Goal: Contribute content: Add original content to the website for others to see

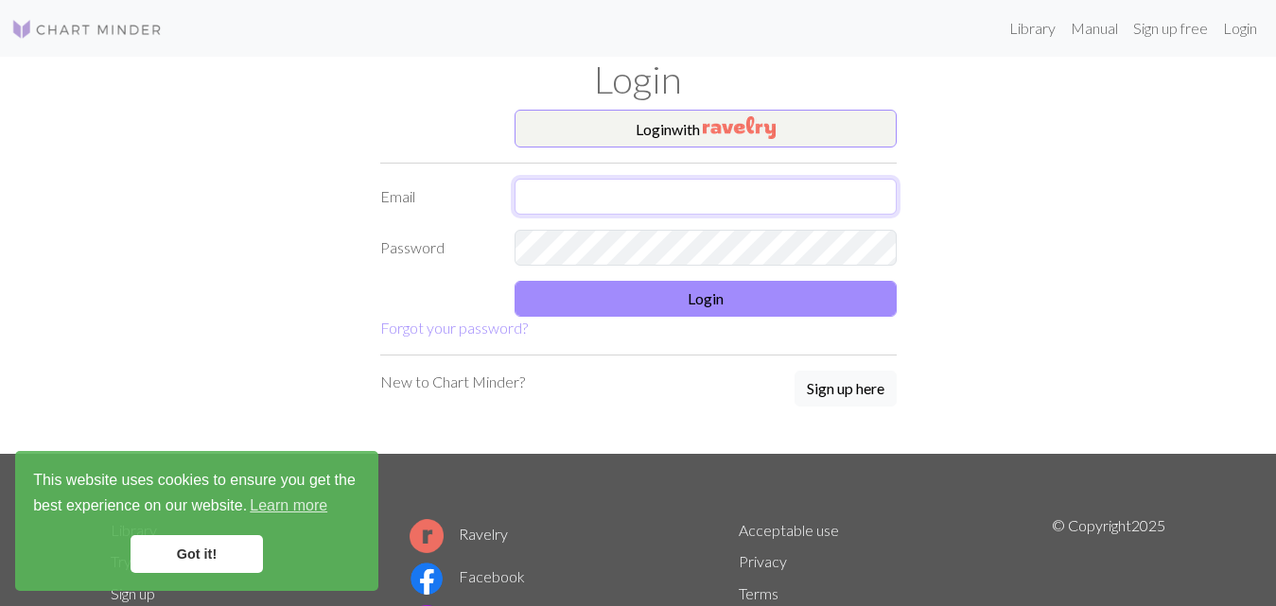
click at [552, 197] on input "text" at bounding box center [706, 197] width 382 height 36
type input "[PERSON_NAME][EMAIL_ADDRESS][PERSON_NAME][DOMAIN_NAME]"
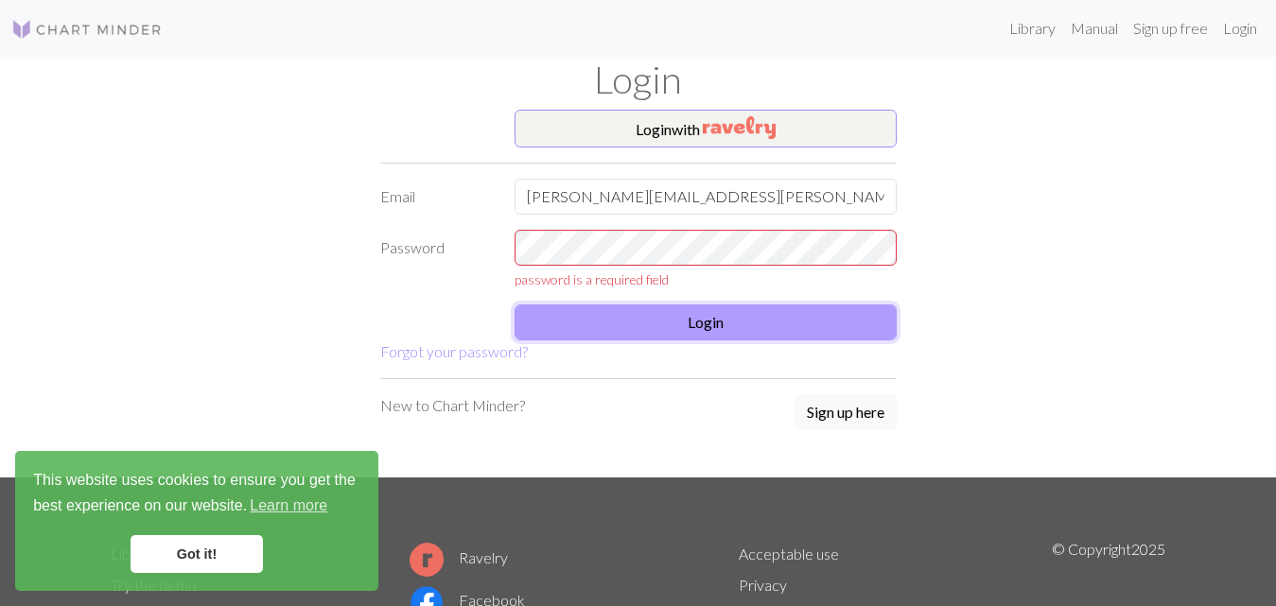
click at [719, 305] on button "Login" at bounding box center [706, 323] width 382 height 36
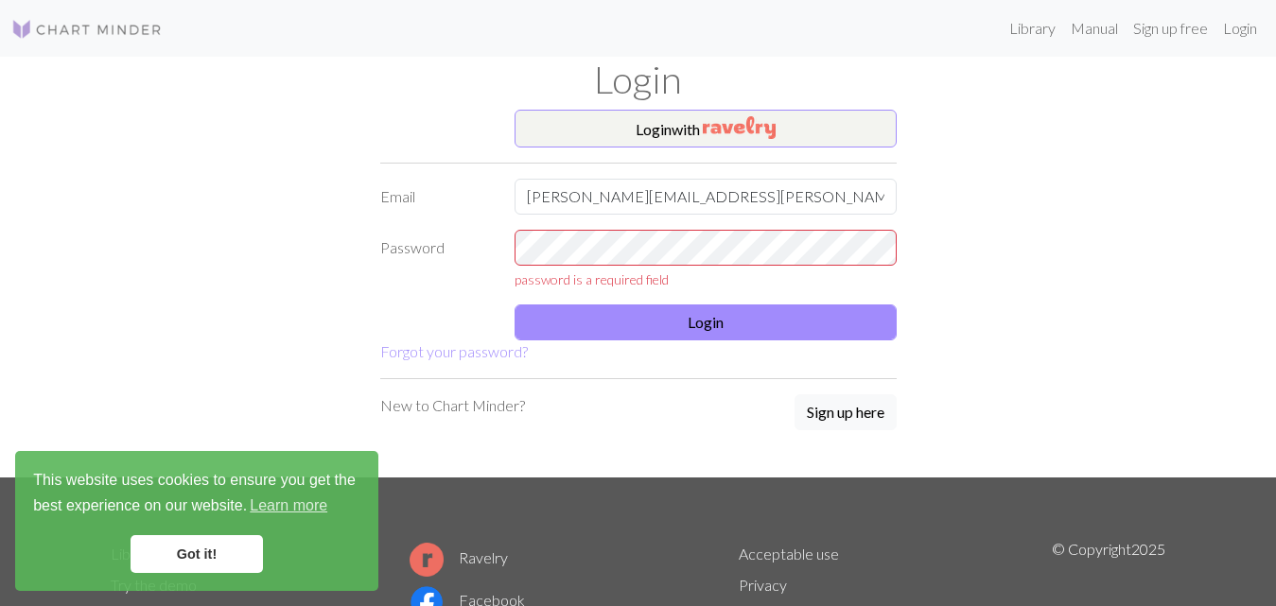
drag, startPoint x: 654, startPoint y: 276, endPoint x: 1064, endPoint y: 270, distance: 410.5
click at [1064, 270] on div "Login with Email [EMAIL_ADDRESS][DOMAIN_NAME] Password password is a required f…" at bounding box center [638, 294] width 1078 height 368
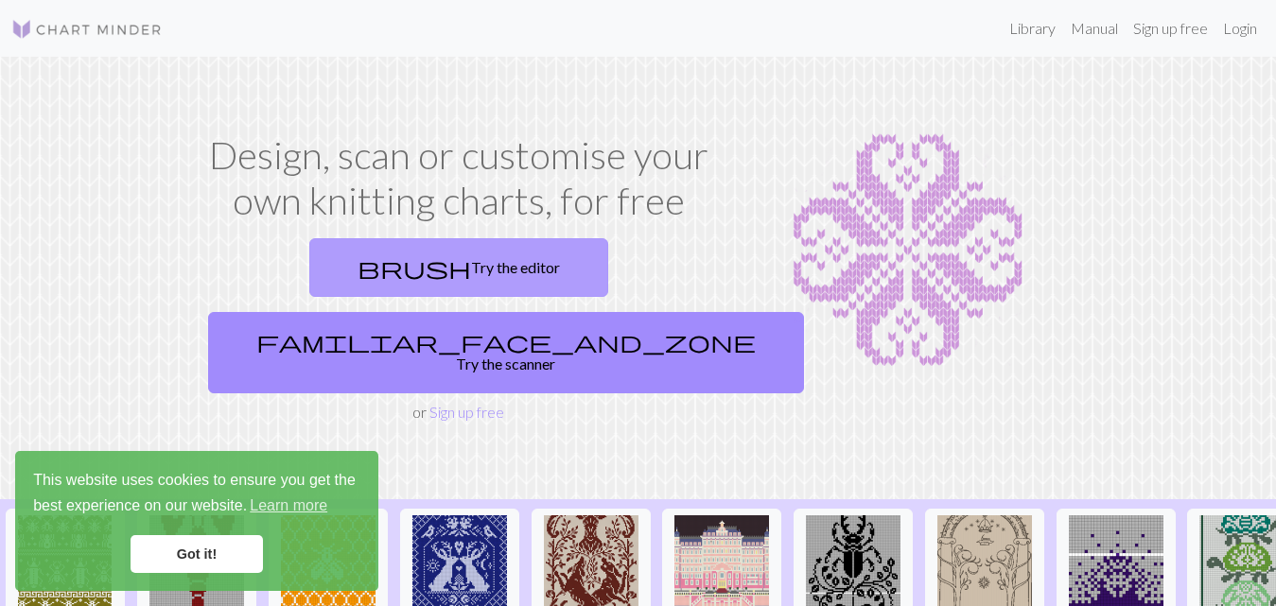
click at [321, 270] on link "brush Try the editor" at bounding box center [458, 267] width 299 height 59
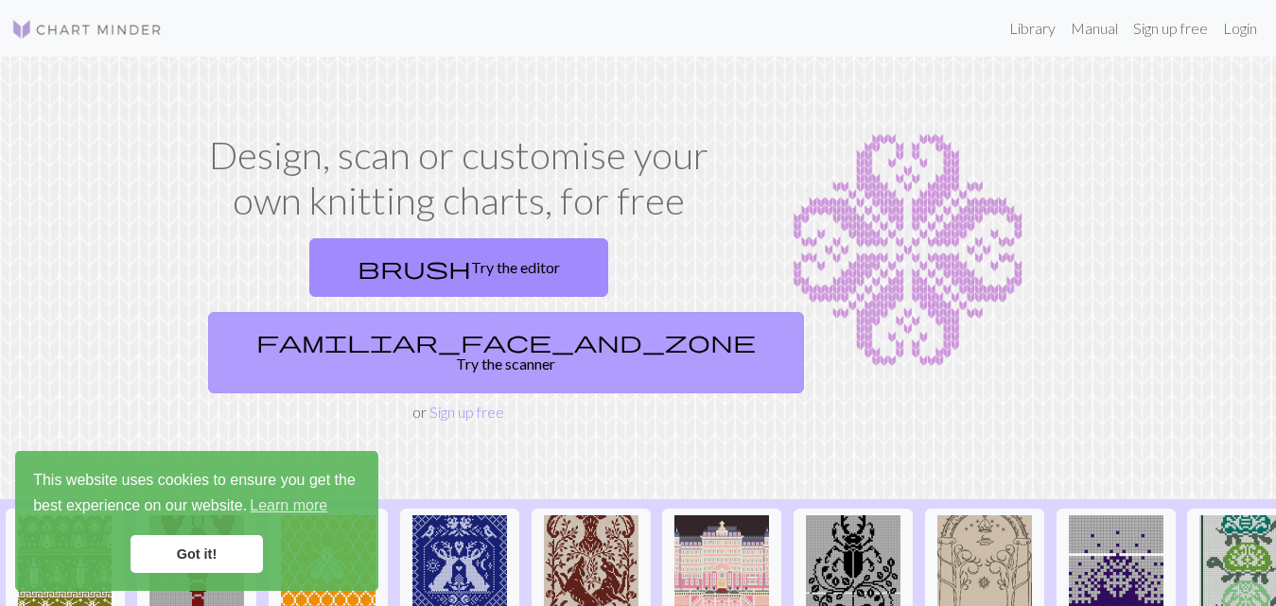
click at [616, 312] on link "familiar_face_and_zone Try the scanner" at bounding box center [506, 352] width 596 height 81
click at [623, 312] on link "familiar_face_and_zone Try the scanner" at bounding box center [506, 352] width 596 height 81
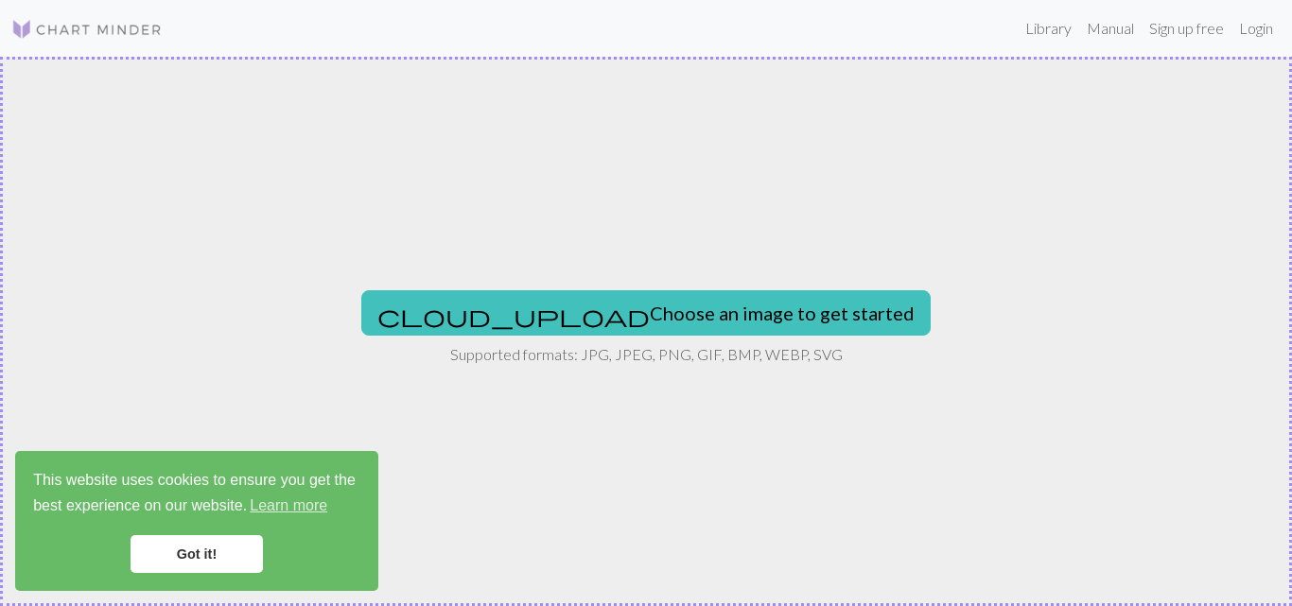
click at [478, 322] on div "cloud_upload Choose an image to get started Supported formats: JPG, JPEG, PNG, …" at bounding box center [646, 331] width 1292 height 549
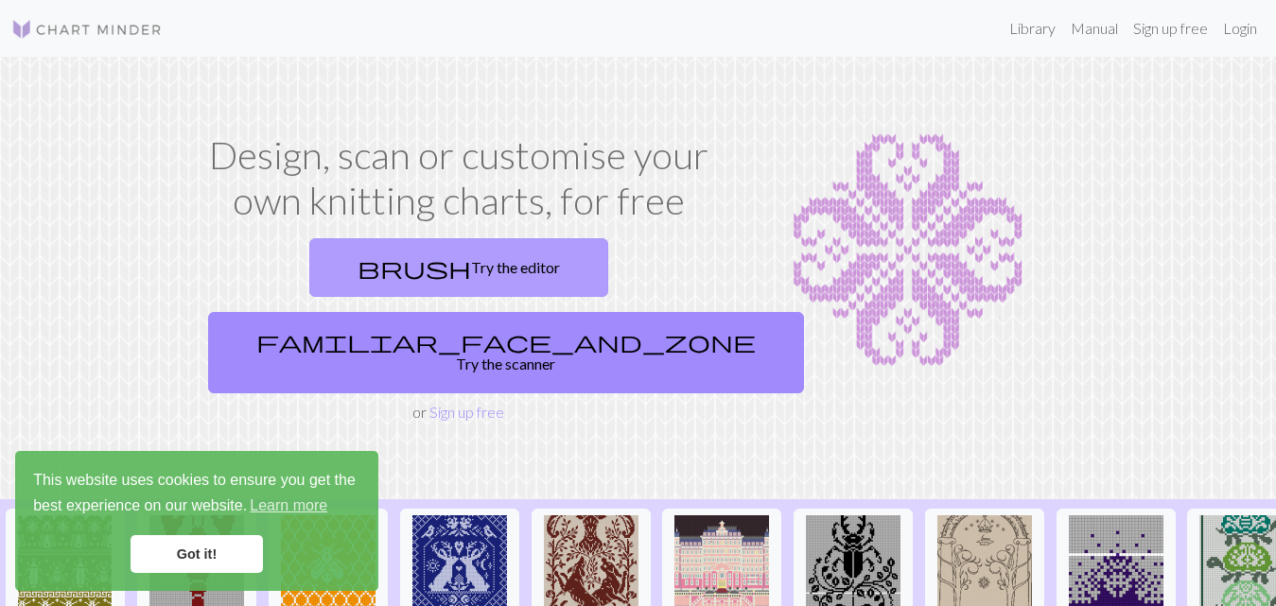
click at [330, 267] on link "brush Try the editor" at bounding box center [458, 267] width 299 height 59
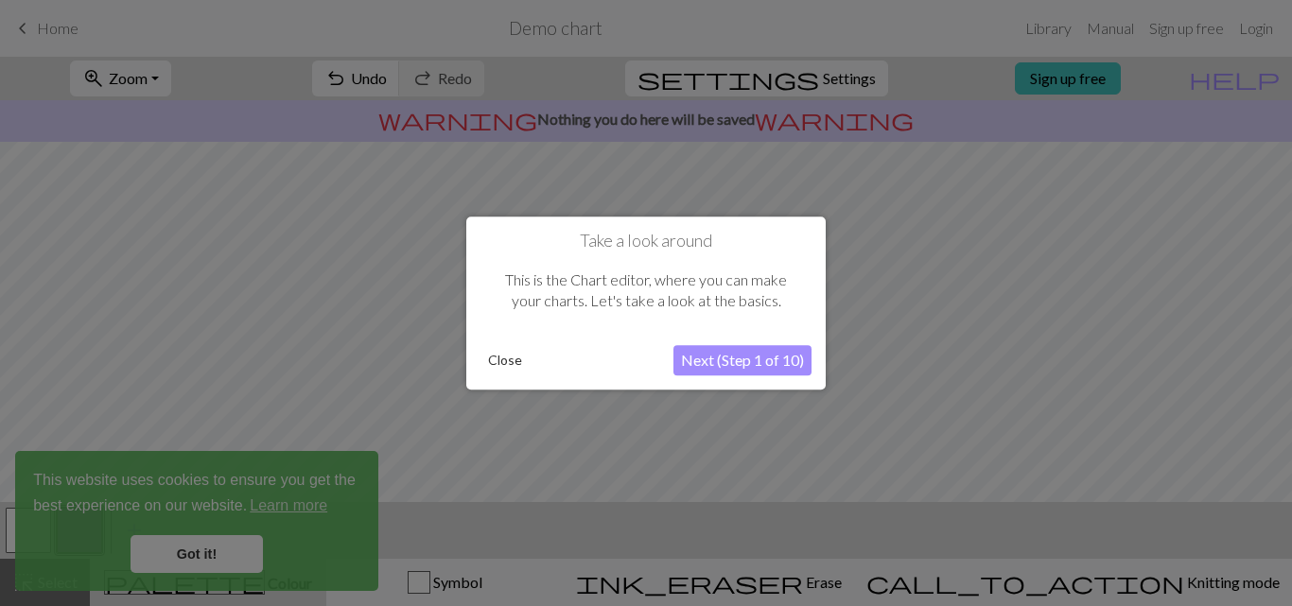
click at [747, 361] on button "Next (Step 1 of 10)" at bounding box center [742, 360] width 138 height 30
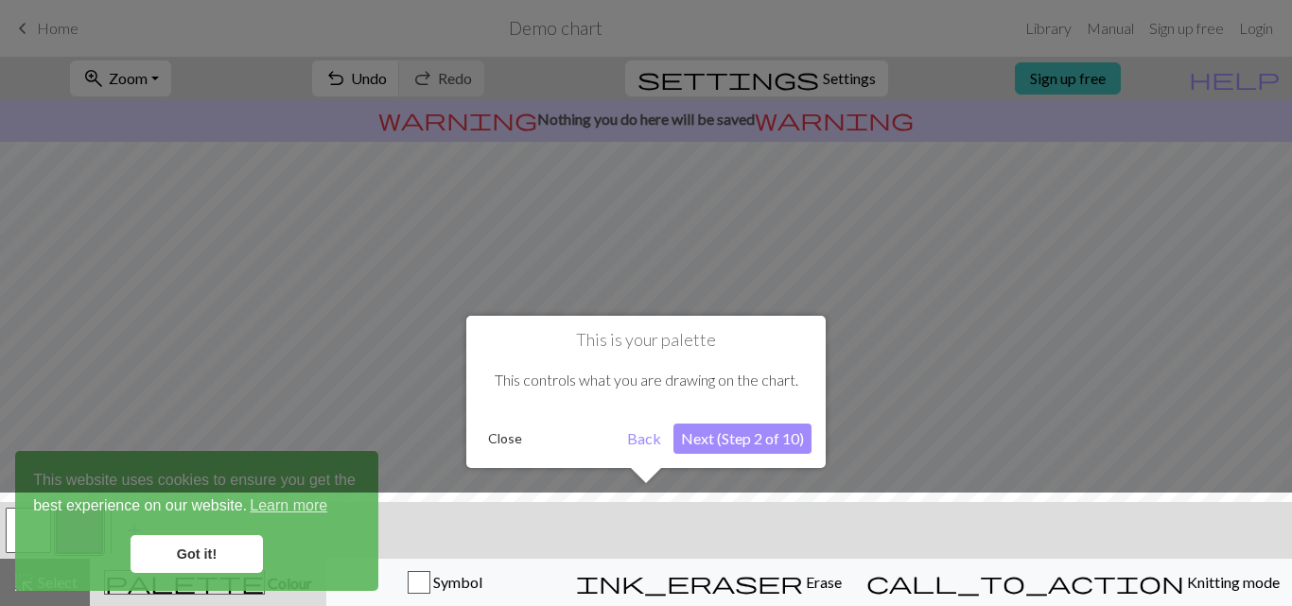
click at [729, 437] on button "Next (Step 2 of 10)" at bounding box center [742, 439] width 138 height 30
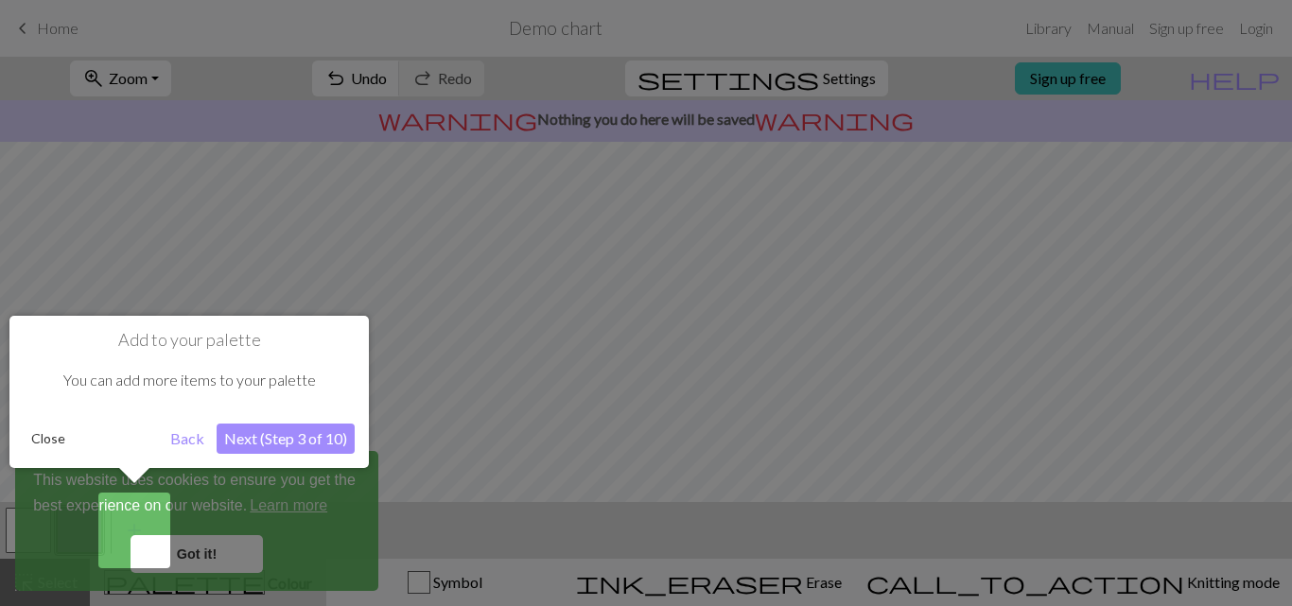
click at [278, 440] on button "Next (Step 3 of 10)" at bounding box center [286, 439] width 138 height 30
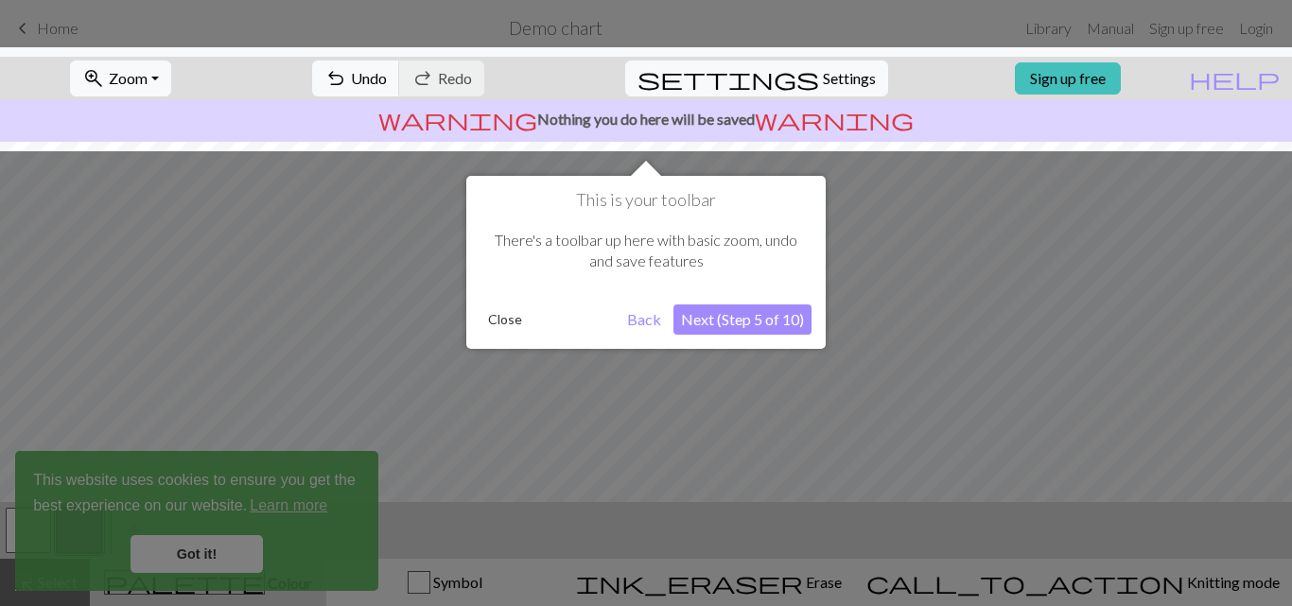
click at [640, 324] on button "Back" at bounding box center [643, 320] width 49 height 30
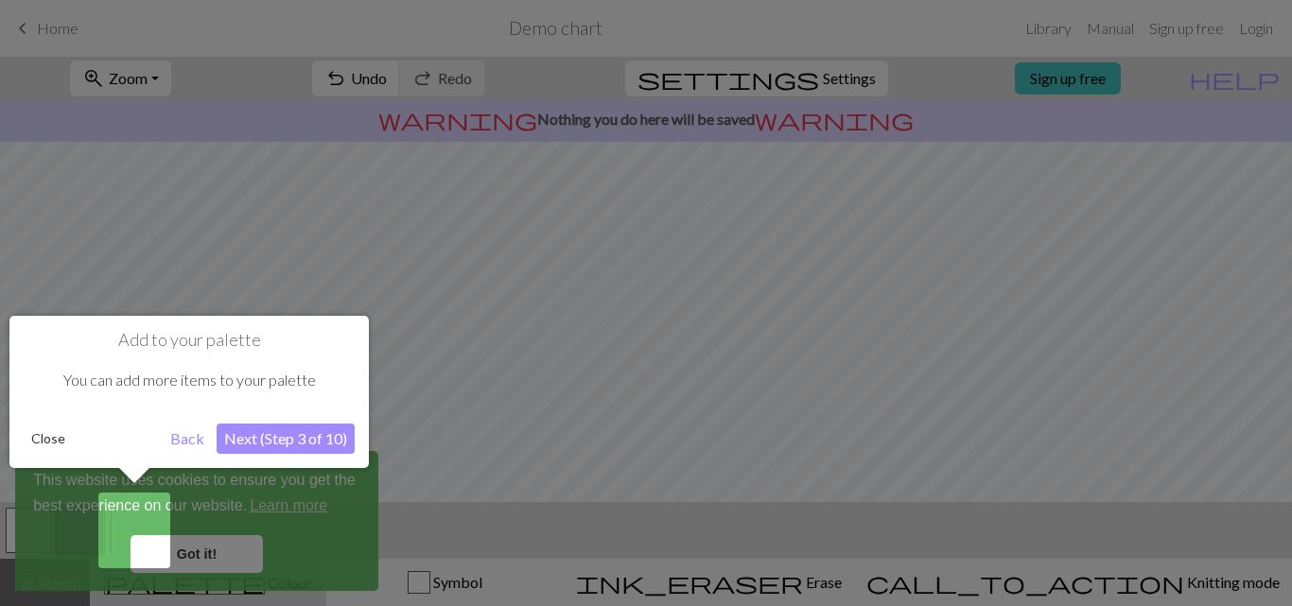
click at [955, 335] on div at bounding box center [646, 303] width 1292 height 606
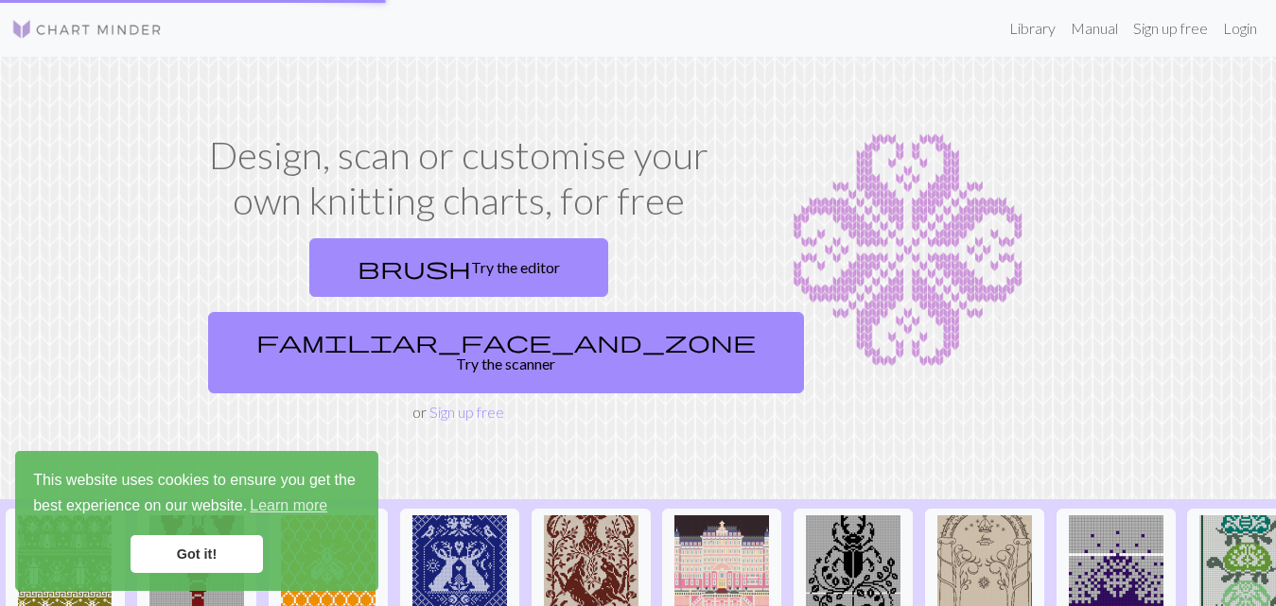
click at [954, 338] on img at bounding box center [908, 250] width 337 height 236
click at [1242, 35] on link "Login" at bounding box center [1239, 28] width 49 height 38
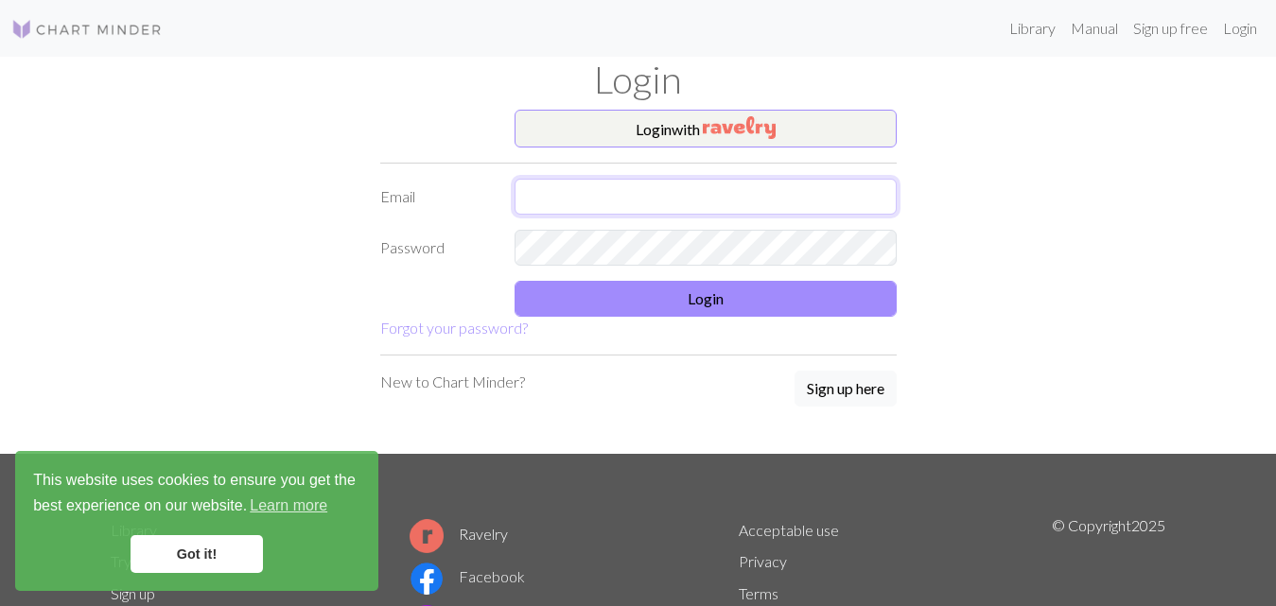
click at [582, 192] on input "text" at bounding box center [706, 197] width 382 height 36
type input "[PERSON_NAME][EMAIL_ADDRESS][PERSON_NAME][DOMAIN_NAME]"
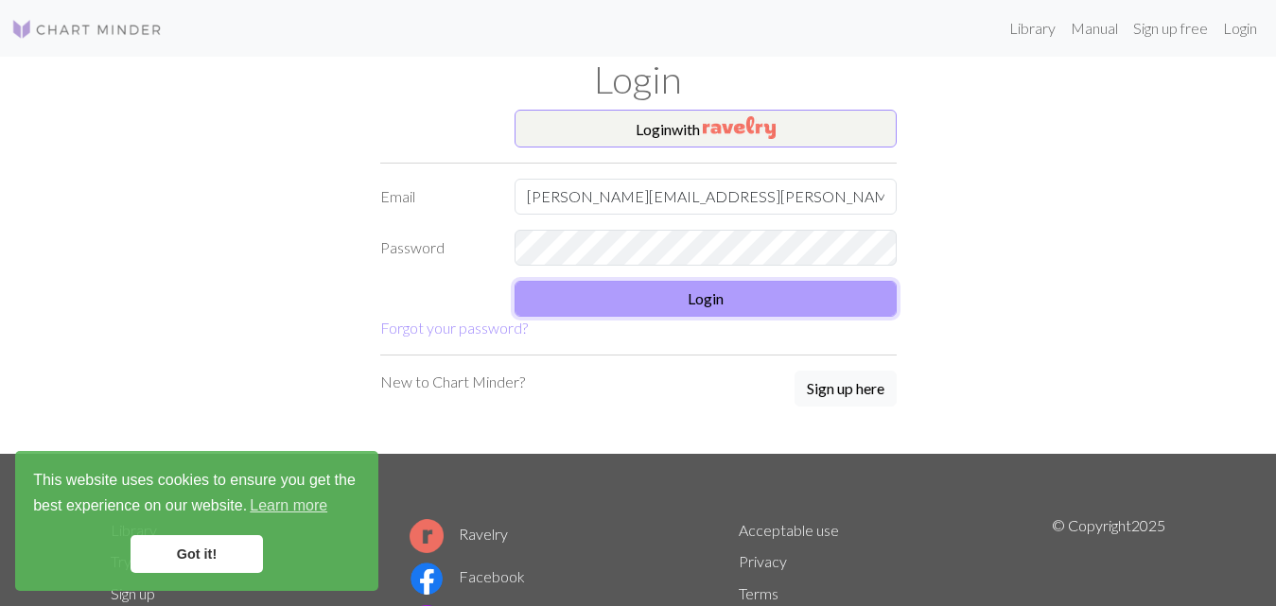
click at [692, 305] on button "Login" at bounding box center [706, 299] width 382 height 36
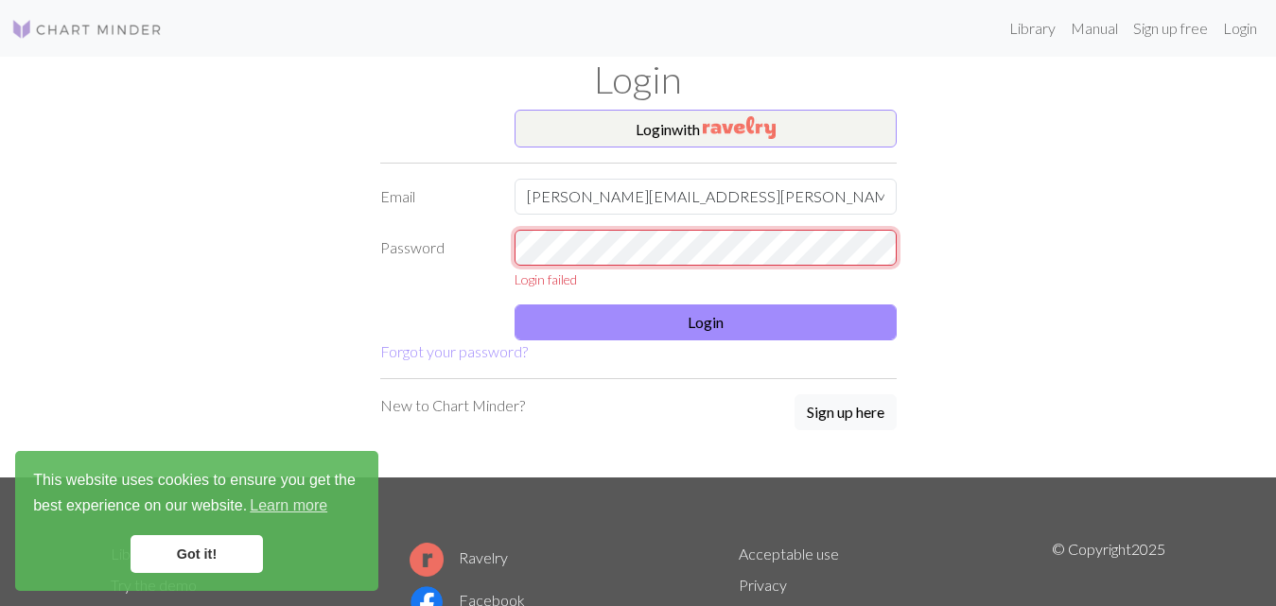
click at [431, 258] on div "Password Login failed" at bounding box center [638, 260] width 539 height 60
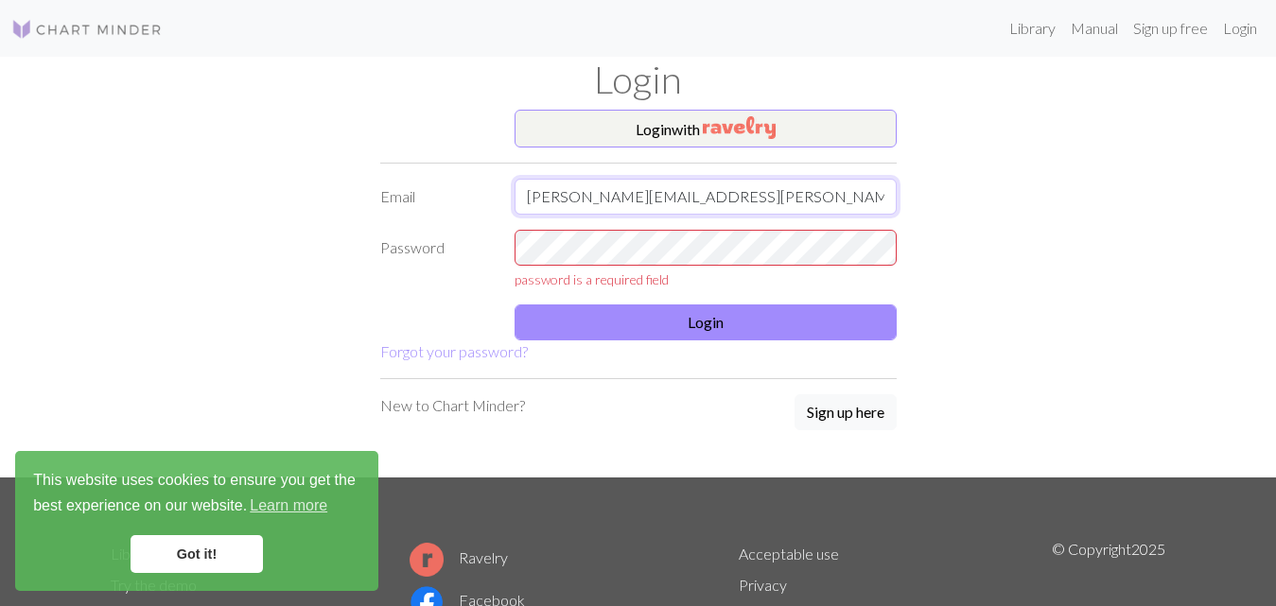
click at [663, 188] on input "[PERSON_NAME][EMAIL_ADDRESS][PERSON_NAME][DOMAIN_NAME]" at bounding box center [706, 197] width 382 height 36
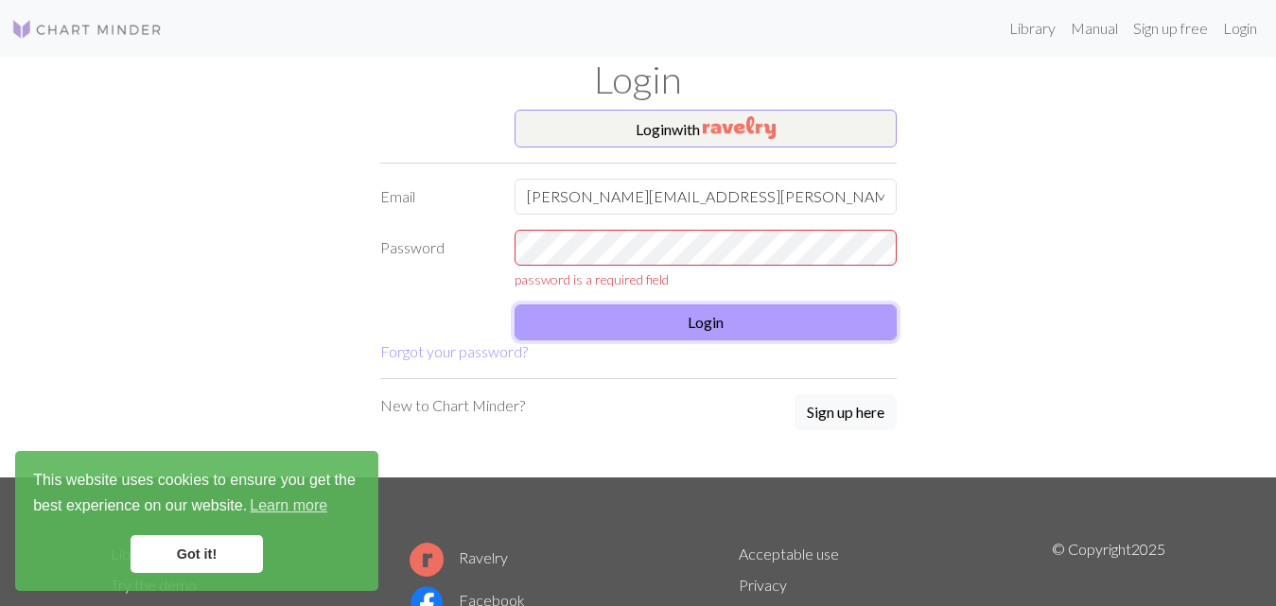
click at [724, 325] on button "Login" at bounding box center [706, 323] width 382 height 36
click at [777, 319] on button "Login" at bounding box center [706, 323] width 382 height 36
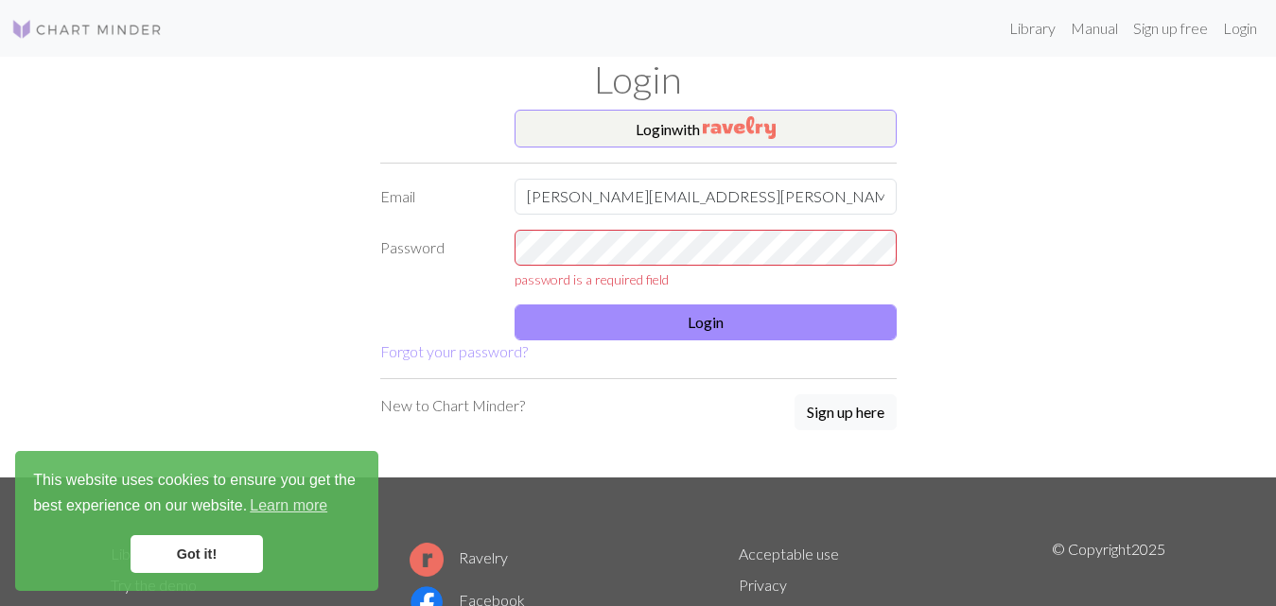
click at [1110, 284] on div "Login with Email [EMAIL_ADDRESS][DOMAIN_NAME] Password password is a required f…" at bounding box center [638, 294] width 1078 height 368
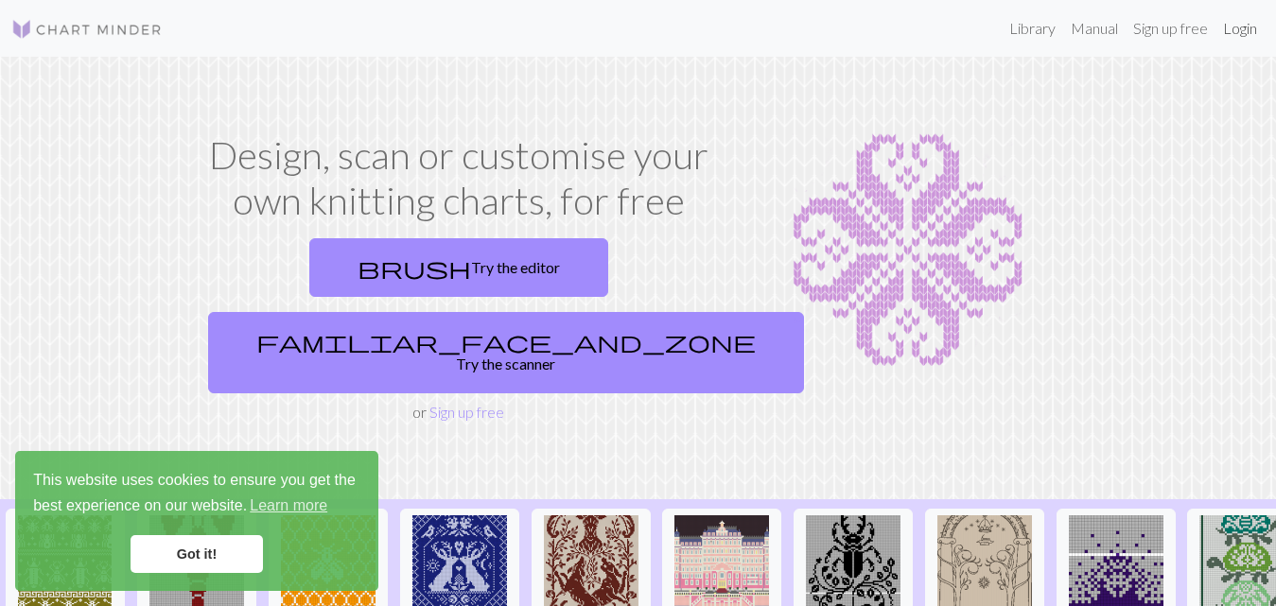
click at [1238, 31] on link "Login" at bounding box center [1239, 28] width 49 height 38
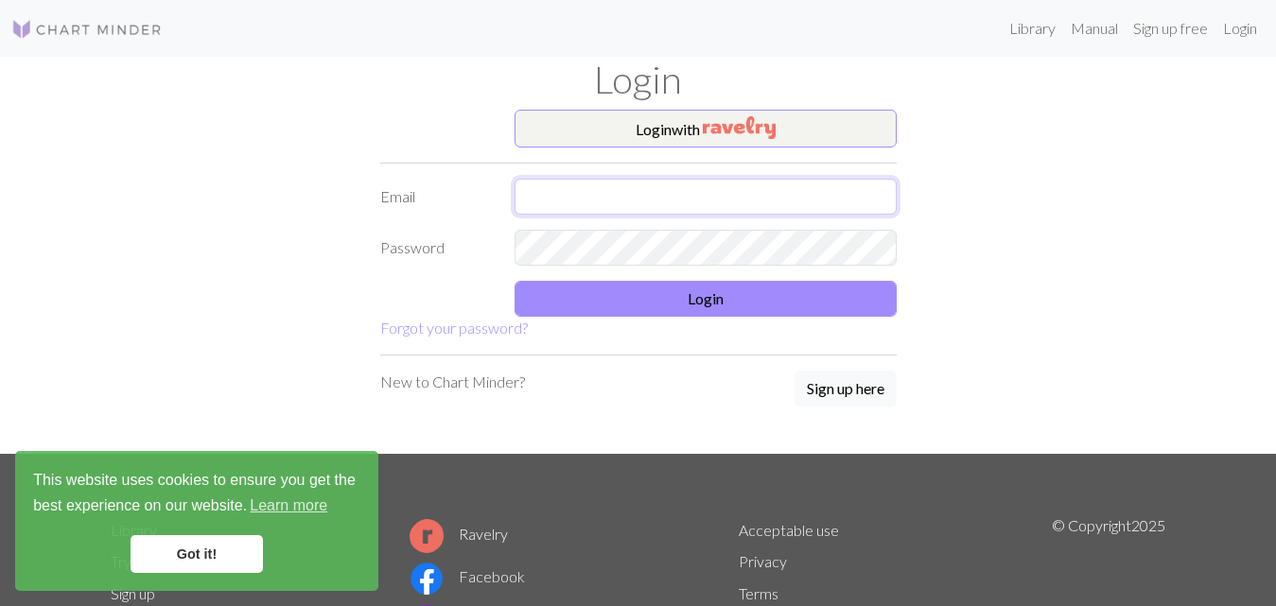
click at [555, 195] on input "text" at bounding box center [706, 197] width 382 height 36
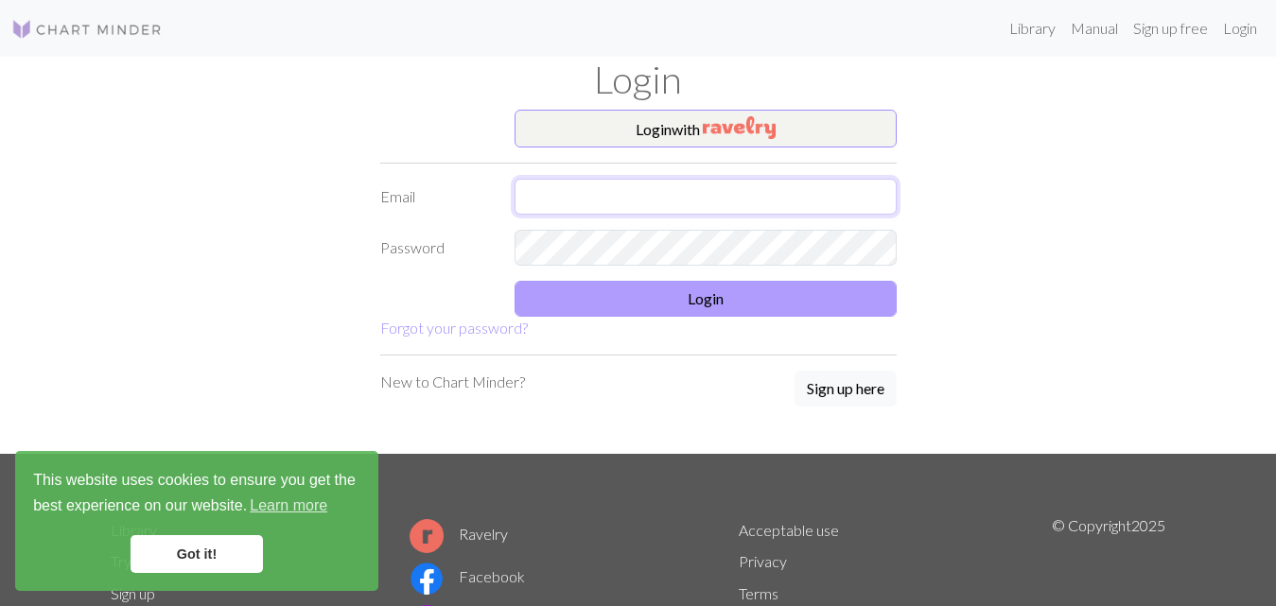
type input "2234370209"
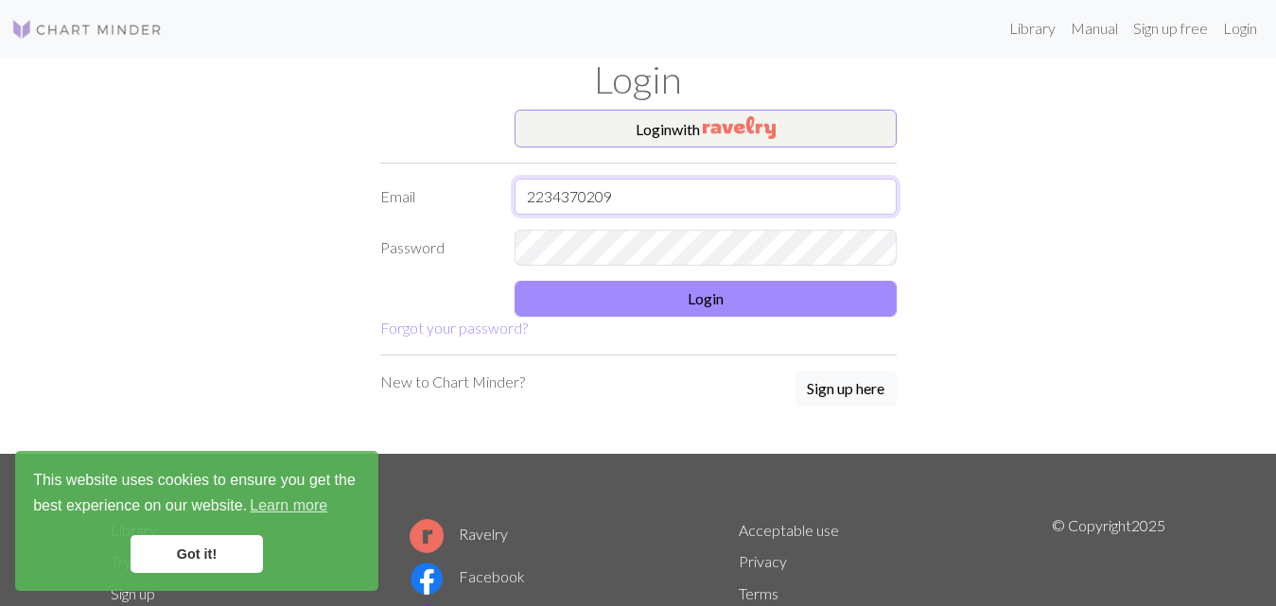
click at [639, 191] on input "2234370209" at bounding box center [706, 197] width 382 height 36
drag, startPoint x: 632, startPoint y: 188, endPoint x: 514, endPoint y: 183, distance: 118.3
click at [514, 183] on div "2234370209" at bounding box center [705, 197] width 405 height 36
click at [535, 198] on input "text" at bounding box center [706, 197] width 382 height 36
click at [555, 187] on input "text" at bounding box center [706, 197] width 382 height 36
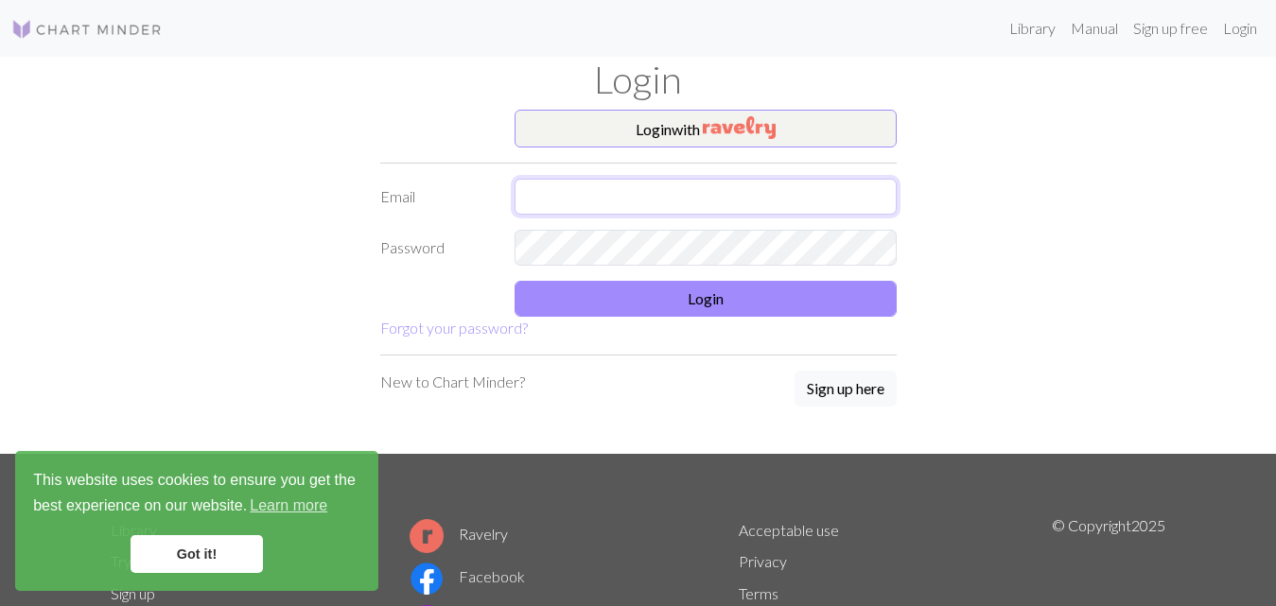
click at [567, 199] on input "text" at bounding box center [706, 197] width 382 height 36
click at [563, 242] on form "Login with Email Password Login Forgot your password?" at bounding box center [638, 225] width 516 height 230
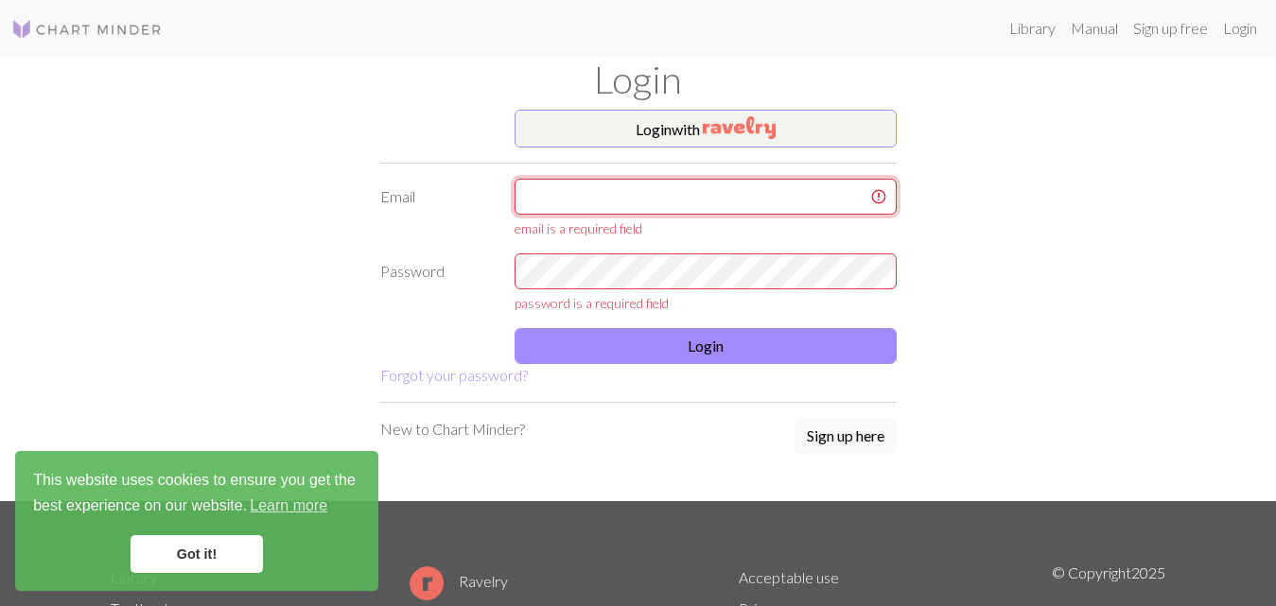
click at [546, 194] on input "text" at bounding box center [706, 197] width 382 height 36
type input "[PERSON_NAME][EMAIL_ADDRESS][PERSON_NAME][DOMAIN_NAME]"
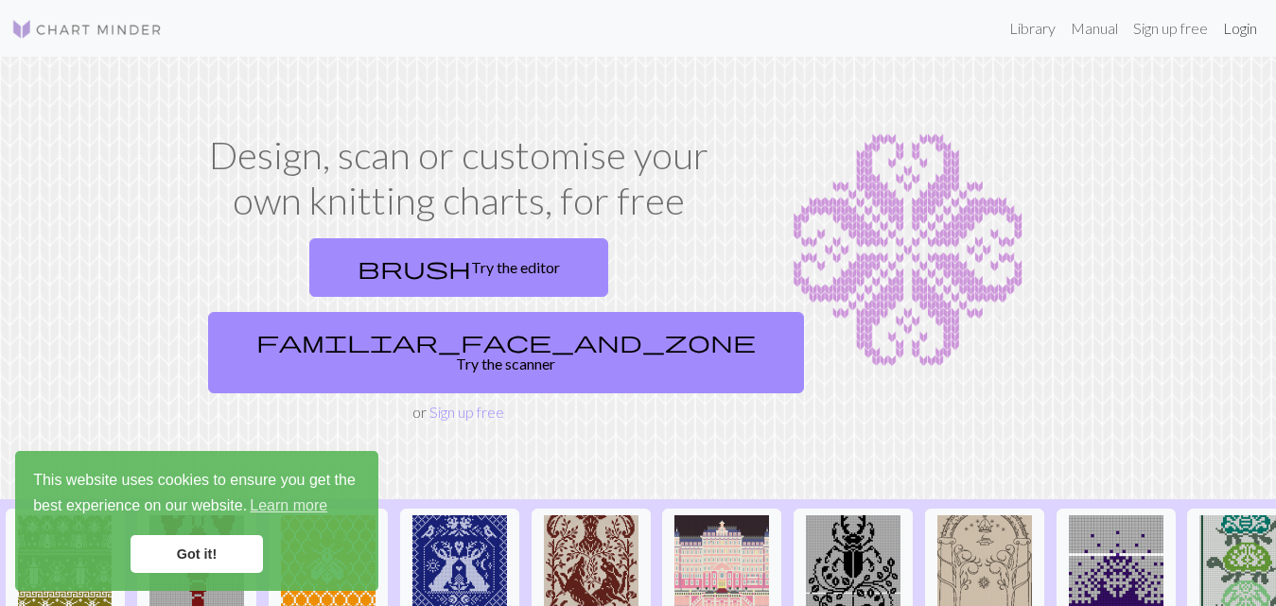
click at [1260, 31] on link "Login" at bounding box center [1239, 28] width 49 height 38
click at [475, 328] on div "Design, scan or customise your own knitting charts, for free brush Try the edit…" at bounding box center [458, 277] width 539 height 291
click at [475, 403] on link "Sign up free" at bounding box center [466, 412] width 75 height 18
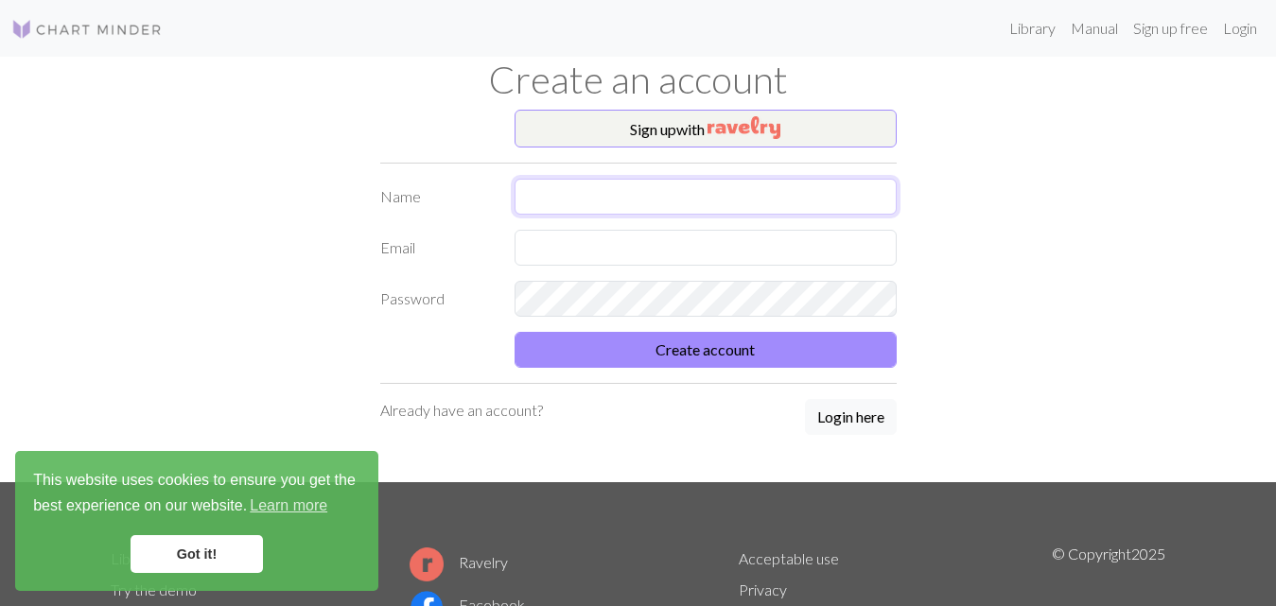
click at [577, 191] on input "text" at bounding box center [706, 197] width 382 height 36
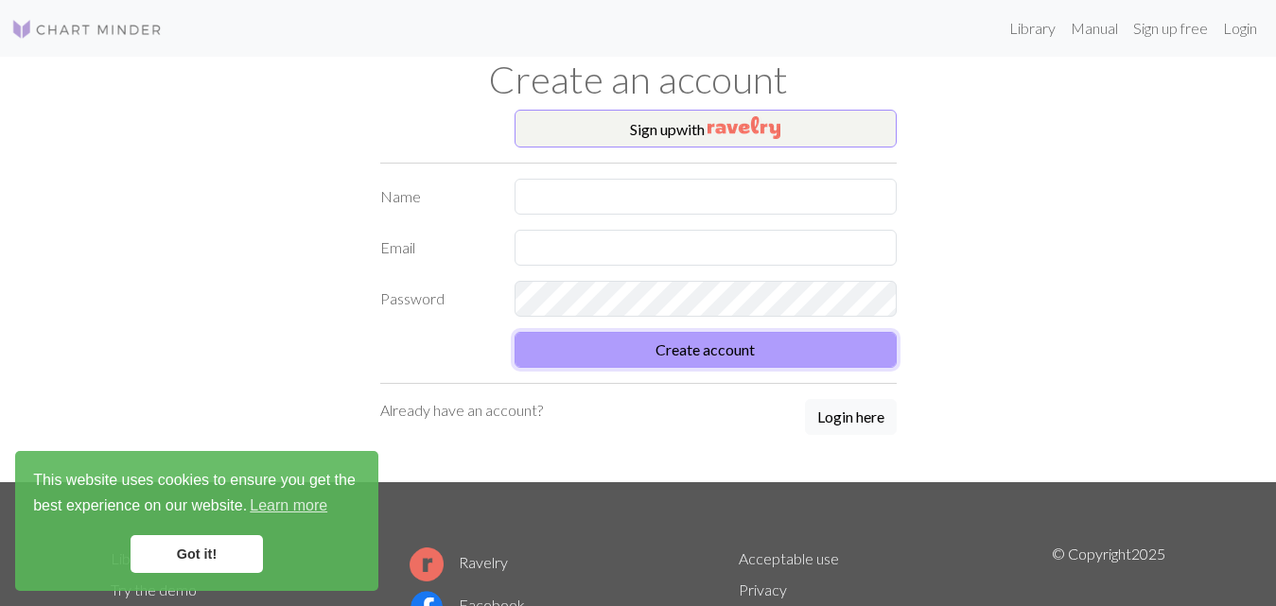
click at [710, 347] on form "Name Email Password Create account" at bounding box center [638, 273] width 516 height 189
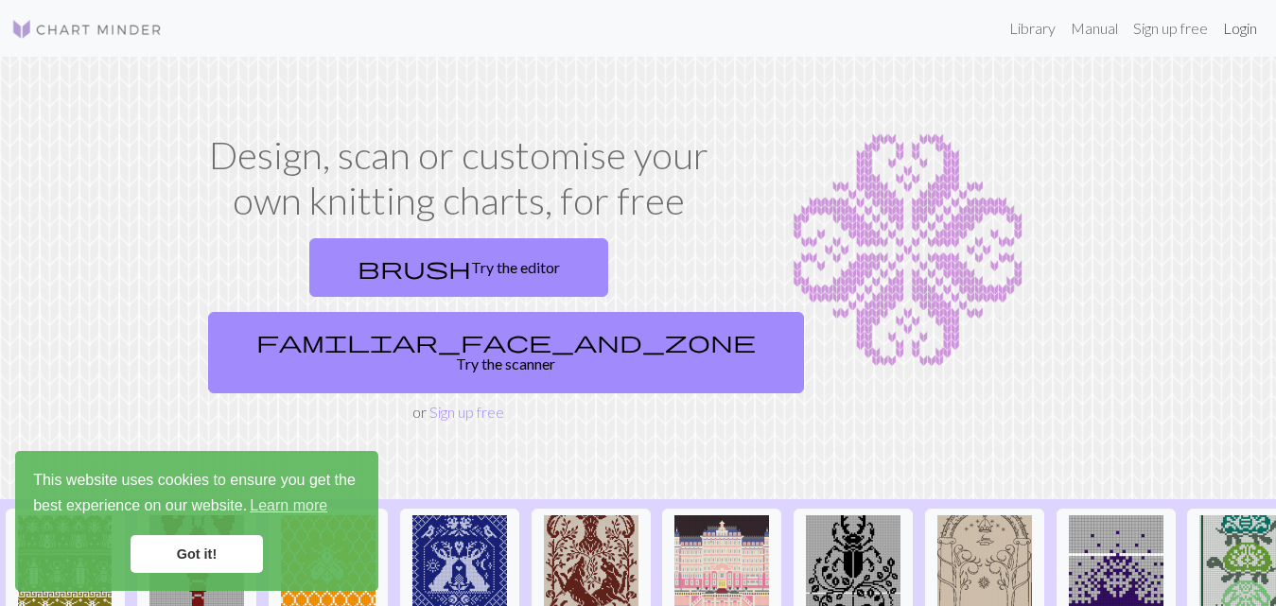
click at [1251, 27] on link "Login" at bounding box center [1239, 28] width 49 height 38
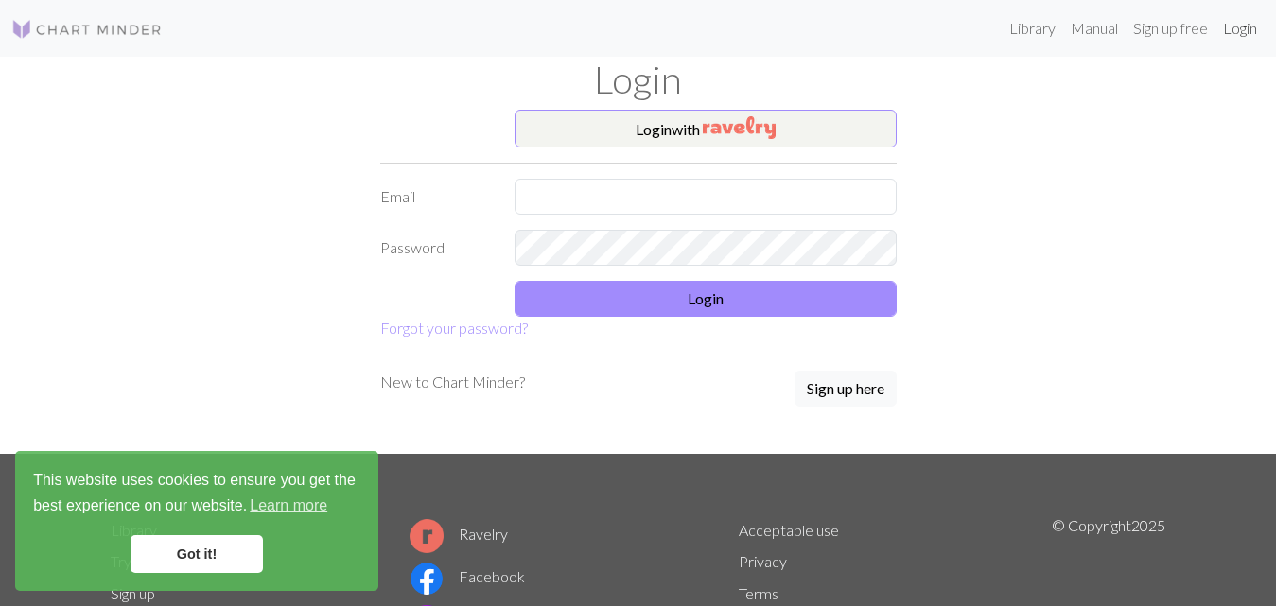
click at [1243, 31] on link "Login" at bounding box center [1239, 28] width 49 height 38
click at [1156, 32] on link "Sign up free" at bounding box center [1170, 28] width 90 height 38
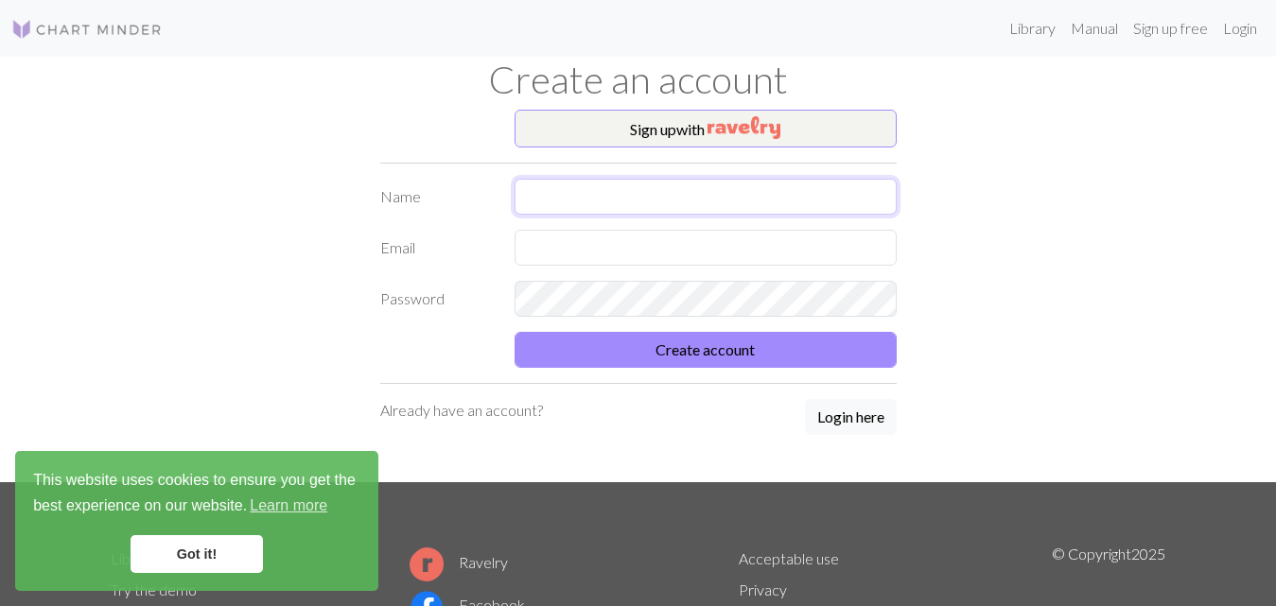
click at [565, 195] on input "text" at bounding box center [706, 197] width 382 height 36
click at [538, 202] on input "text" at bounding box center [706, 197] width 382 height 36
click at [515, 332] on button "Create account" at bounding box center [706, 350] width 382 height 36
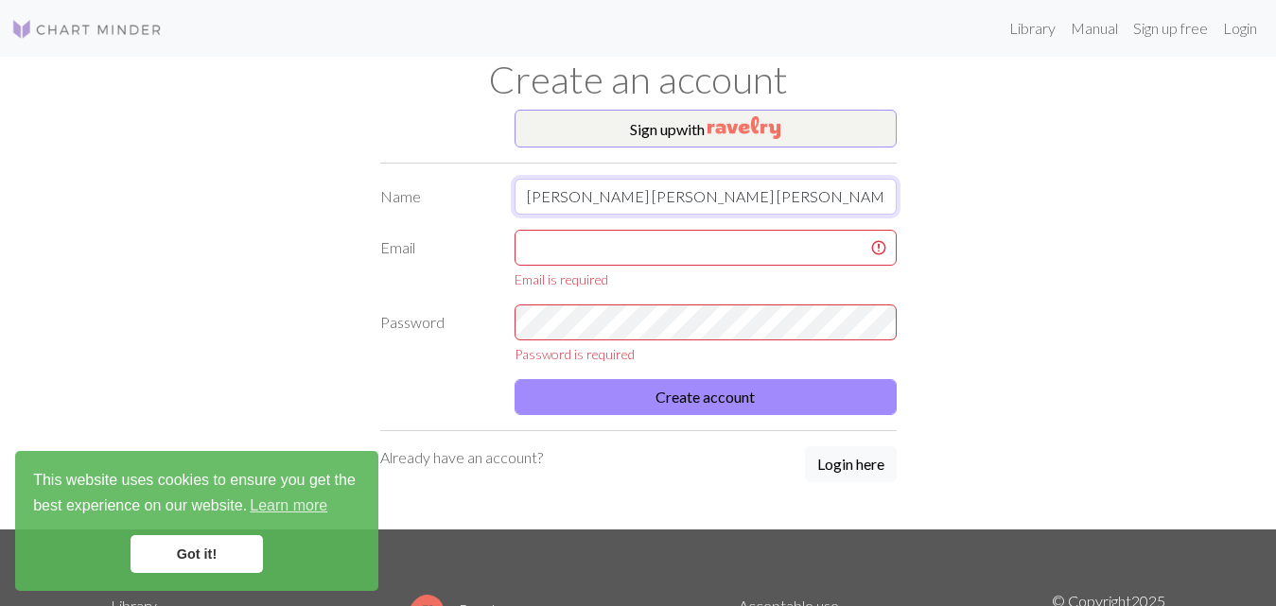
drag, startPoint x: 657, startPoint y: 194, endPoint x: 839, endPoint y: 219, distance: 183.4
click at [839, 219] on form "Name [PERSON_NAME] [PERSON_NAME] [PERSON_NAME][EMAIL_ADDRESS][DOMAIN_NAME] Emai…" at bounding box center [638, 297] width 516 height 236
type input "[PERSON_NAME]"
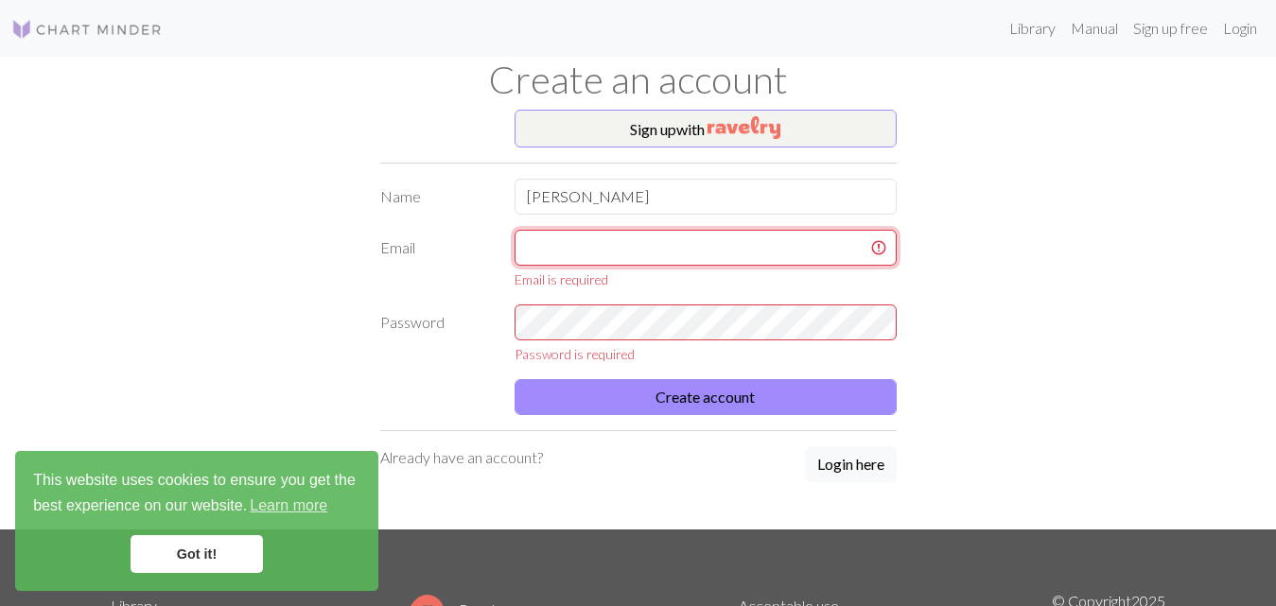
paste input "[PERSON_NAME][EMAIL_ADDRESS][PERSON_NAME][DOMAIN_NAME]"
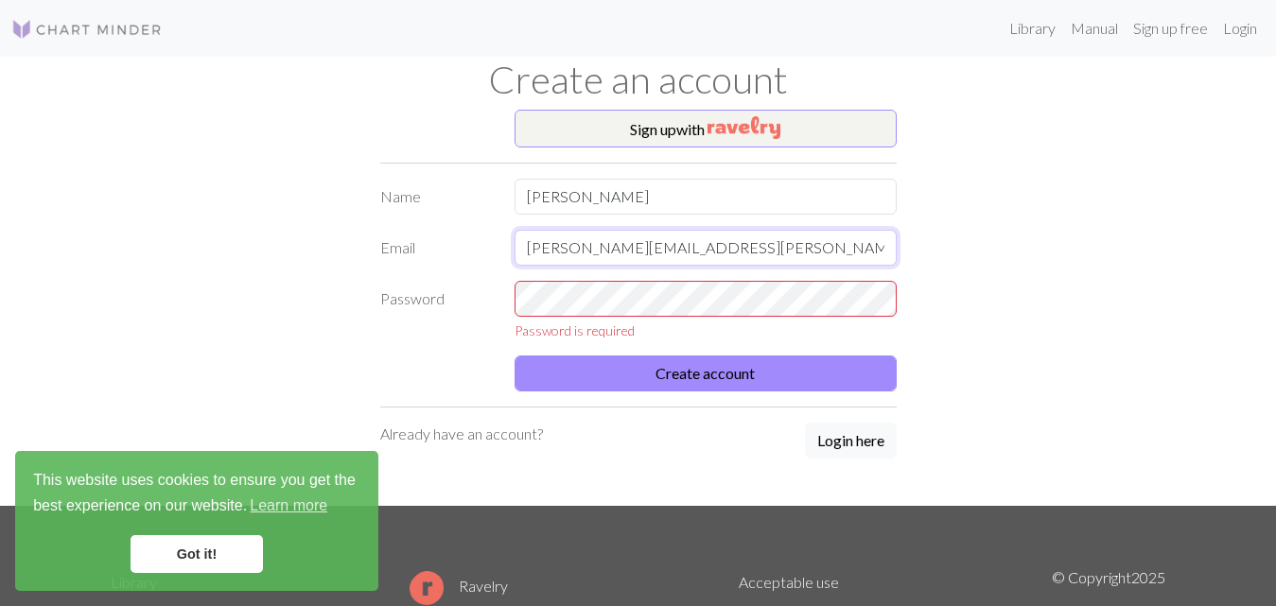
type input "[PERSON_NAME][EMAIL_ADDRESS][PERSON_NAME][DOMAIN_NAME]"
drag, startPoint x: 555, startPoint y: 317, endPoint x: 1071, endPoint y: 329, distance: 515.6
click at [1071, 329] on div "Sign up with Name [PERSON_NAME] Email [PERSON_NAME][EMAIL_ADDRESS][PERSON_NAME]…" at bounding box center [638, 308] width 1078 height 396
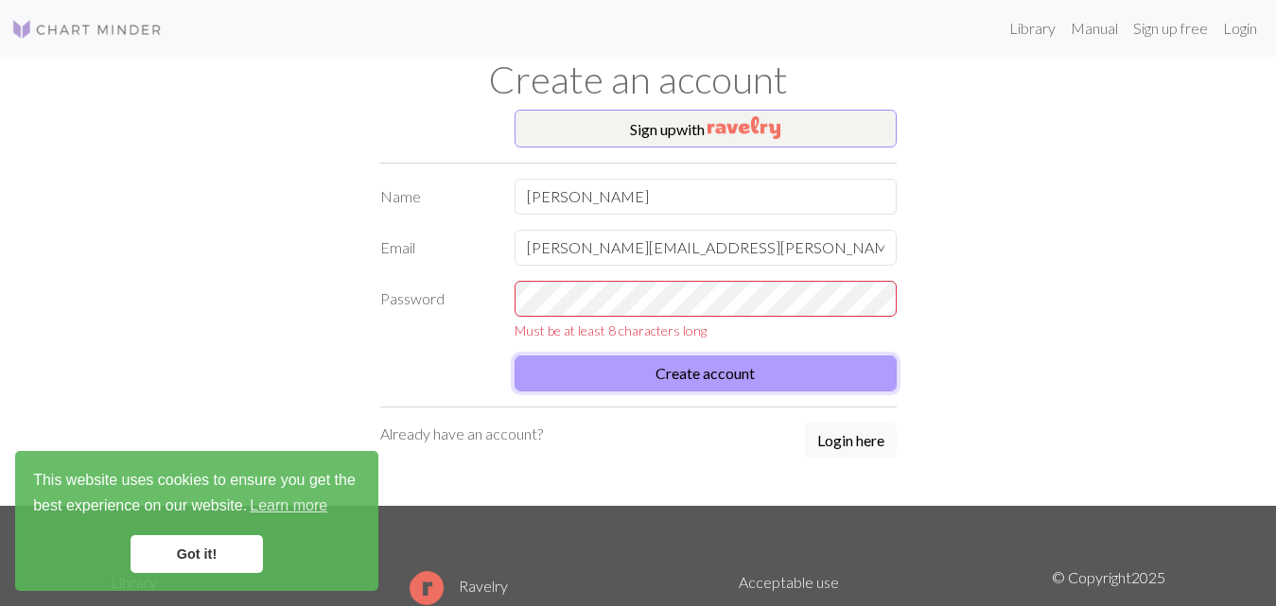
click at [718, 379] on button "Create account" at bounding box center [706, 374] width 382 height 36
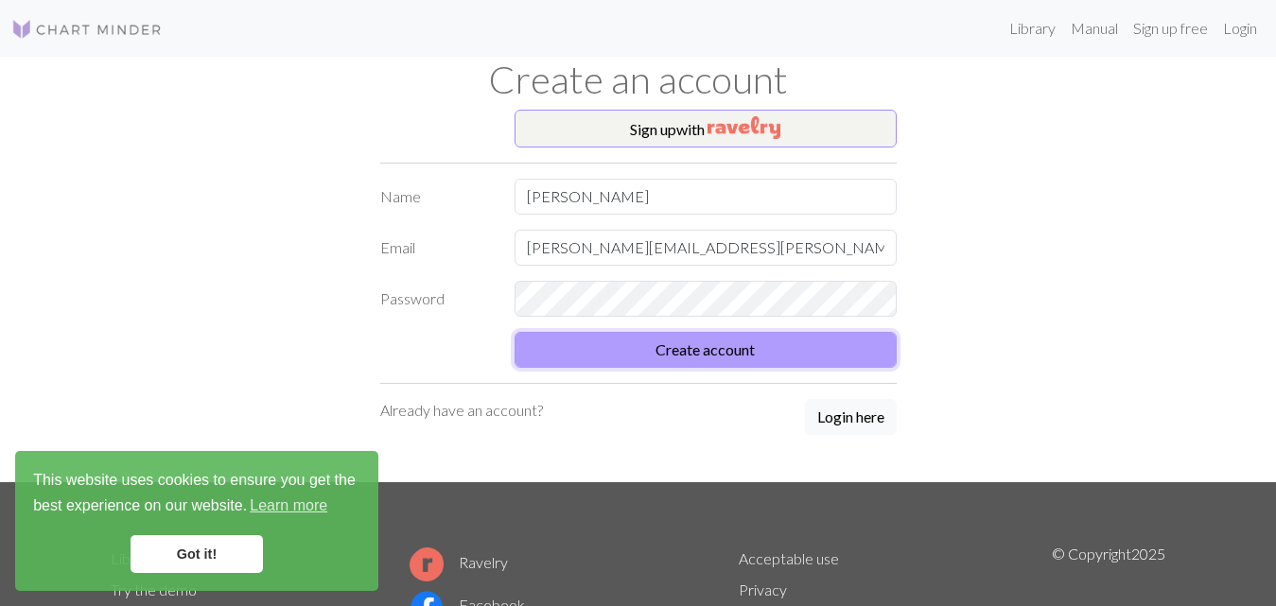
click at [741, 351] on button "Create account" at bounding box center [706, 350] width 382 height 36
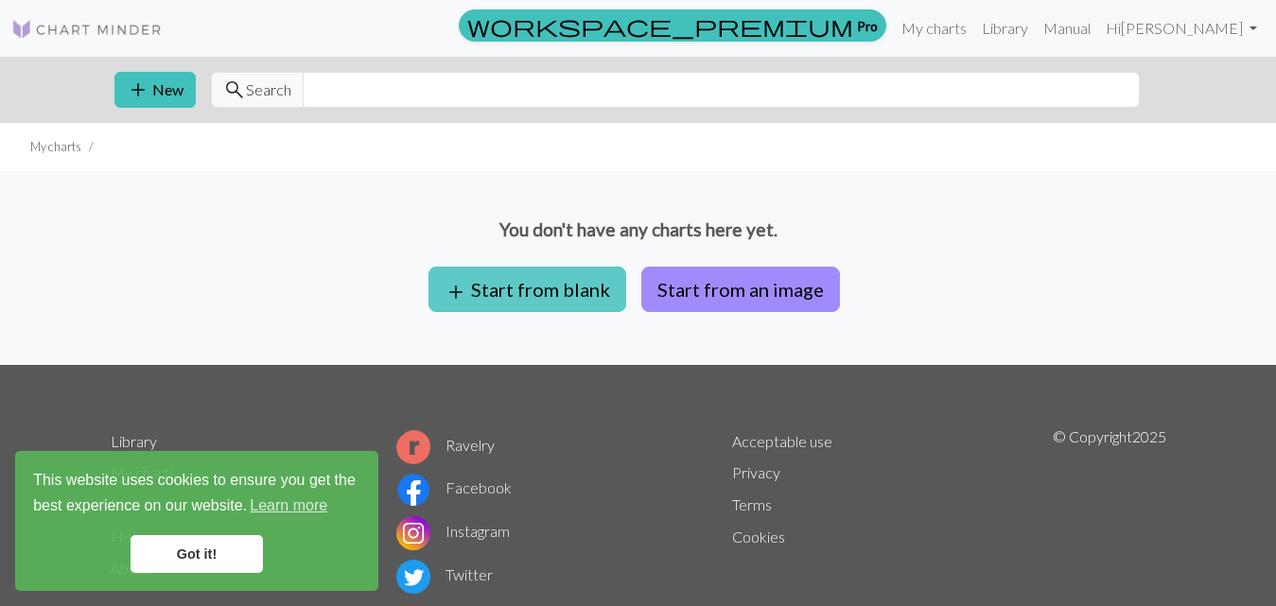
click at [533, 288] on button "add Start from blank" at bounding box center [527, 289] width 198 height 45
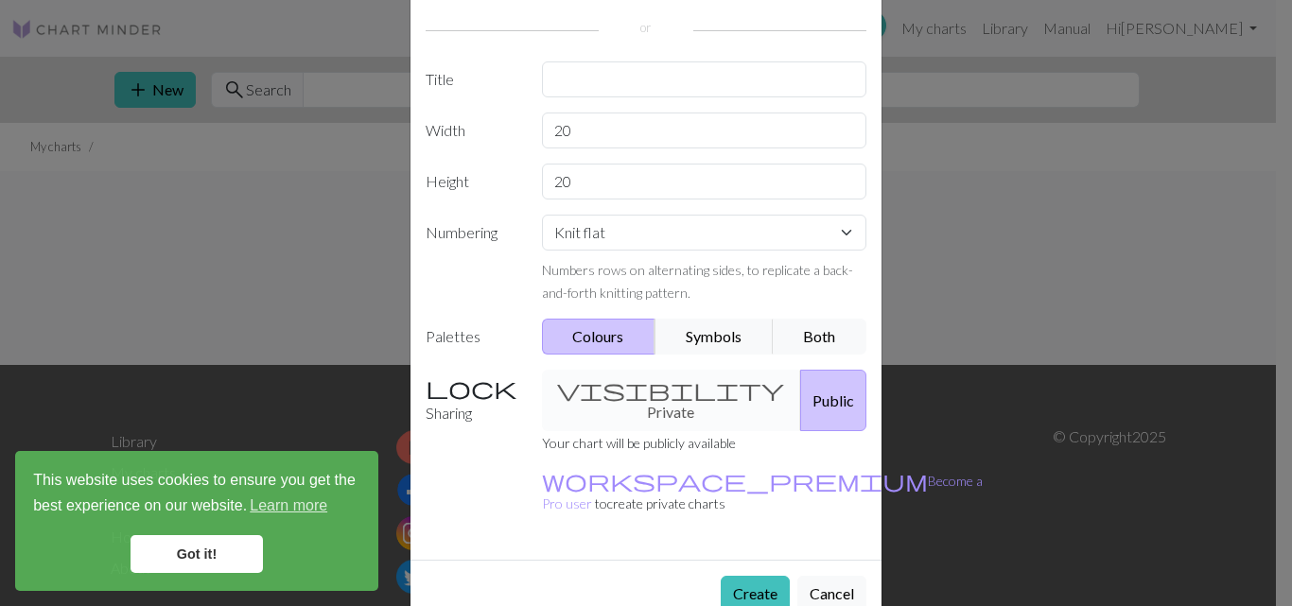
scroll to position [141, 0]
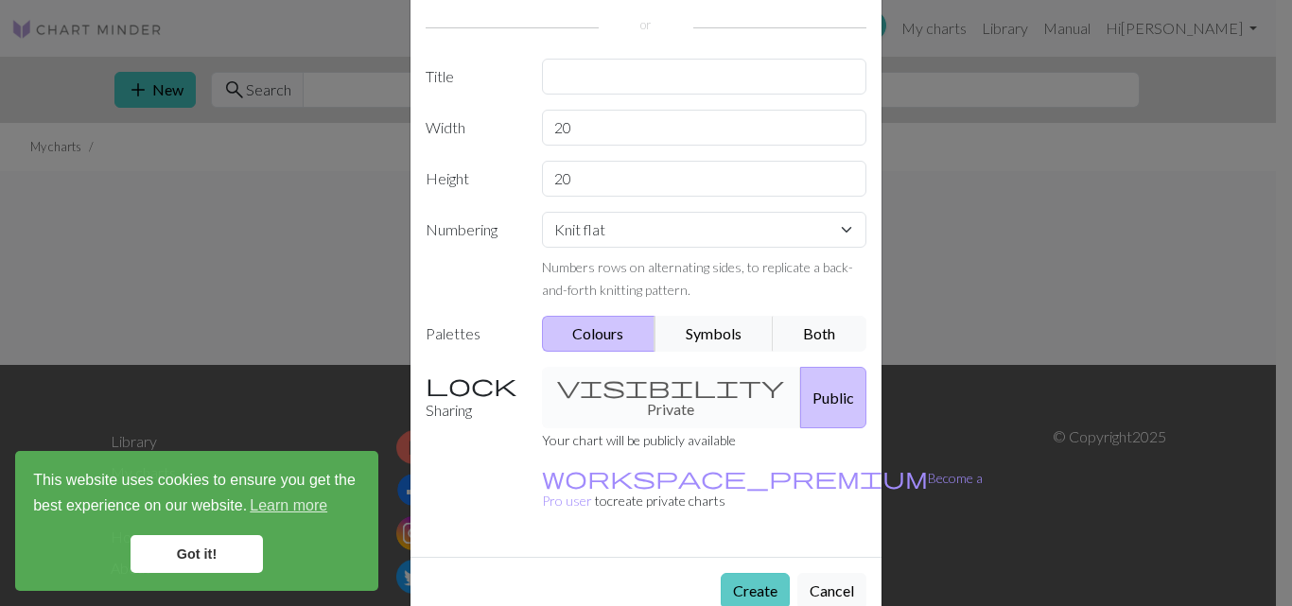
click at [743, 573] on button "Create" at bounding box center [755, 591] width 69 height 36
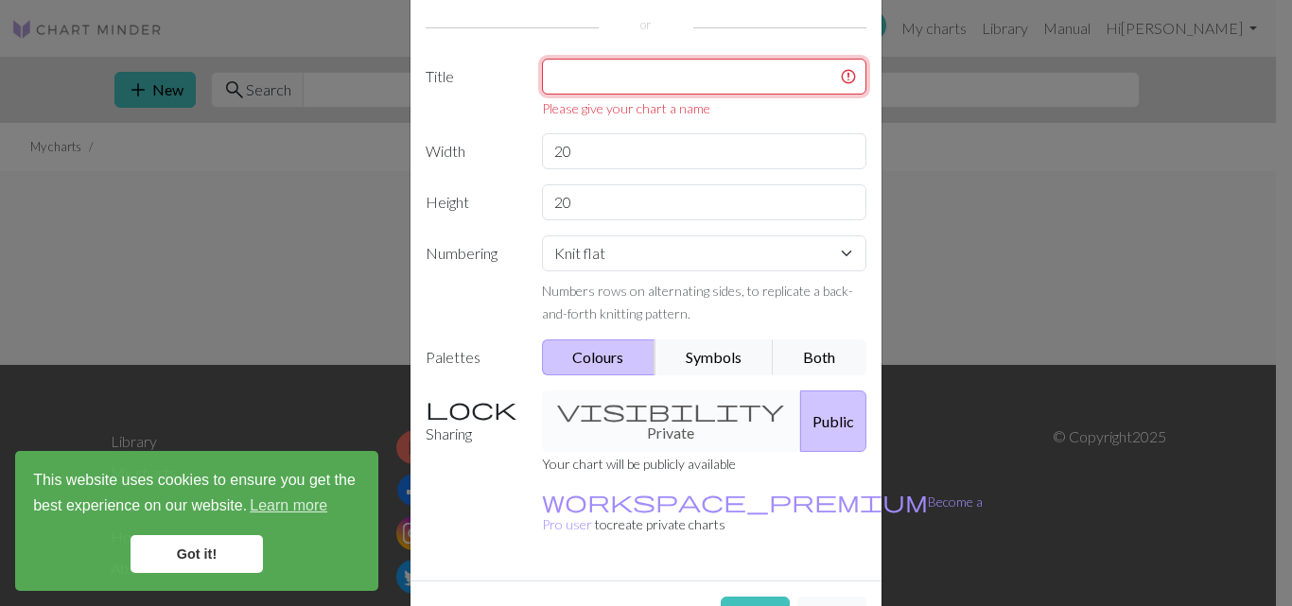
click at [582, 81] on input "text" at bounding box center [704, 77] width 325 height 36
click at [602, 93] on input "text" at bounding box center [704, 77] width 325 height 36
click at [561, 75] on input "text" at bounding box center [704, 77] width 325 height 36
click at [557, 70] on input "text" at bounding box center [704, 77] width 325 height 36
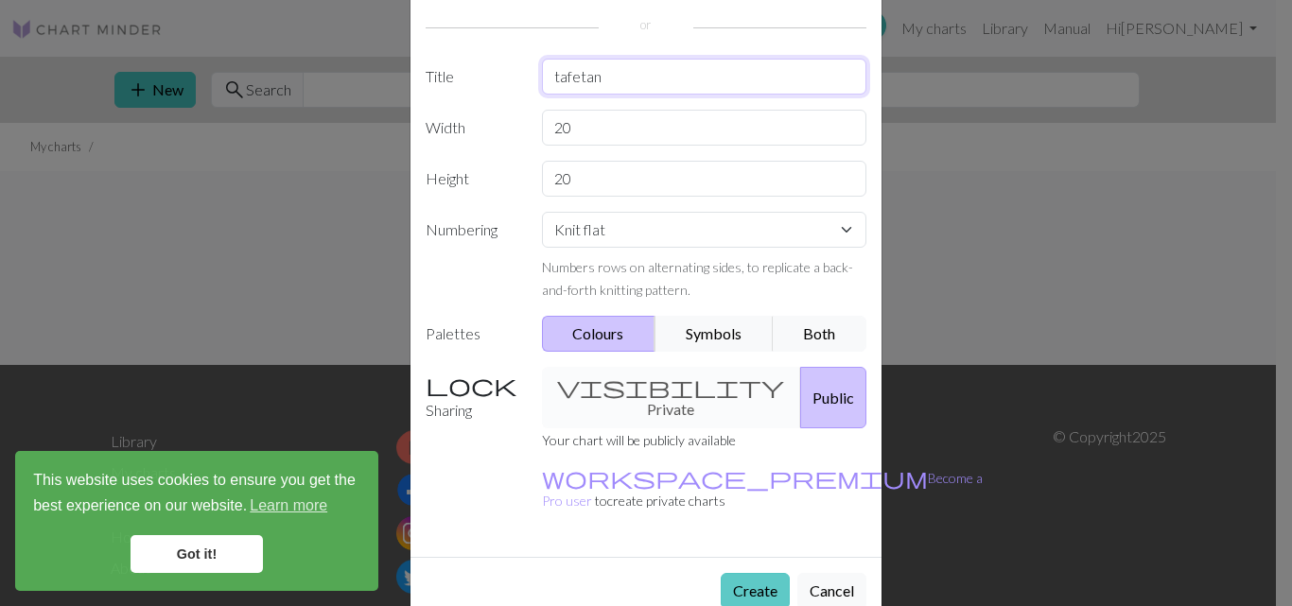
type input "tafetan"
drag, startPoint x: 753, startPoint y: 539, endPoint x: 738, endPoint y: 549, distance: 17.8
click at [752, 573] on button "Create" at bounding box center [755, 591] width 69 height 36
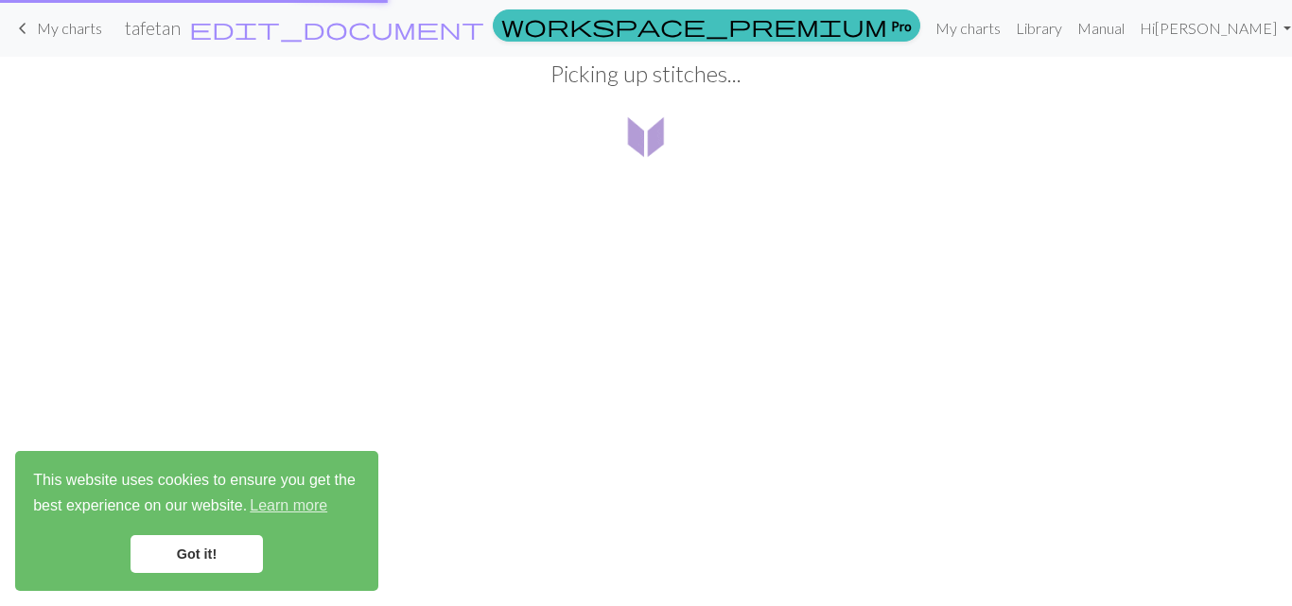
click at [762, 546] on body "This website uses cookies to ensure you get the best experience on our website.…" at bounding box center [646, 303] width 1292 height 606
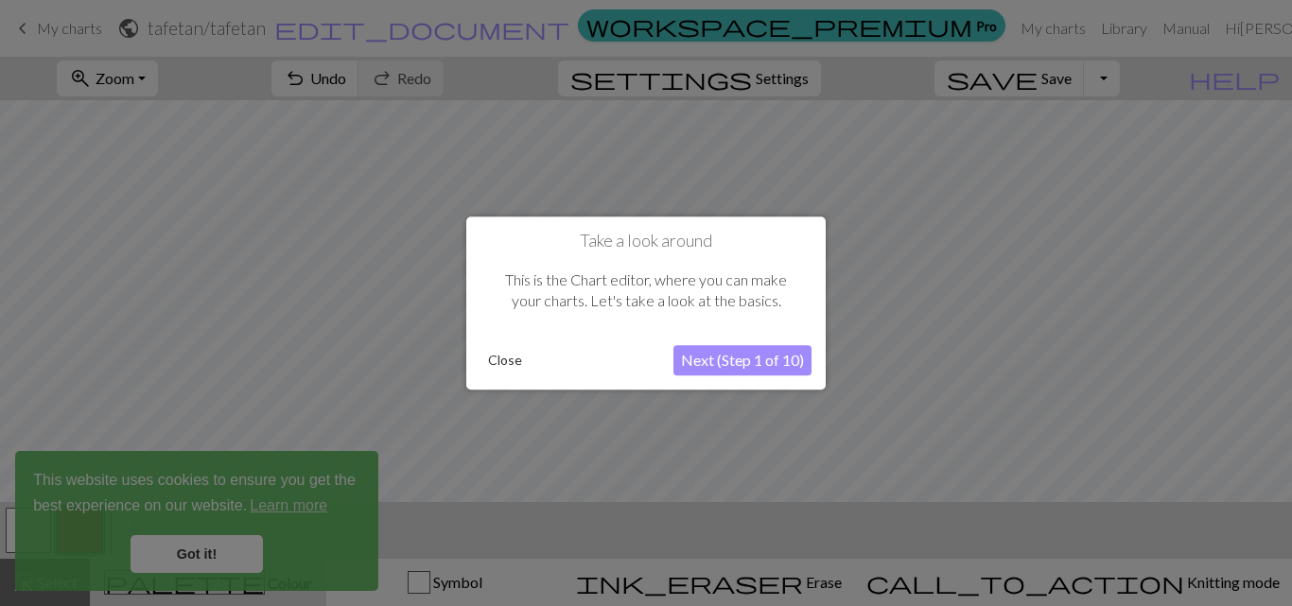
click at [1041, 342] on div at bounding box center [646, 303] width 1292 height 606
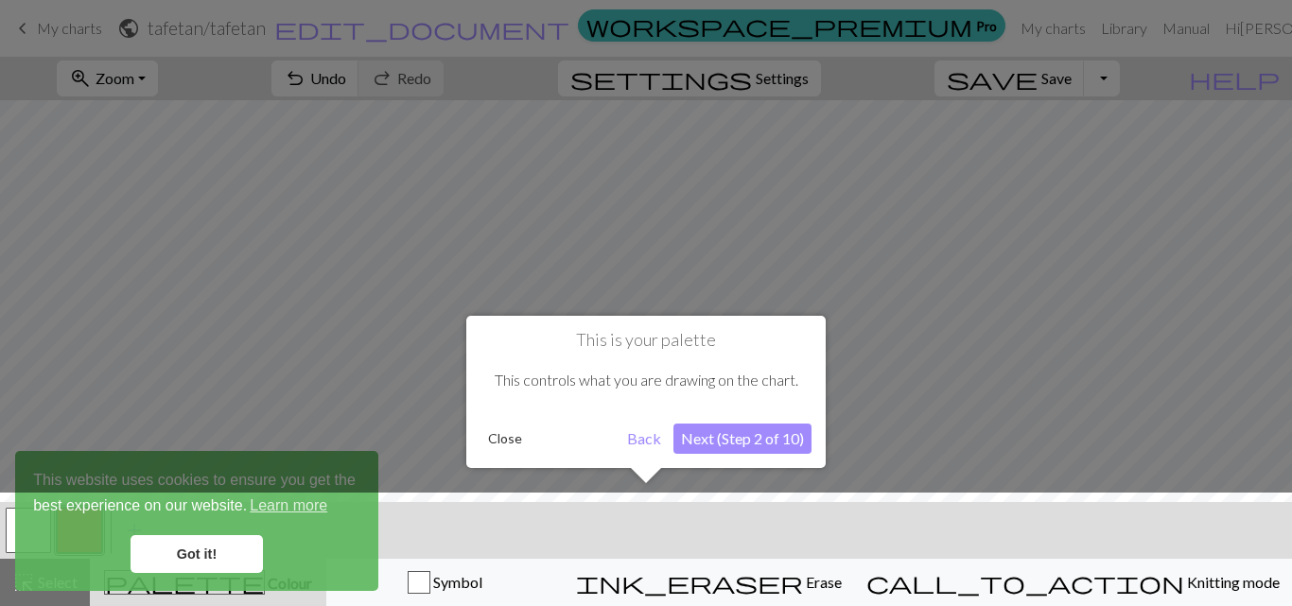
click at [720, 449] on button "Next (Step 2 of 10)" at bounding box center [742, 439] width 138 height 30
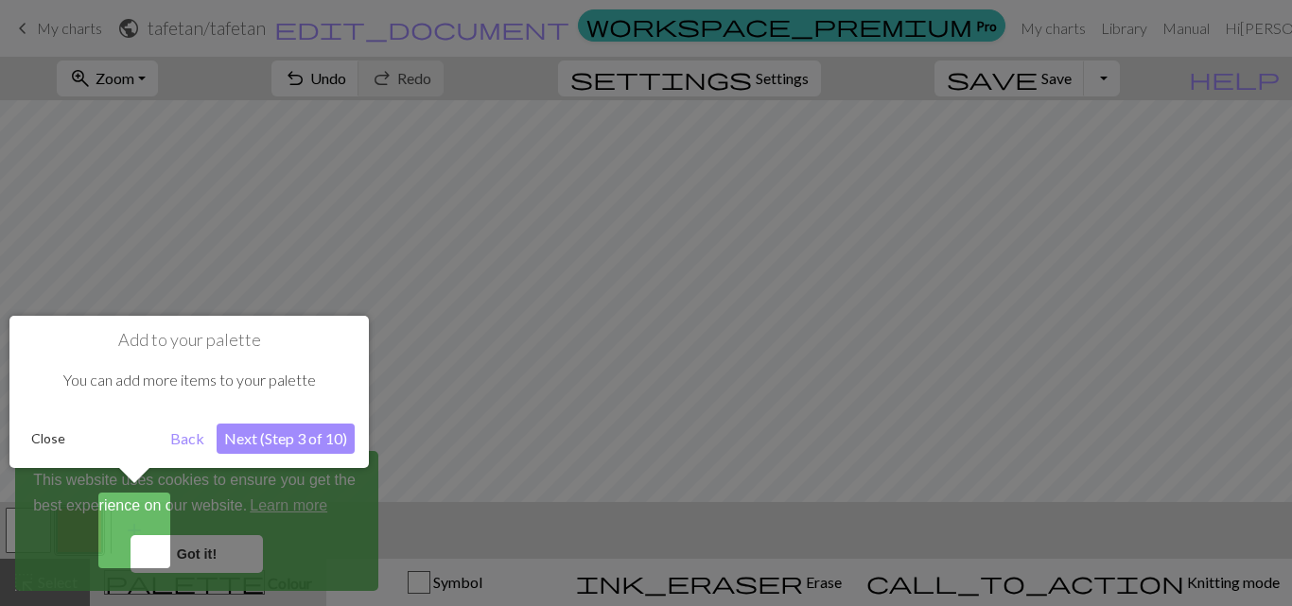
click at [1110, 395] on div at bounding box center [646, 303] width 1292 height 606
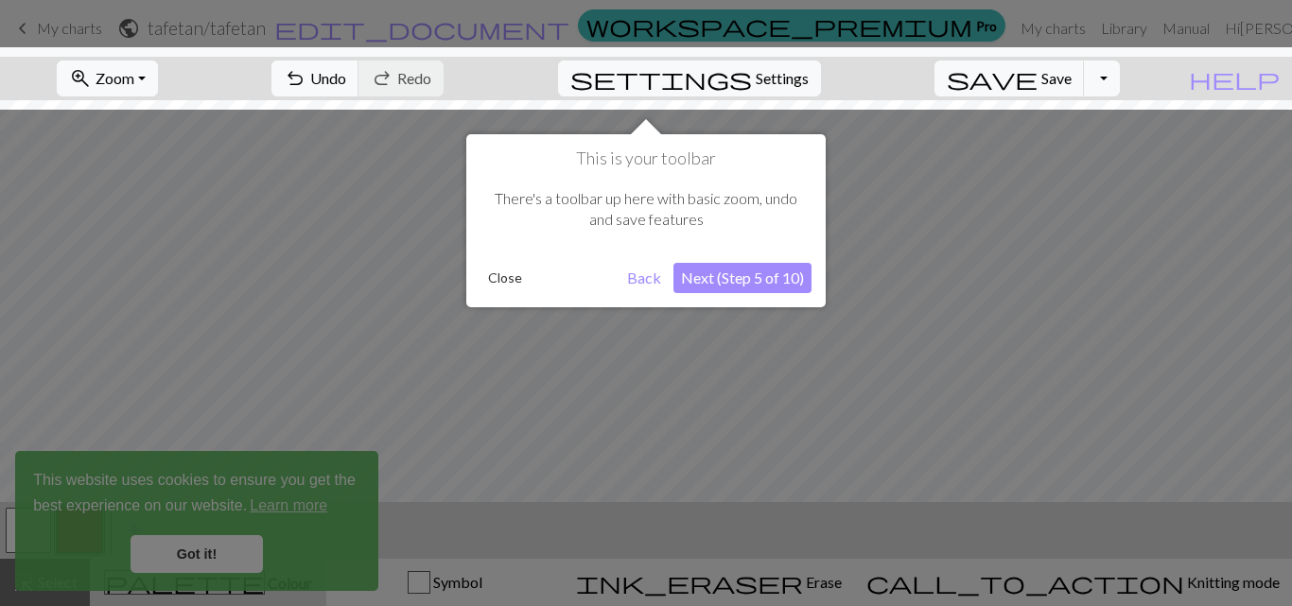
click at [645, 280] on button "Back" at bounding box center [643, 278] width 49 height 30
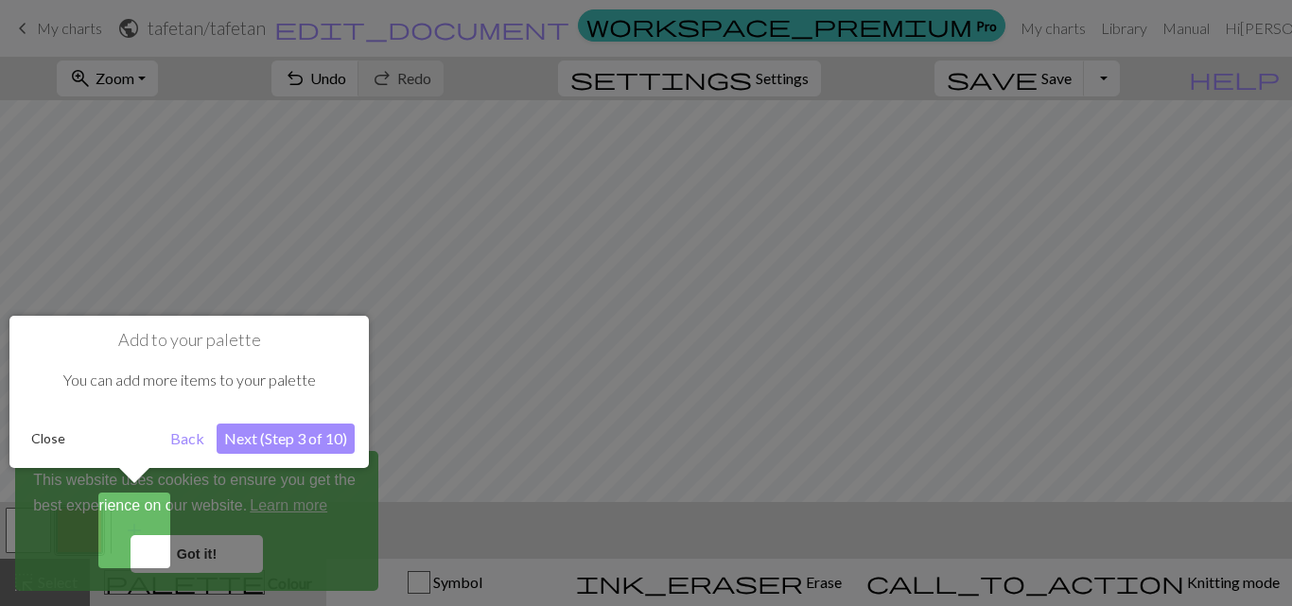
click at [1071, 338] on div at bounding box center [646, 303] width 1292 height 606
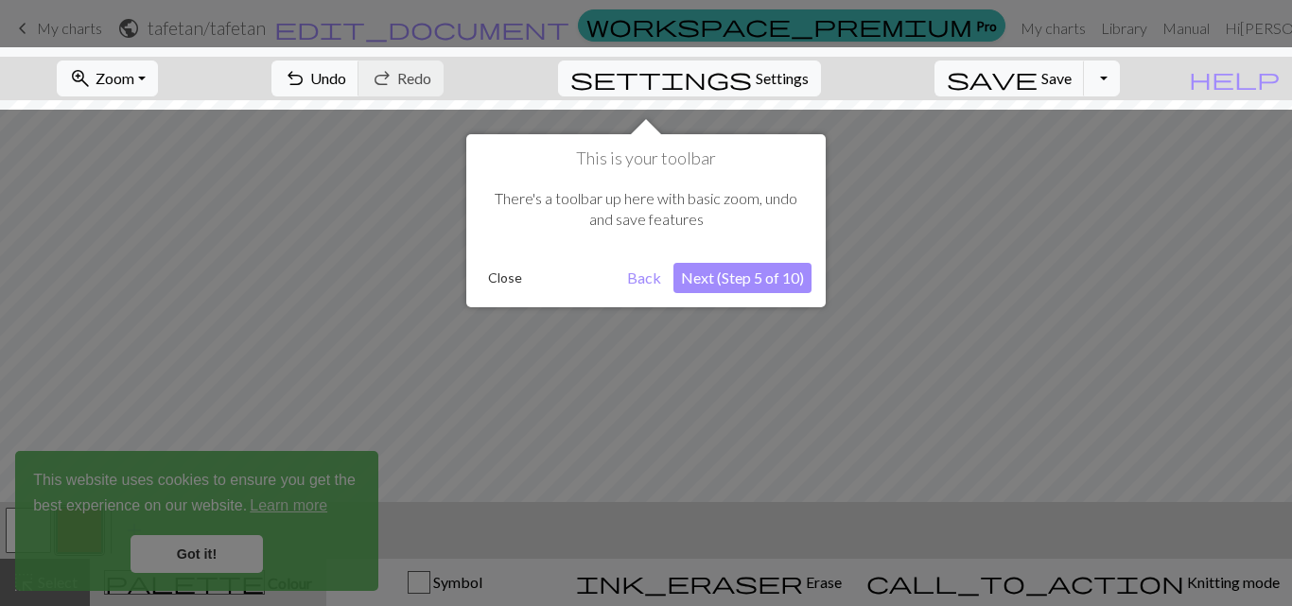
click at [216, 561] on div at bounding box center [646, 303] width 1292 height 606
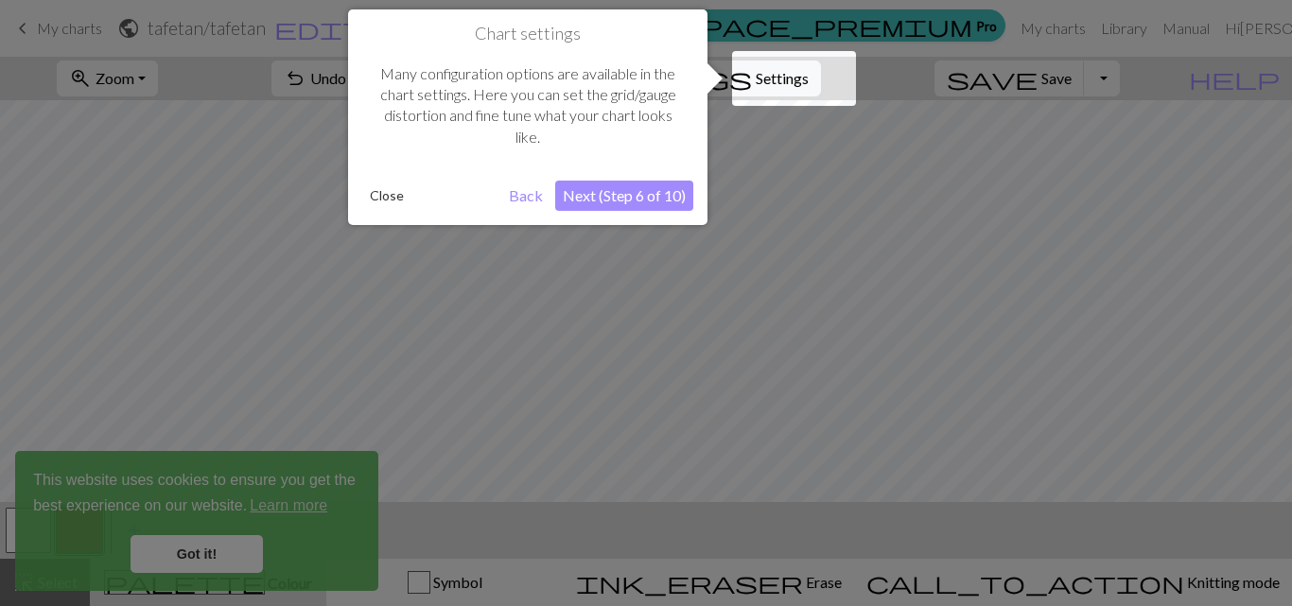
click at [1083, 342] on div at bounding box center [646, 303] width 1292 height 606
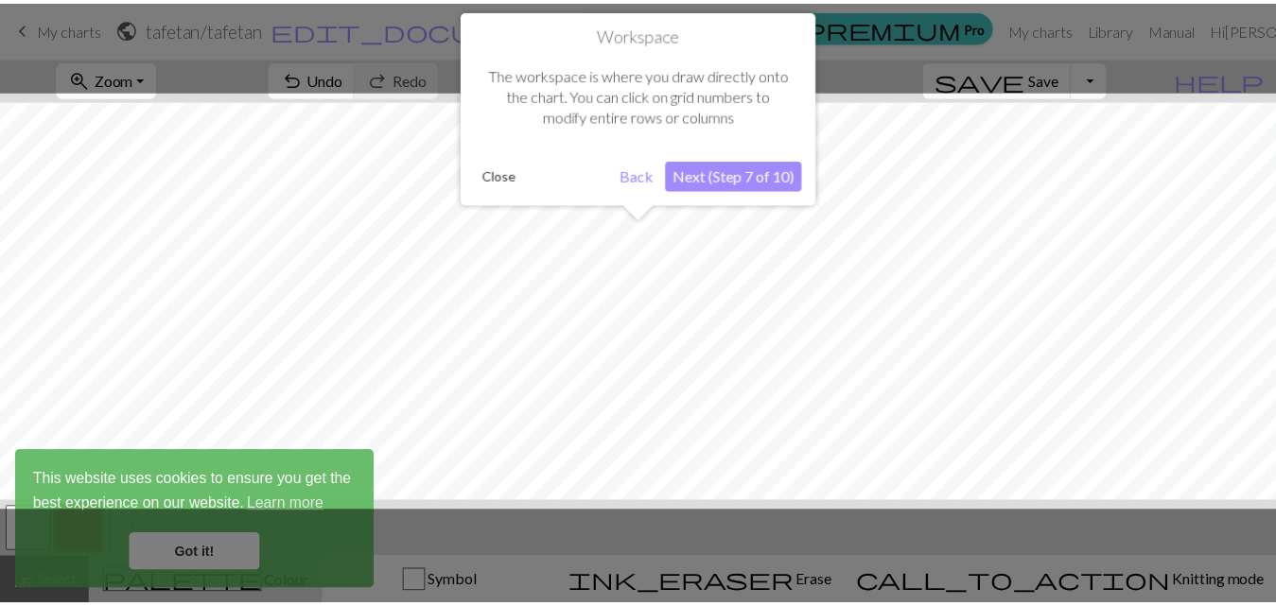
scroll to position [72, 0]
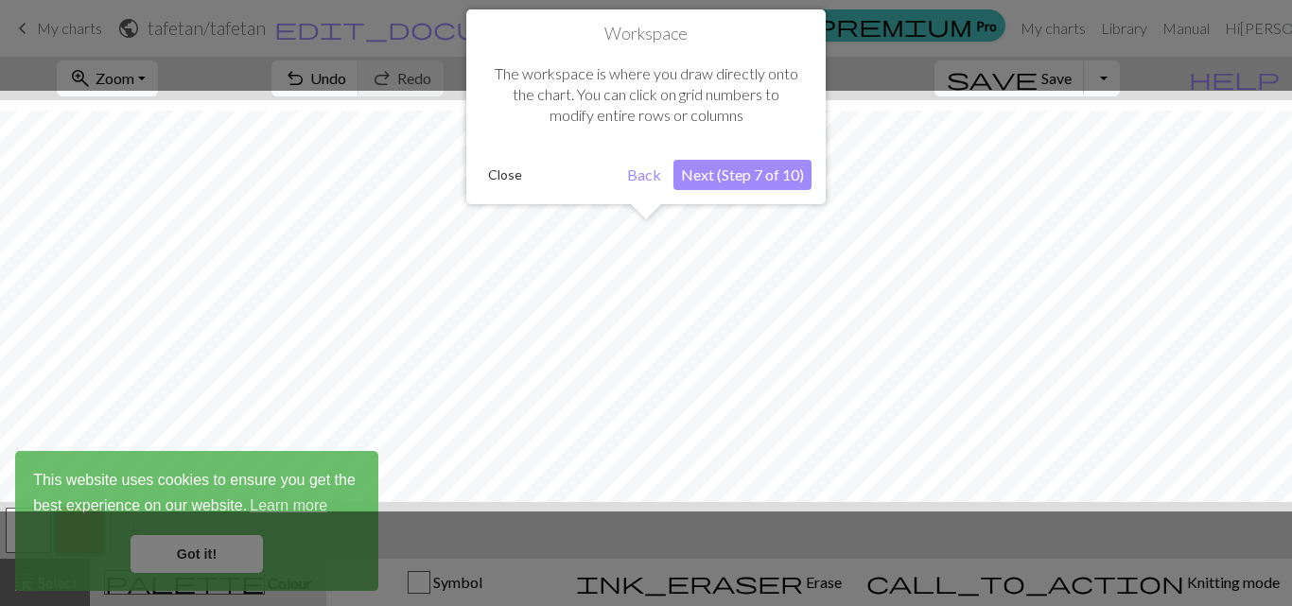
click at [186, 557] on div at bounding box center [646, 303] width 1292 height 606
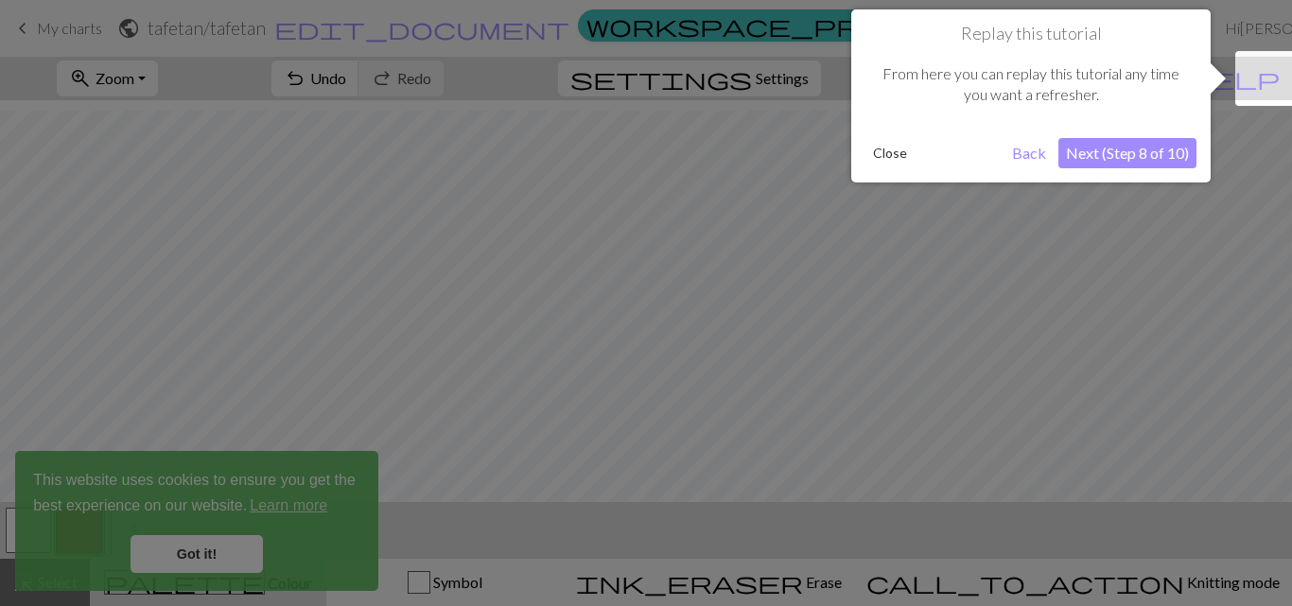
click at [1123, 329] on div at bounding box center [646, 303] width 1292 height 606
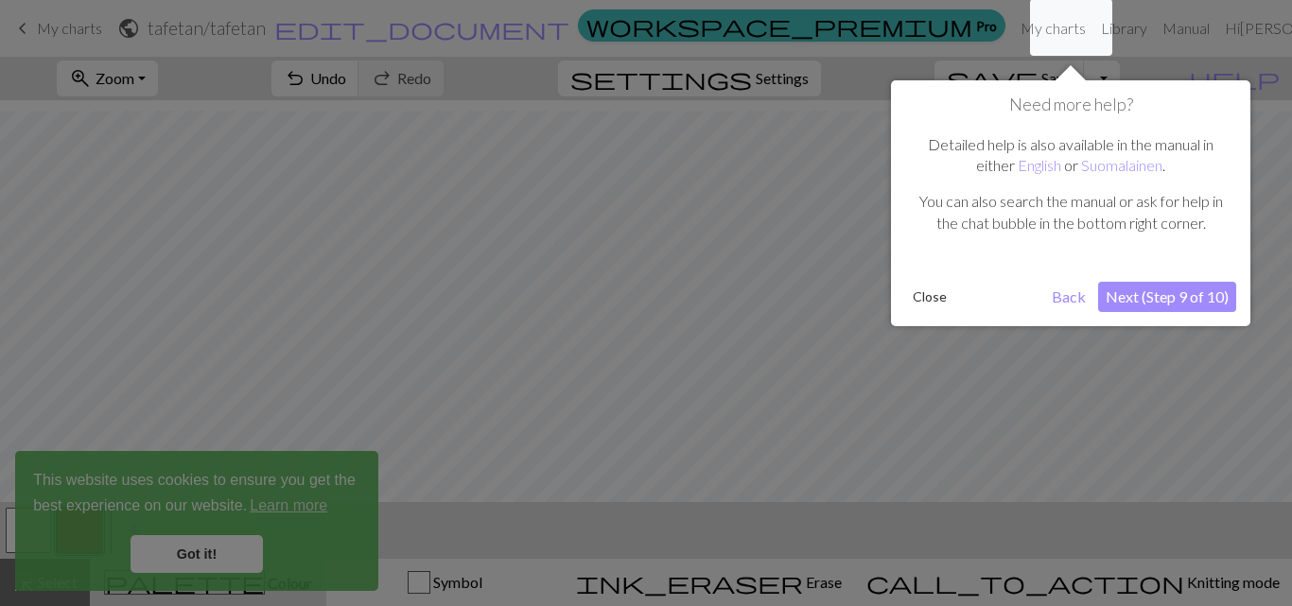
click at [1136, 329] on div at bounding box center [646, 303] width 1292 height 606
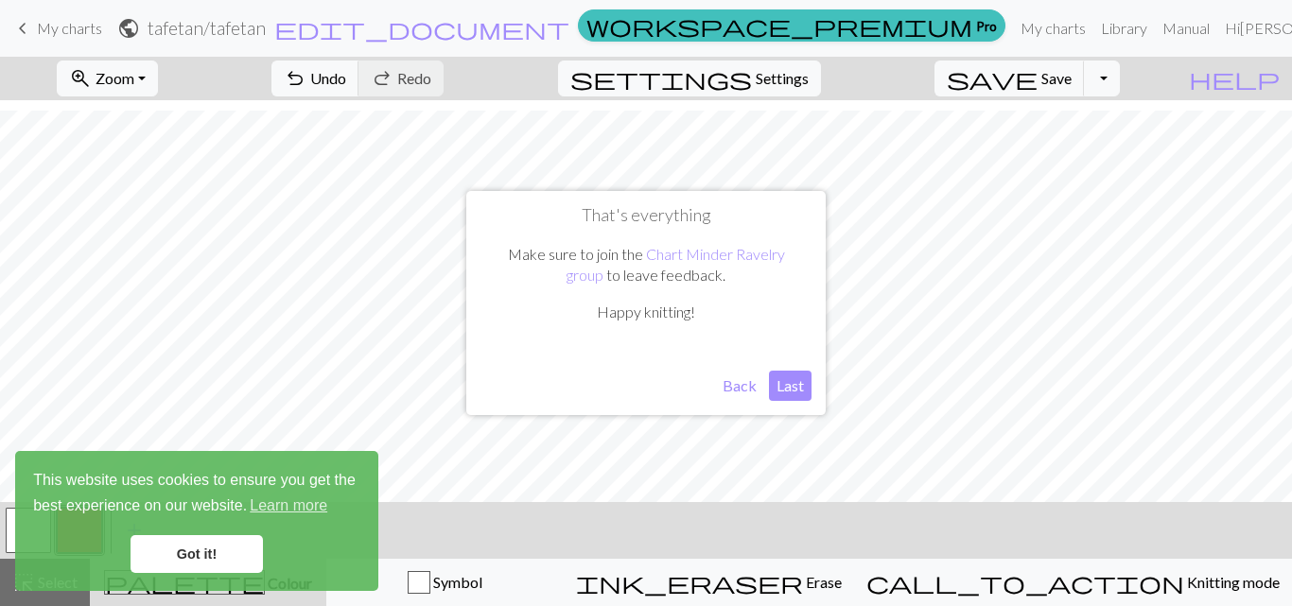
click at [787, 389] on button "Last" at bounding box center [790, 386] width 43 height 30
click at [346, 78] on span "Undo" at bounding box center [328, 78] width 36 height 18
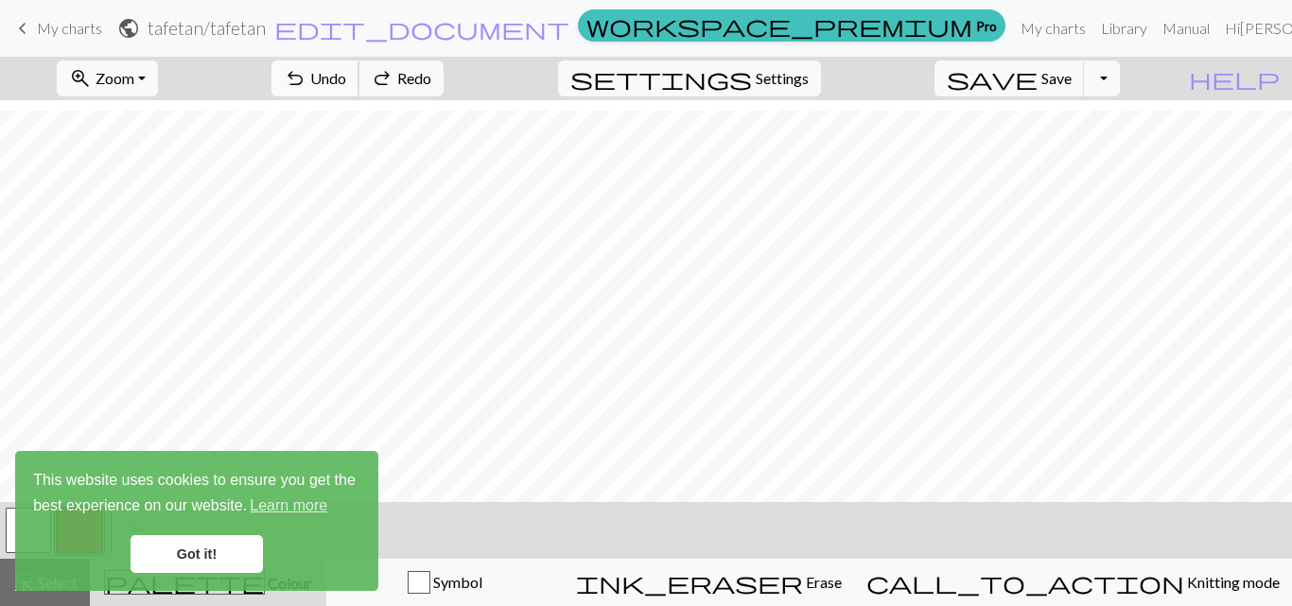
click at [346, 78] on span "Undo" at bounding box center [328, 78] width 36 height 18
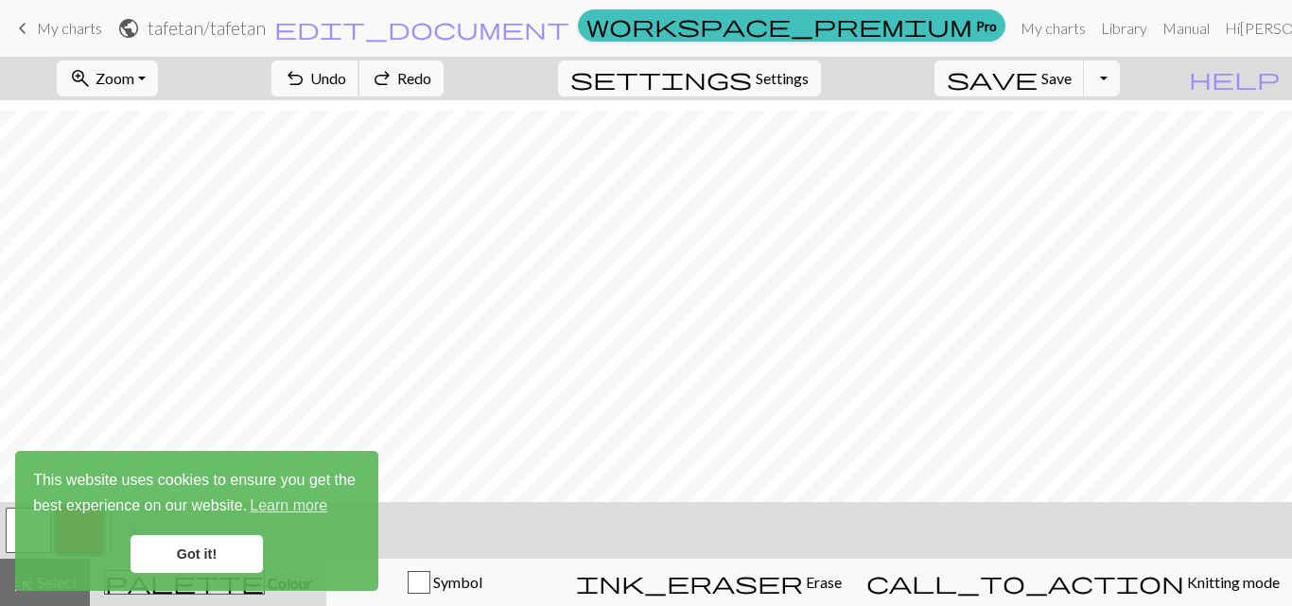
click at [346, 78] on span "Undo" at bounding box center [328, 78] width 36 height 18
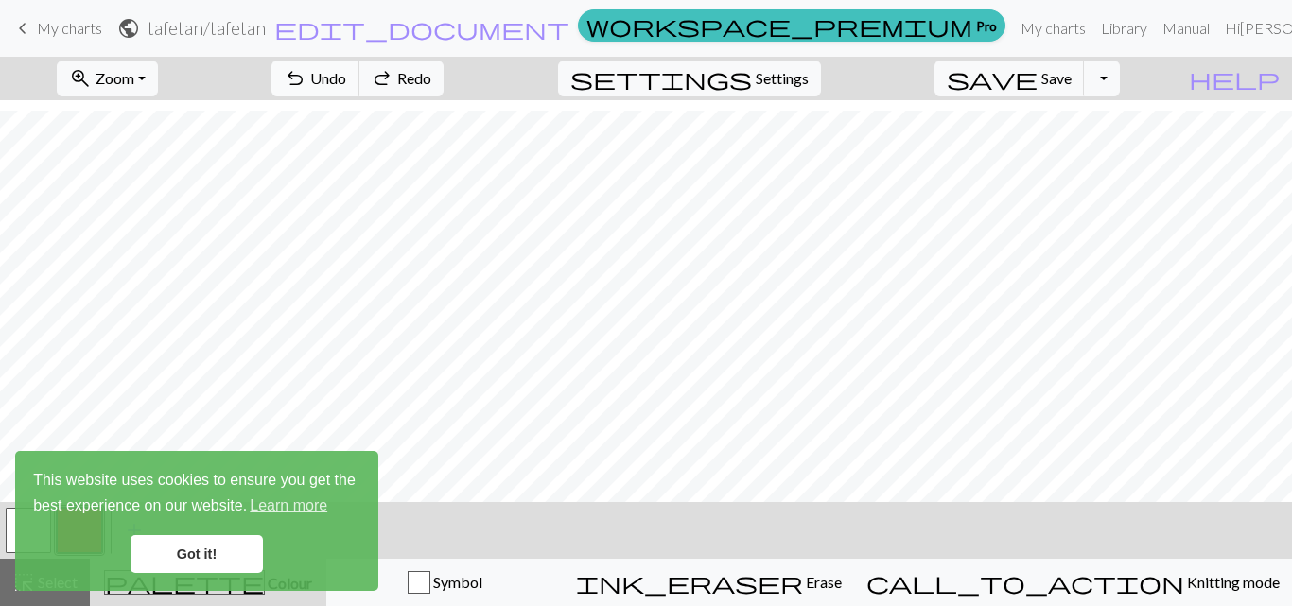
click at [346, 78] on span "Undo" at bounding box center [328, 78] width 36 height 18
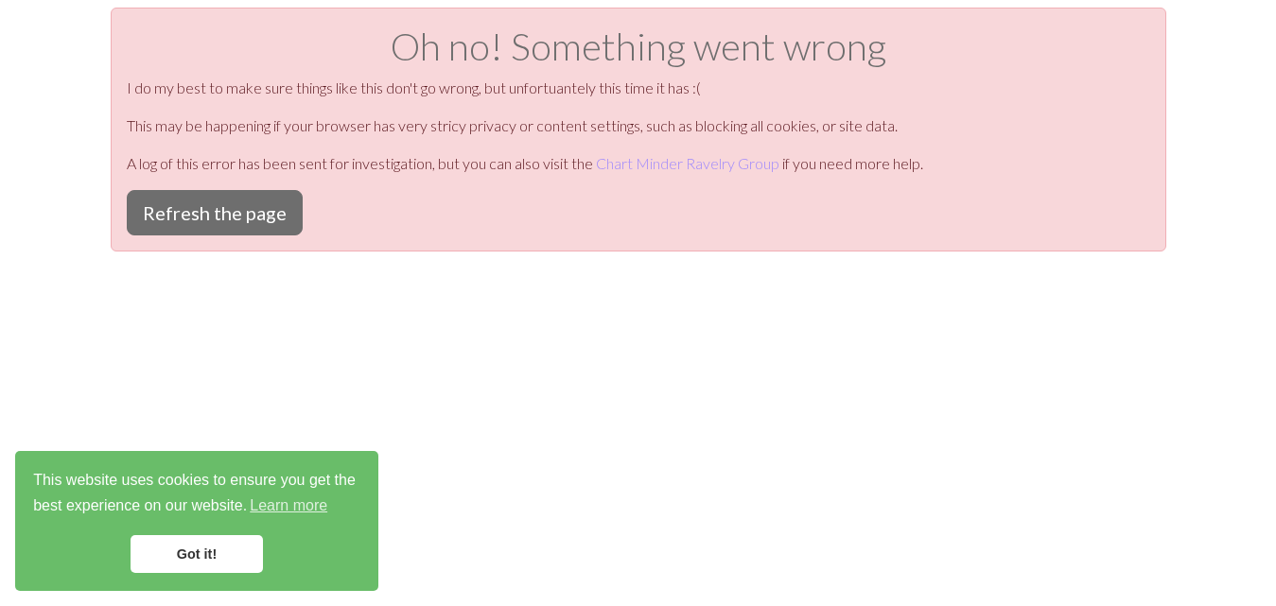
click at [408, 476] on div "Oh no! Something went wrong I do my best to make sure things like this don't go…" at bounding box center [638, 311] width 1276 height 606
drag, startPoint x: 445, startPoint y: 9, endPoint x: 795, endPoint y: 396, distance: 522.3
click at [795, 396] on div "Oh no! Something went wrong I do my best to make sure things like this don't go…" at bounding box center [638, 311] width 1276 height 606
click at [222, 215] on button "Refresh the page" at bounding box center [215, 212] width 176 height 45
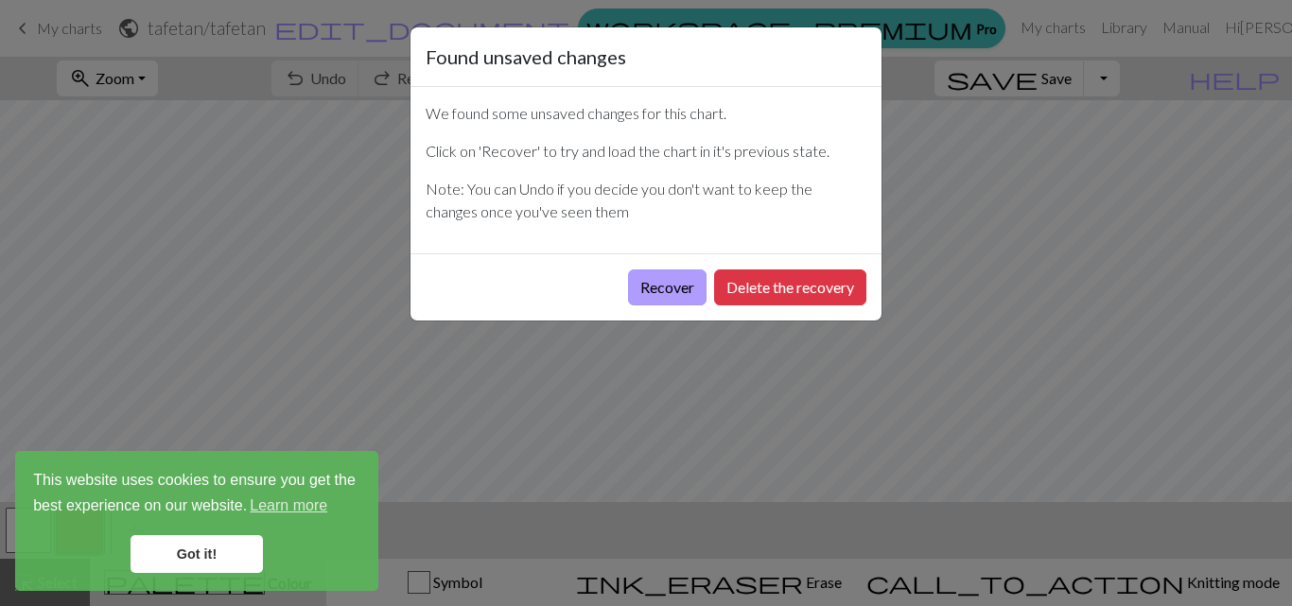
click at [668, 290] on button "Recover" at bounding box center [667, 288] width 78 height 36
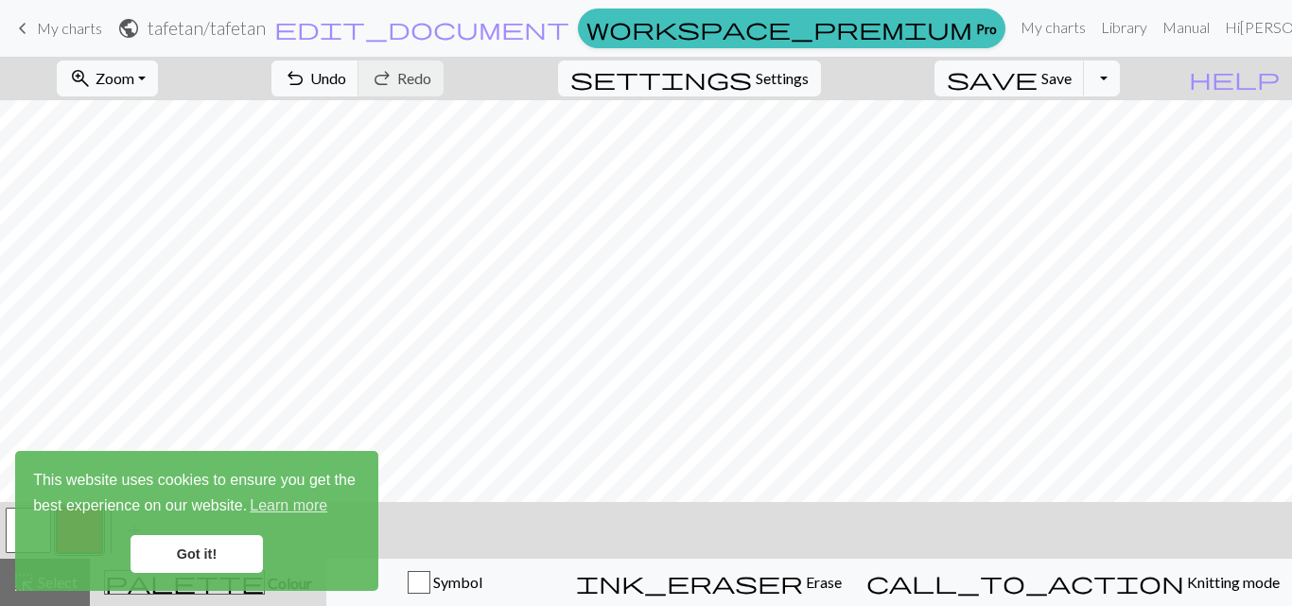
click at [189, 551] on link "Got it!" at bounding box center [197, 554] width 132 height 38
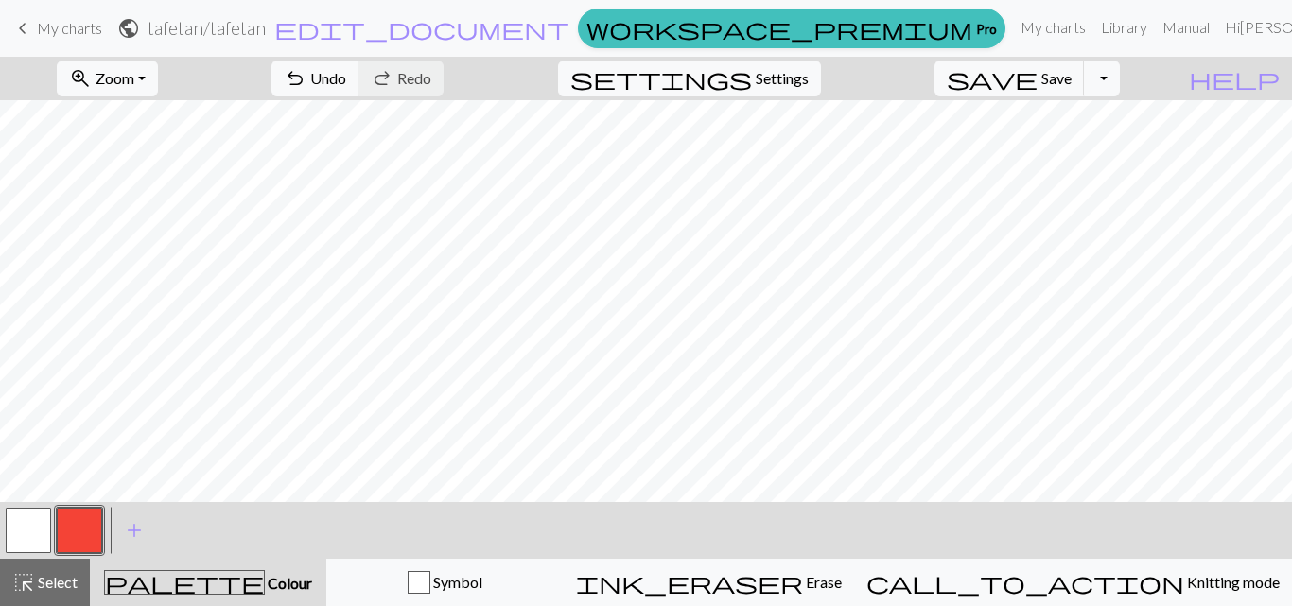
click at [265, 584] on span "Colour" at bounding box center [288, 583] width 47 height 18
click at [219, 584] on span "palette" at bounding box center [184, 582] width 159 height 26
click at [29, 584] on span "highlight_alt" at bounding box center [23, 582] width 23 height 26
click at [265, 583] on span "Colour" at bounding box center [288, 583] width 47 height 18
click at [1272, 28] on link "Hi maria liliana aguilera" at bounding box center [1300, 28] width 166 height 38
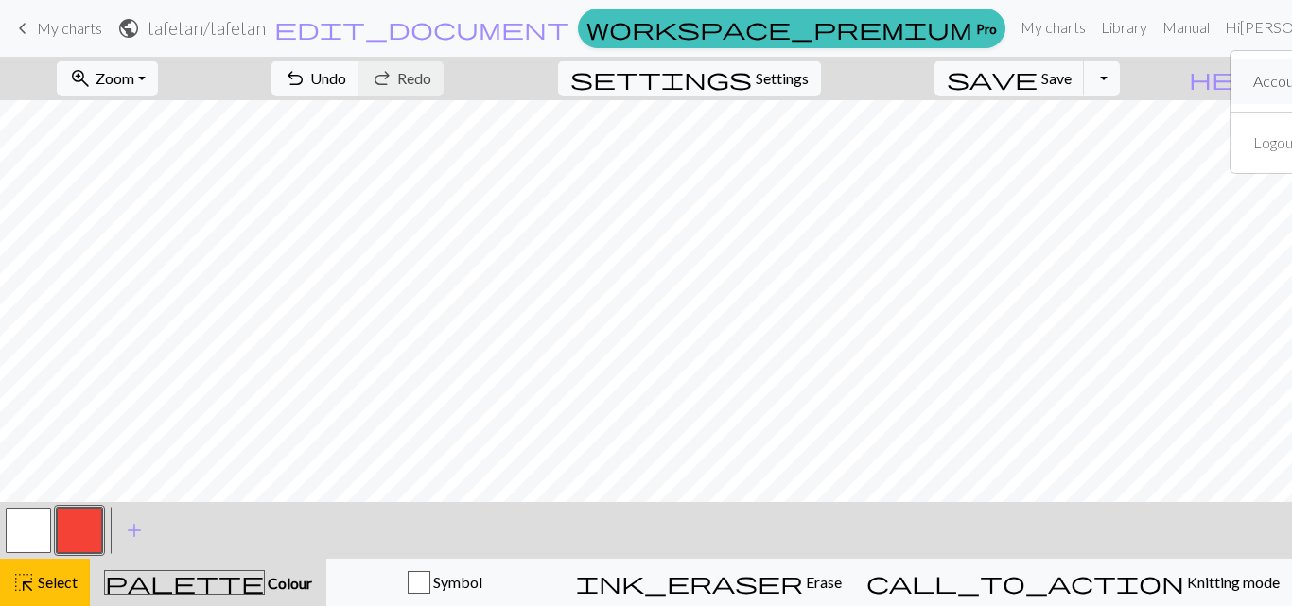
click at [1246, 84] on link "Account settings" at bounding box center [1307, 81] width 122 height 38
click at [1267, 29] on link "Hi maria liliana aguilera" at bounding box center [1300, 28] width 166 height 38
click at [1246, 85] on link "Account settings" at bounding box center [1307, 81] width 122 height 38
click at [82, 529] on button "button" at bounding box center [79, 530] width 45 height 45
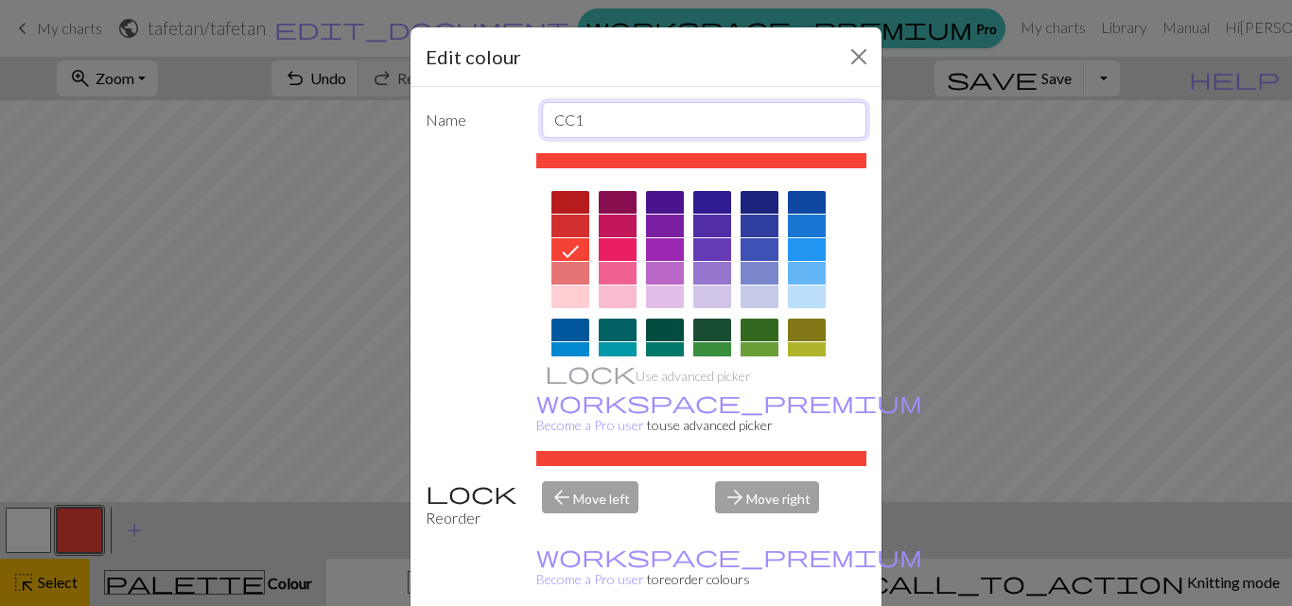
click at [589, 130] on input "CC1" at bounding box center [704, 120] width 325 height 36
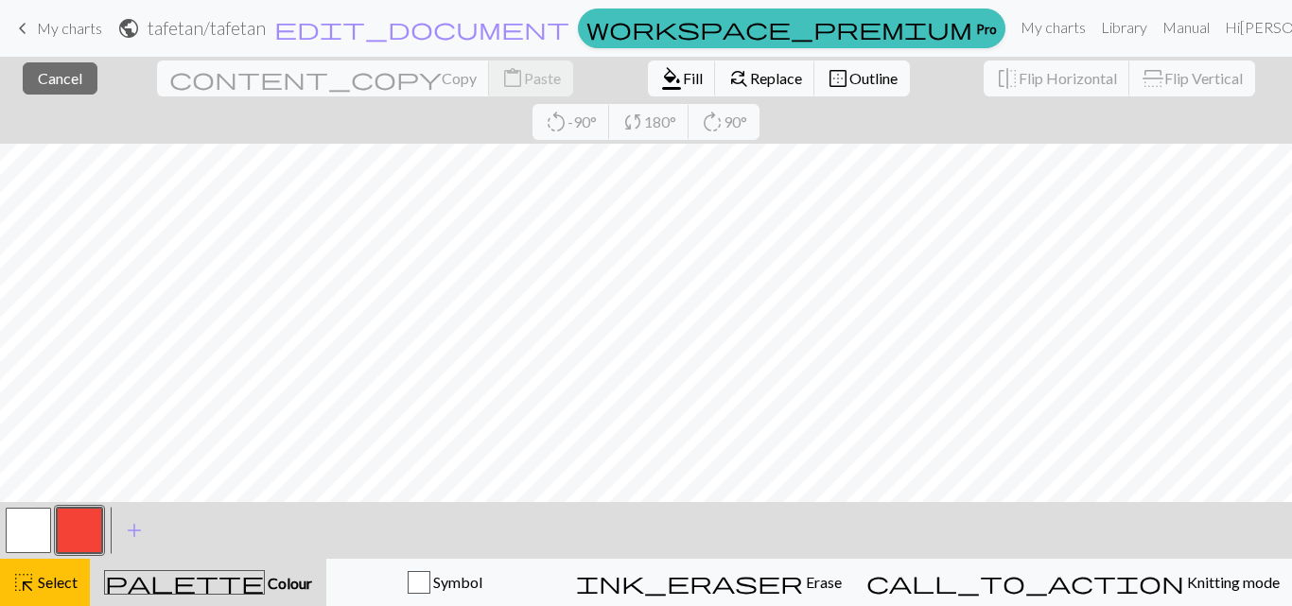
click at [522, 504] on div "< > add Add a colour" at bounding box center [646, 530] width 1292 height 57
click at [683, 74] on span "Fill" at bounding box center [693, 78] width 20 height 18
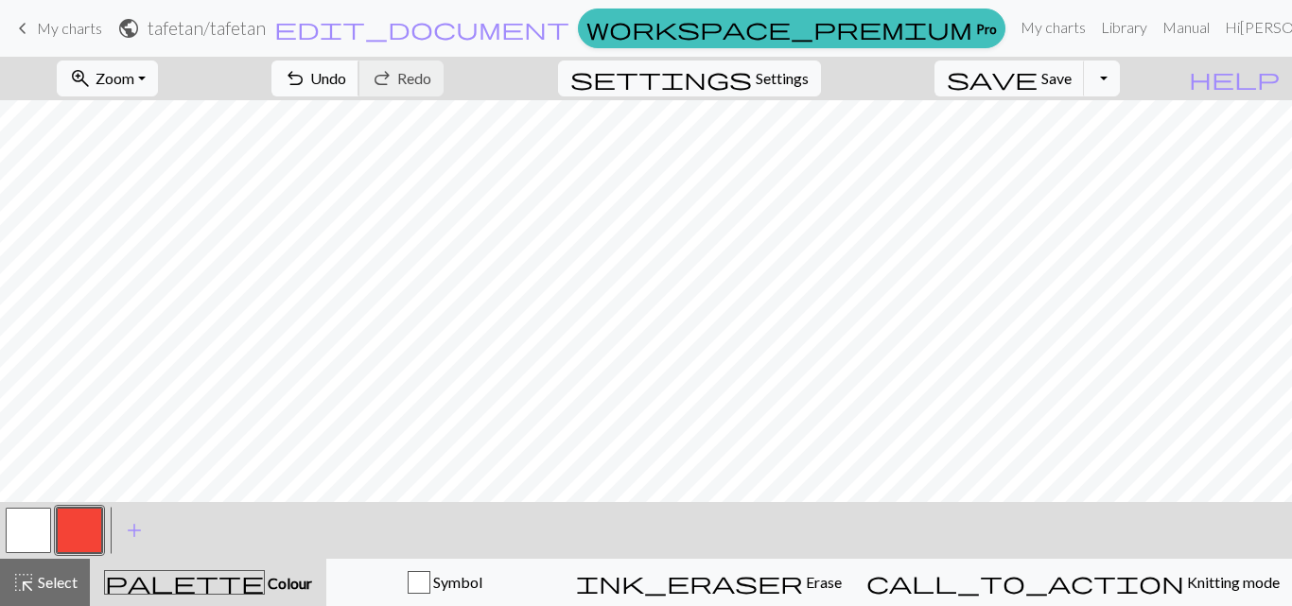
click at [306, 77] on span "undo" at bounding box center [295, 78] width 23 height 26
click at [72, 532] on button "button" at bounding box center [79, 530] width 45 height 45
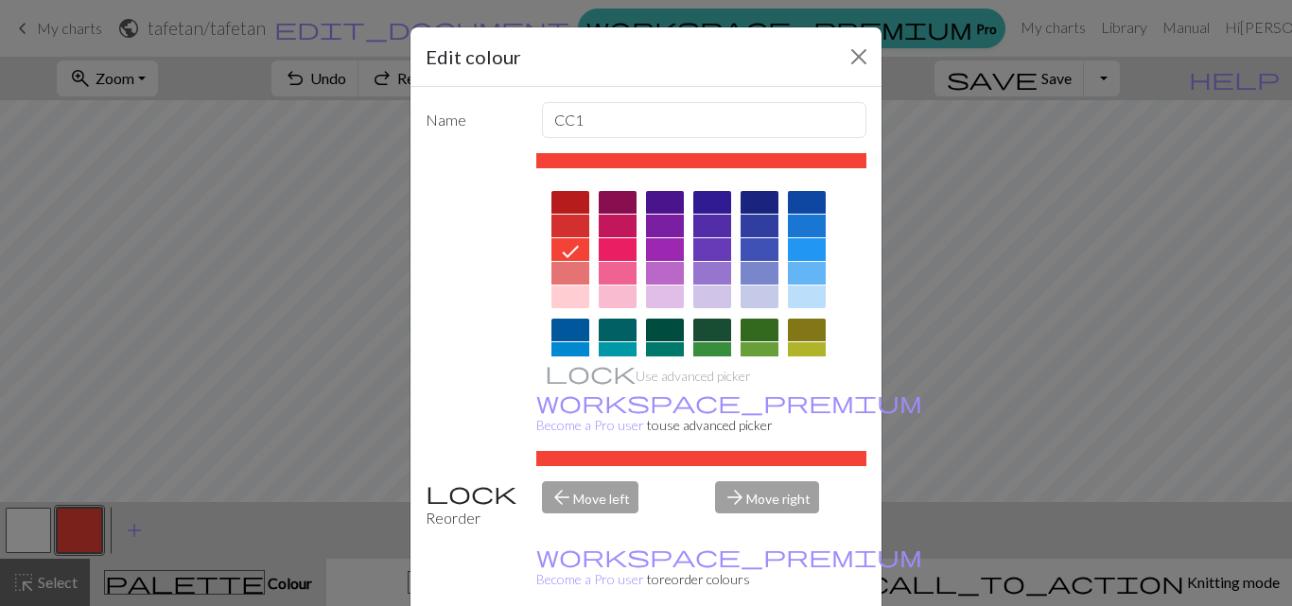
click at [561, 247] on icon at bounding box center [570, 251] width 23 height 23
click at [214, 407] on div "Edit colour Name CC1 Use advanced picker workspace_premium Become a Pro user to…" at bounding box center [646, 303] width 1292 height 606
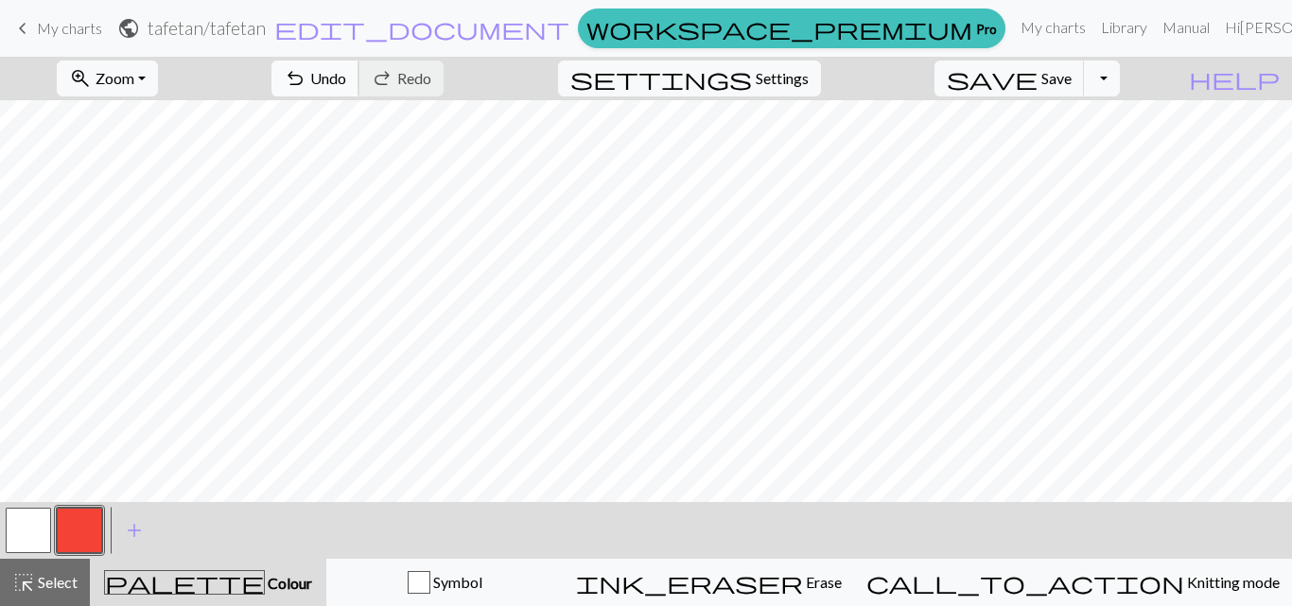
click at [306, 81] on span "undo" at bounding box center [295, 78] width 23 height 26
click at [306, 79] on span "undo" at bounding box center [295, 78] width 23 height 26
click at [306, 82] on span "undo" at bounding box center [295, 78] width 23 height 26
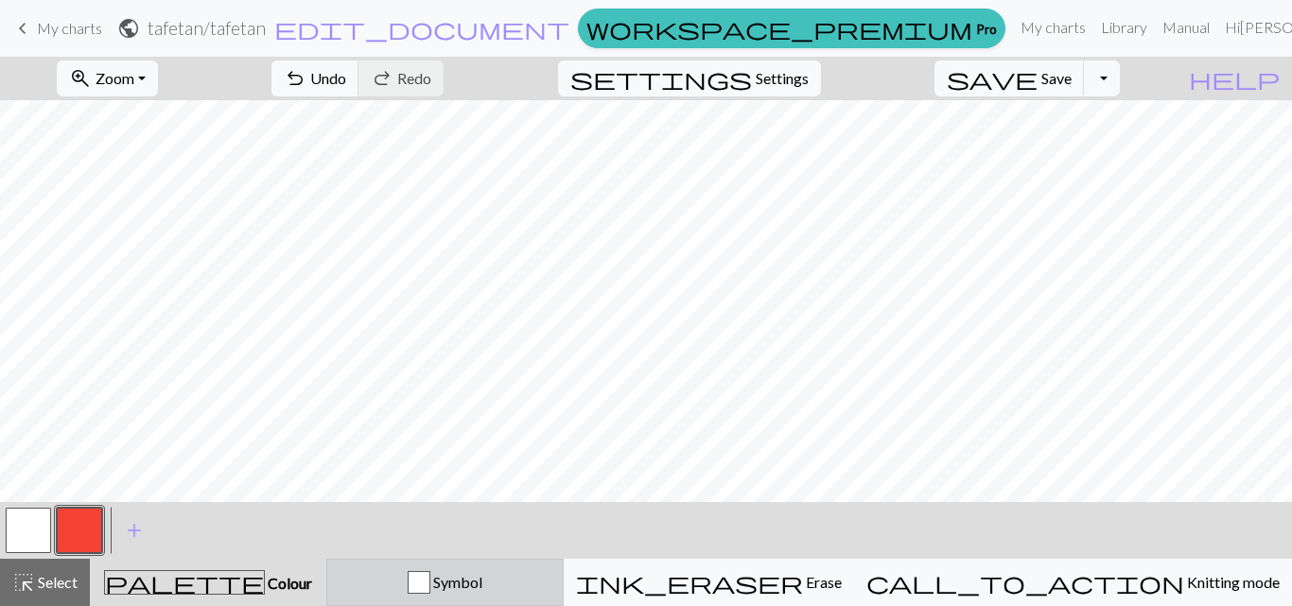
click at [430, 584] on div "button" at bounding box center [419, 582] width 23 height 23
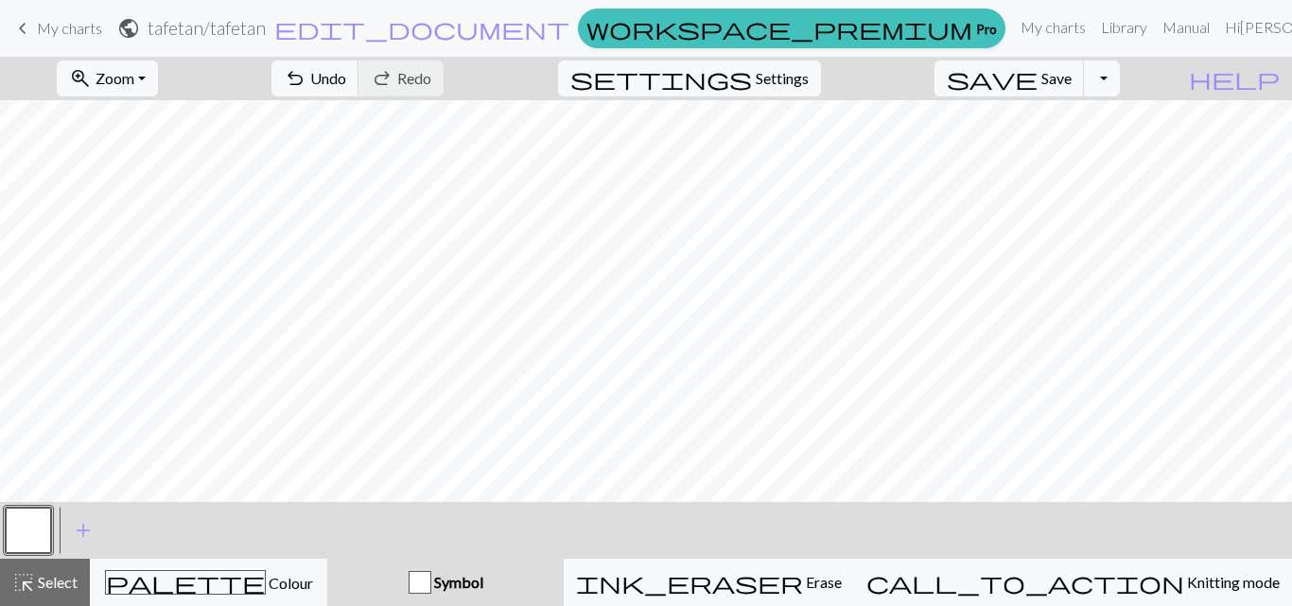
click at [431, 581] on div "button" at bounding box center [420, 582] width 23 height 23
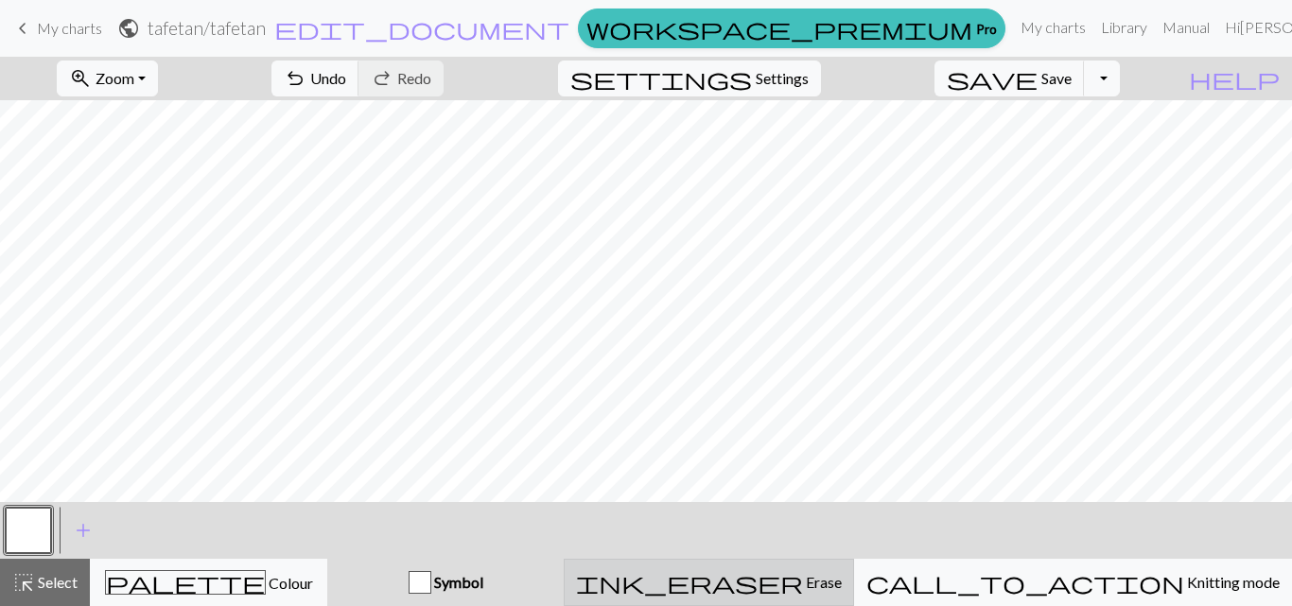
click at [803, 581] on span "ink_eraser" at bounding box center [689, 582] width 227 height 26
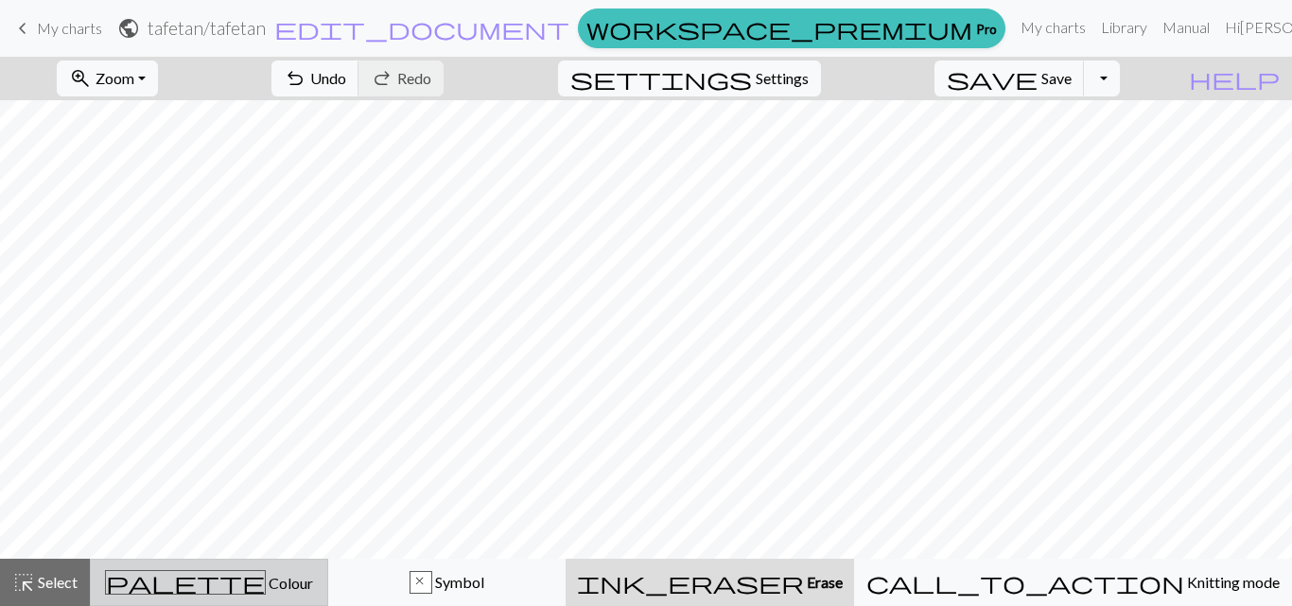
click at [266, 584] on span "Colour" at bounding box center [289, 583] width 47 height 18
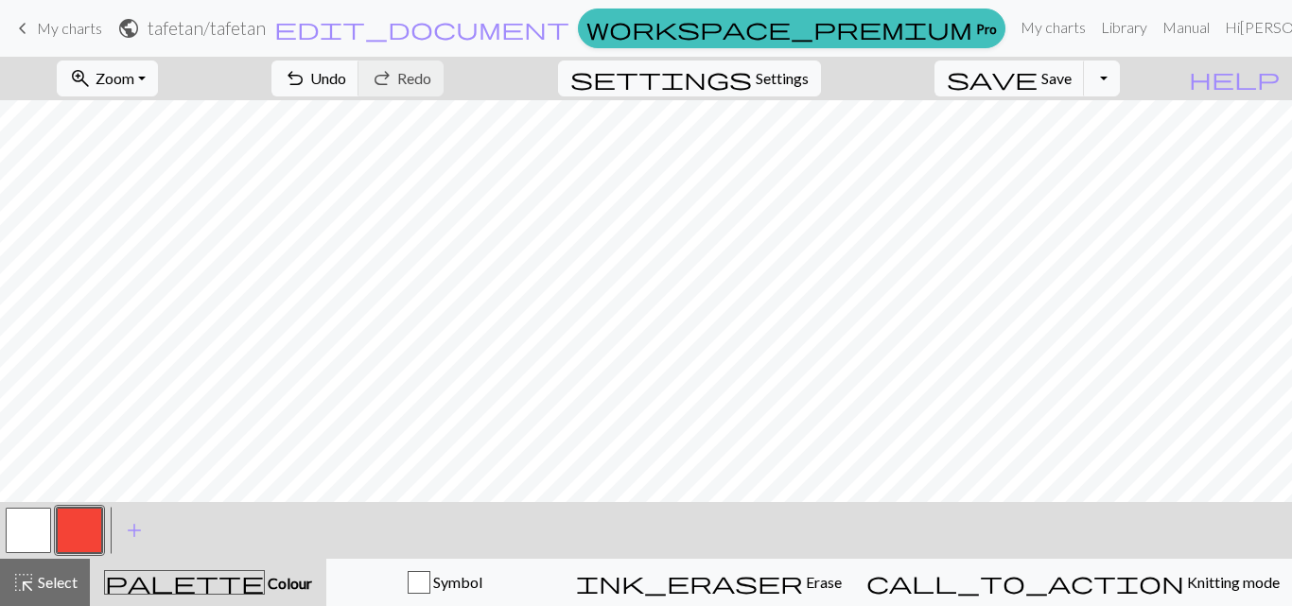
click at [68, 534] on button "button" at bounding box center [79, 530] width 45 height 45
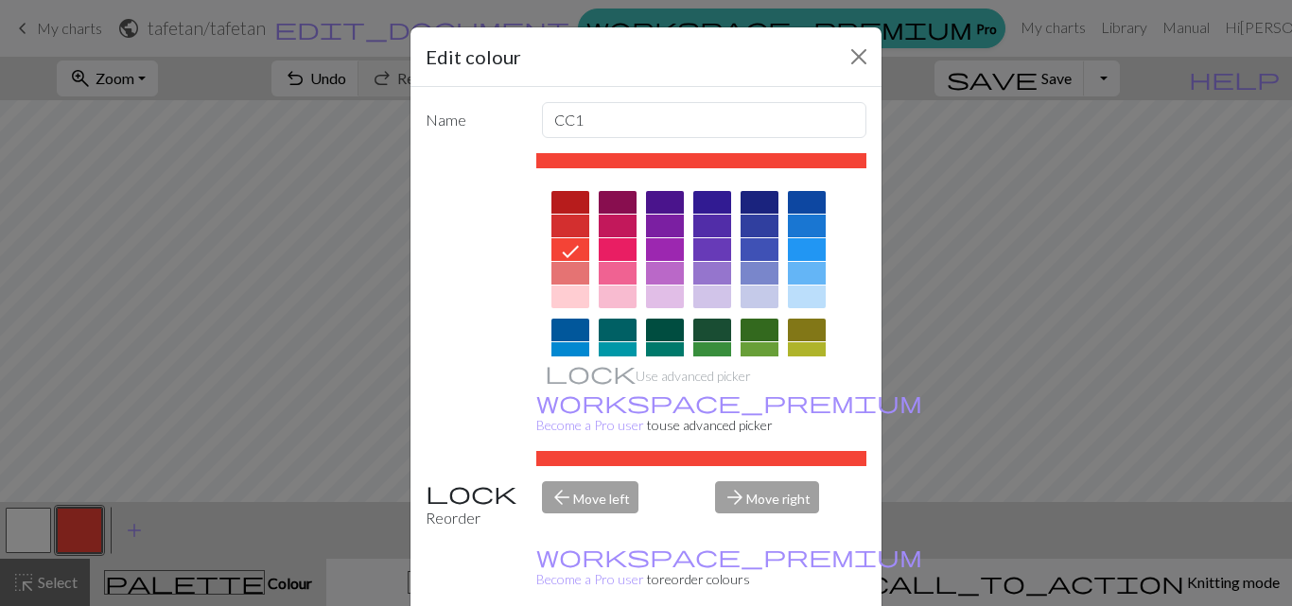
click at [559, 252] on icon at bounding box center [570, 251] width 23 height 23
click at [254, 315] on div "Edit colour Name CC1 Use advanced picker workspace_premium Become a Pro user to…" at bounding box center [646, 303] width 1292 height 606
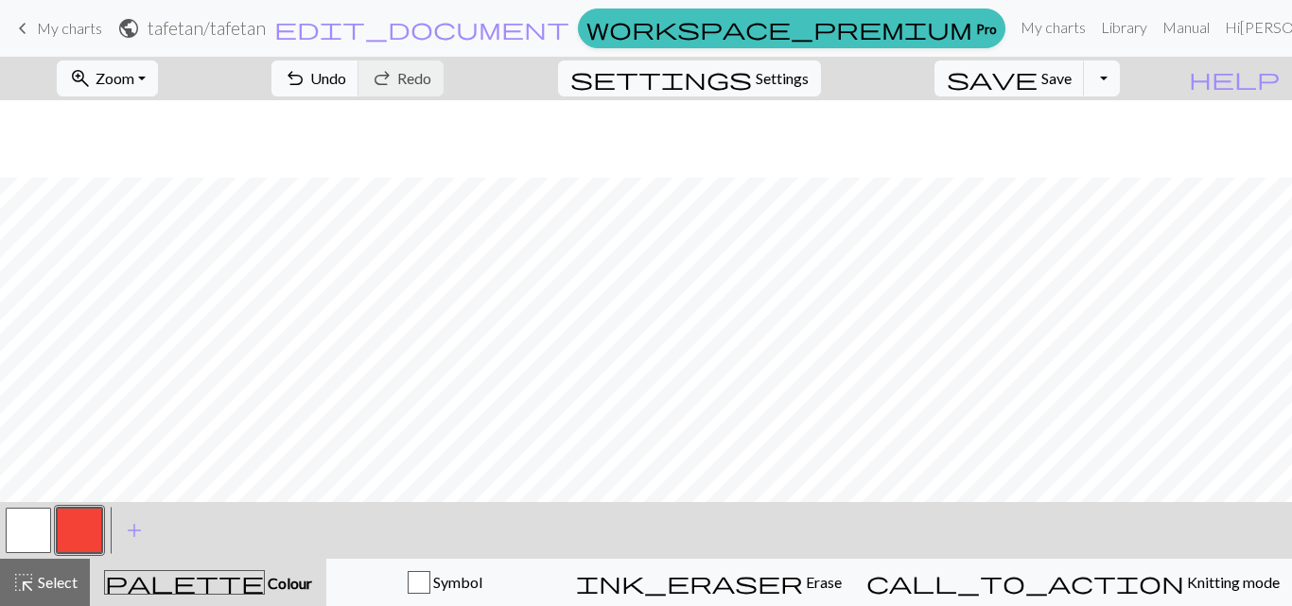
scroll to position [78, 0]
click at [306, 81] on span "undo" at bounding box center [295, 78] width 23 height 26
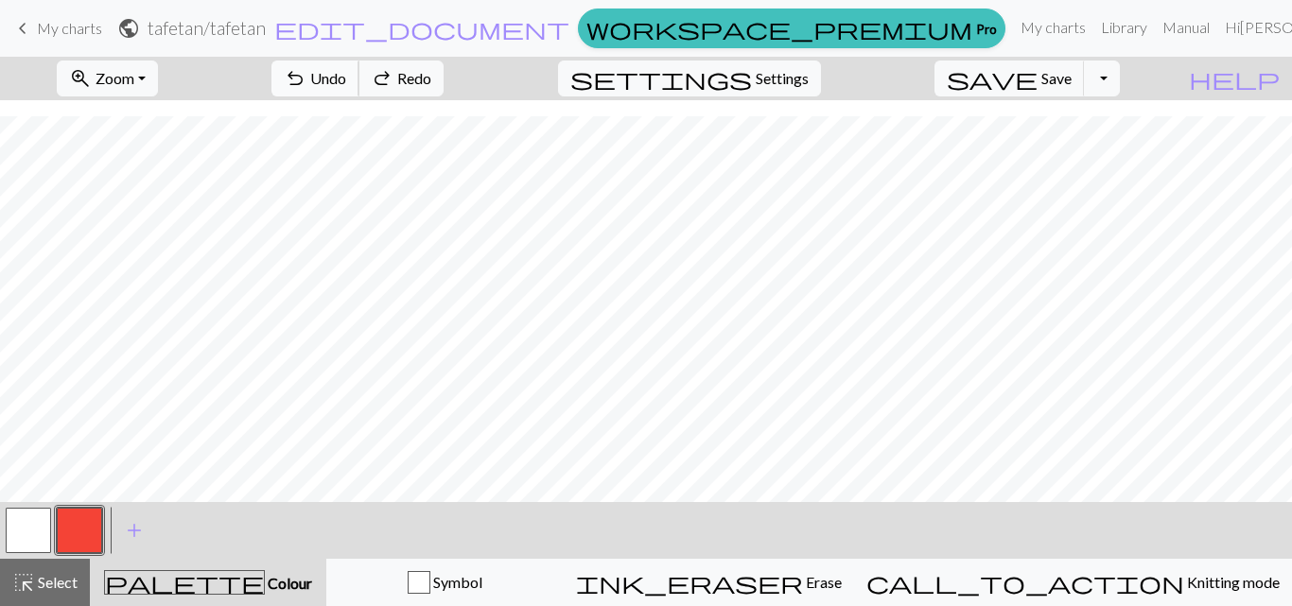
click at [306, 81] on span "undo" at bounding box center [295, 78] width 23 height 26
click at [212, 581] on span "palette" at bounding box center [184, 582] width 159 height 26
click at [26, 585] on span "highlight_alt" at bounding box center [23, 582] width 23 height 26
click at [32, 528] on button "button" at bounding box center [28, 530] width 45 height 45
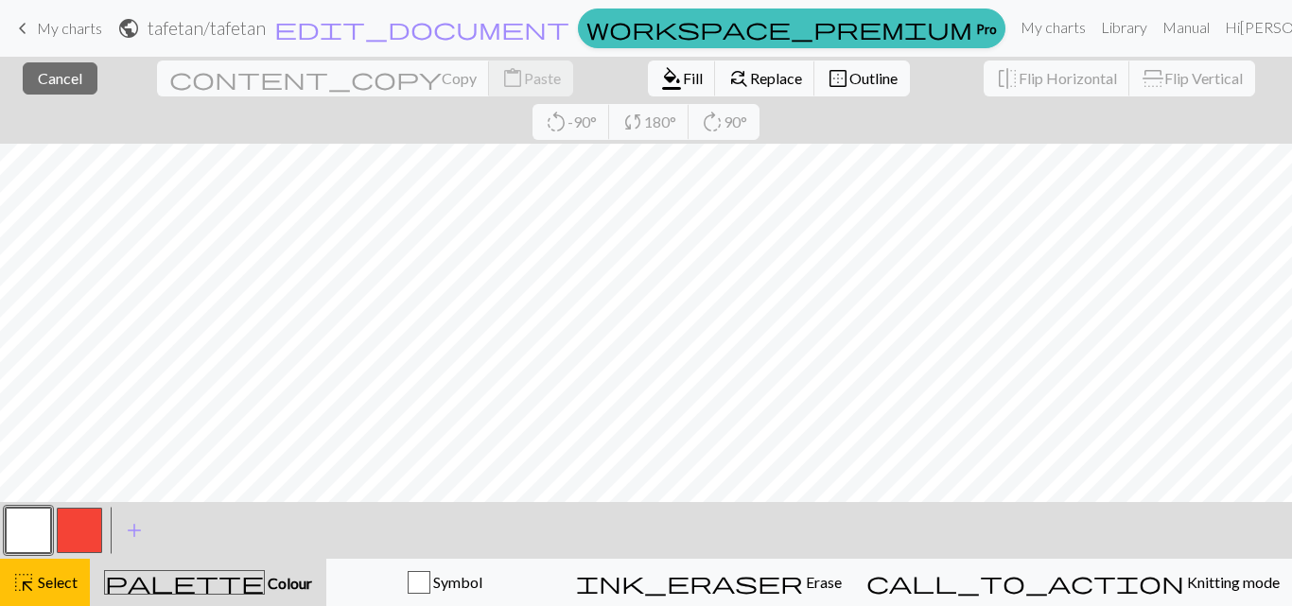
click at [35, 542] on button "button" at bounding box center [28, 530] width 45 height 45
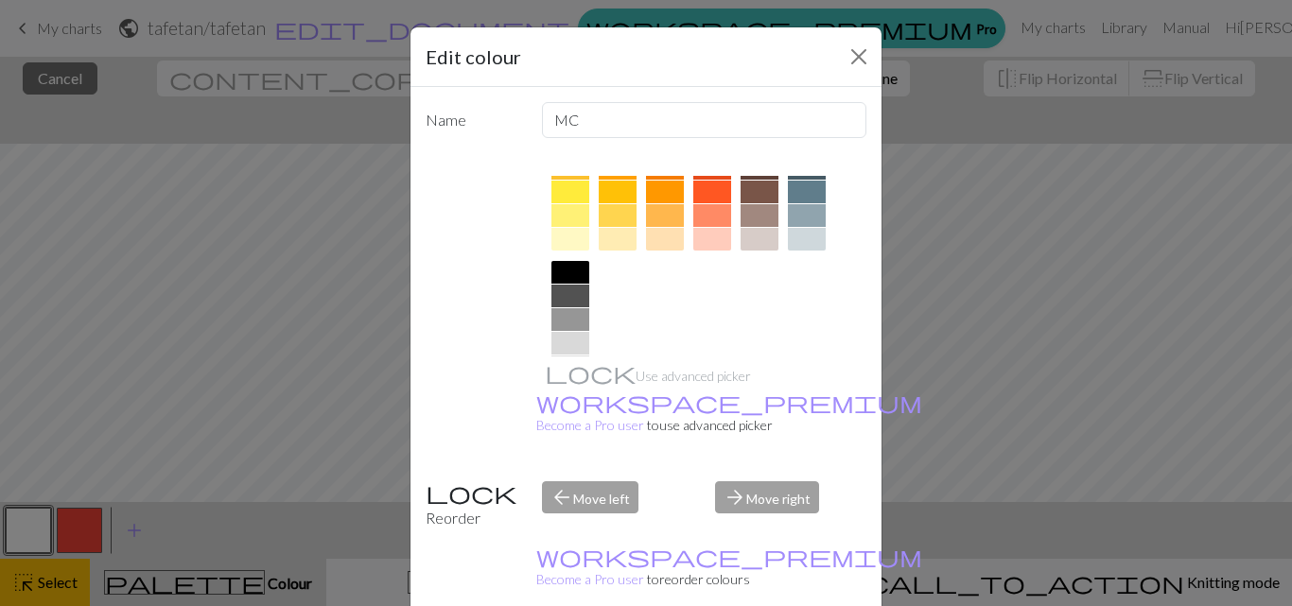
scroll to position [357, 0]
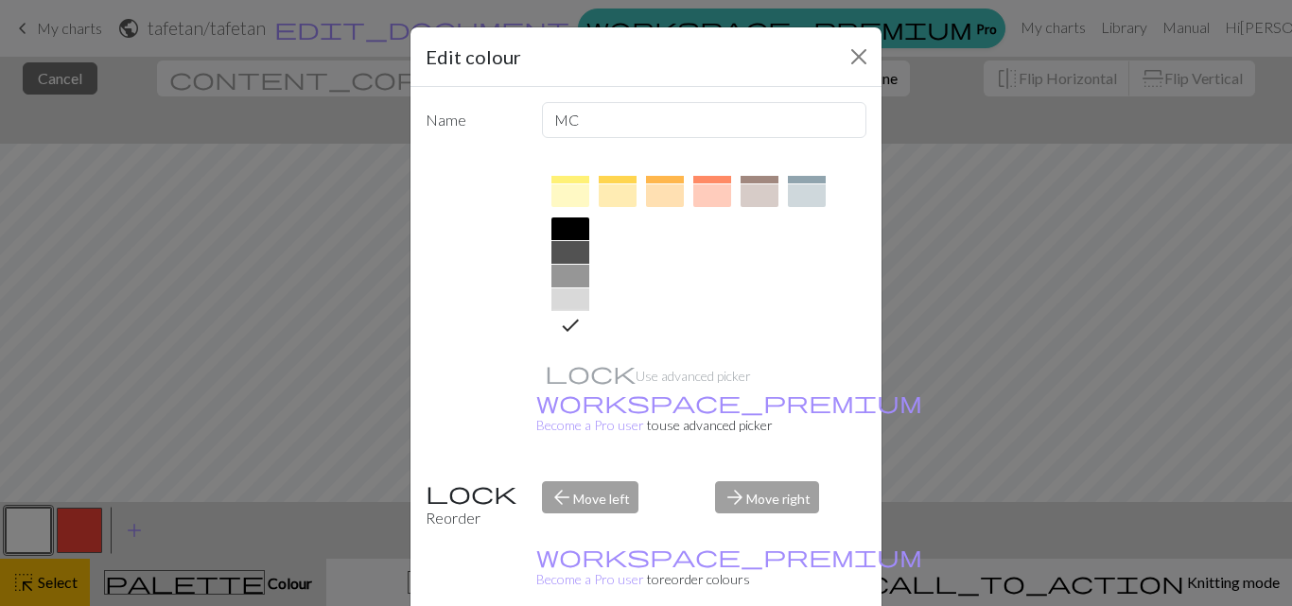
click at [565, 323] on icon at bounding box center [570, 325] width 23 height 23
click at [26, 535] on div "Edit colour Name MC Use advanced picker workspace_premium Become a Pro user to …" at bounding box center [646, 303] width 1292 height 606
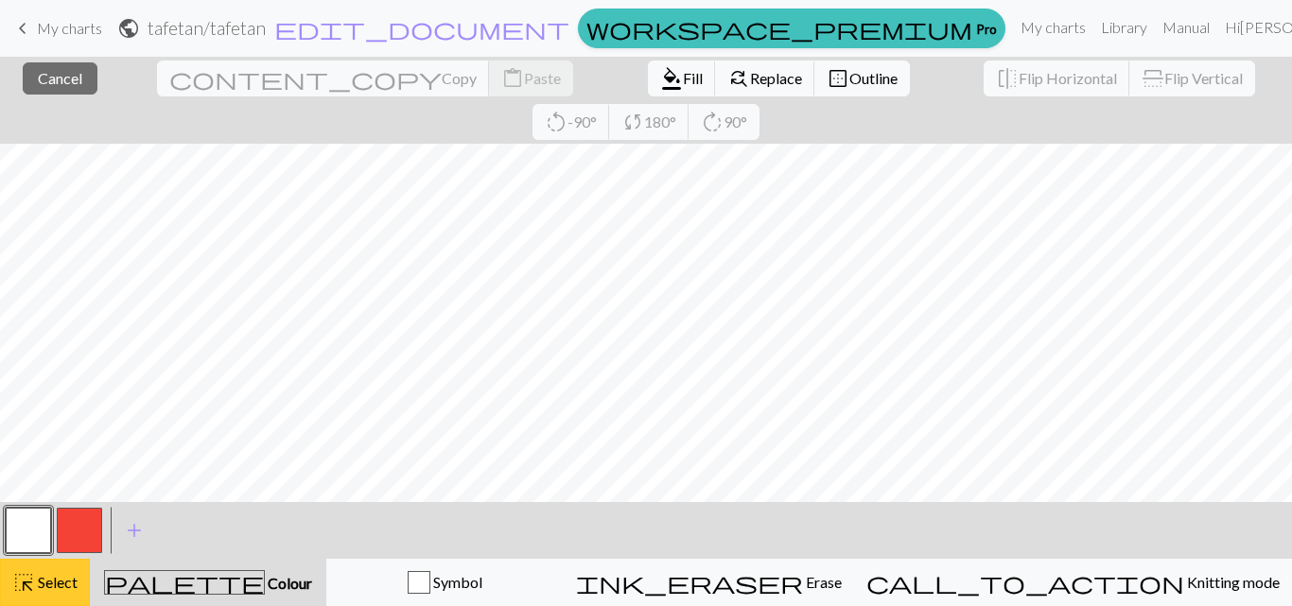
click at [33, 582] on span "highlight_alt" at bounding box center [23, 582] width 23 height 26
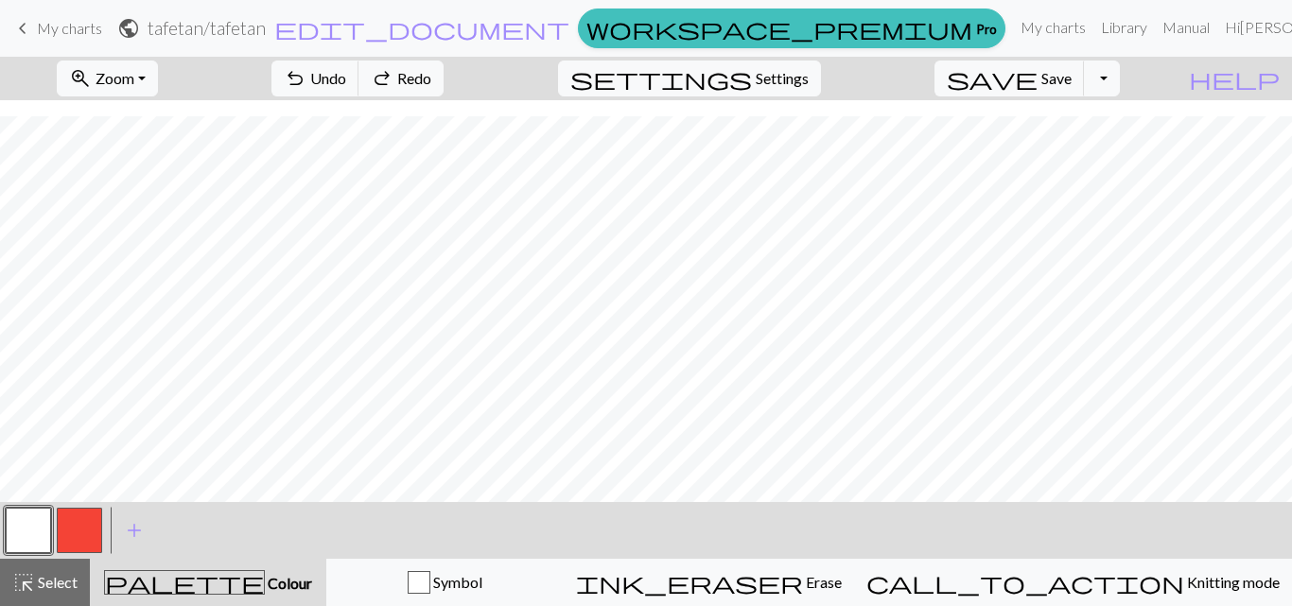
click at [23, 527] on button "button" at bounding box center [28, 530] width 45 height 45
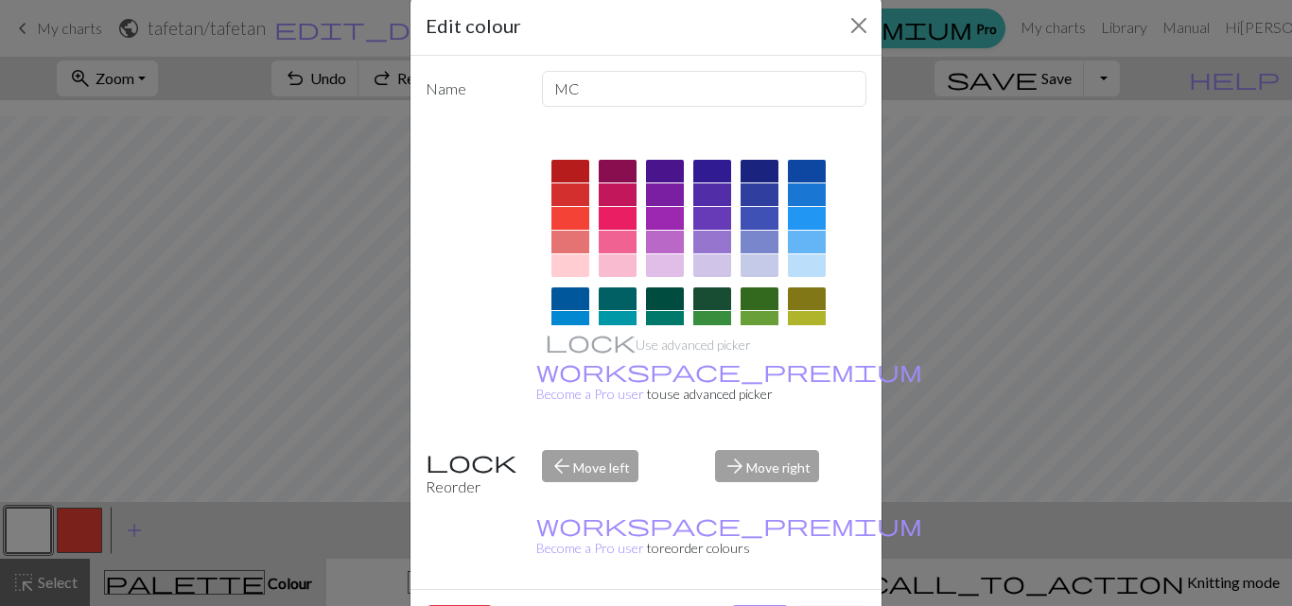
scroll to position [47, 0]
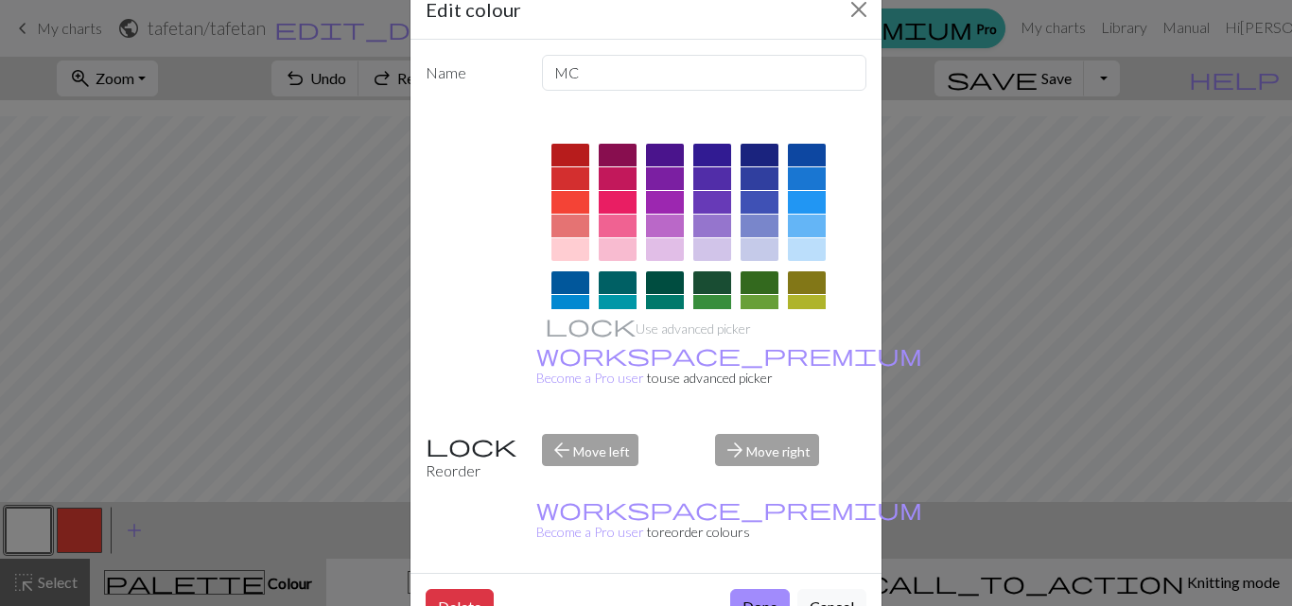
click at [1042, 345] on div "Edit colour Name MC Use advanced picker workspace_premium Become a Pro user to …" at bounding box center [646, 303] width 1292 height 606
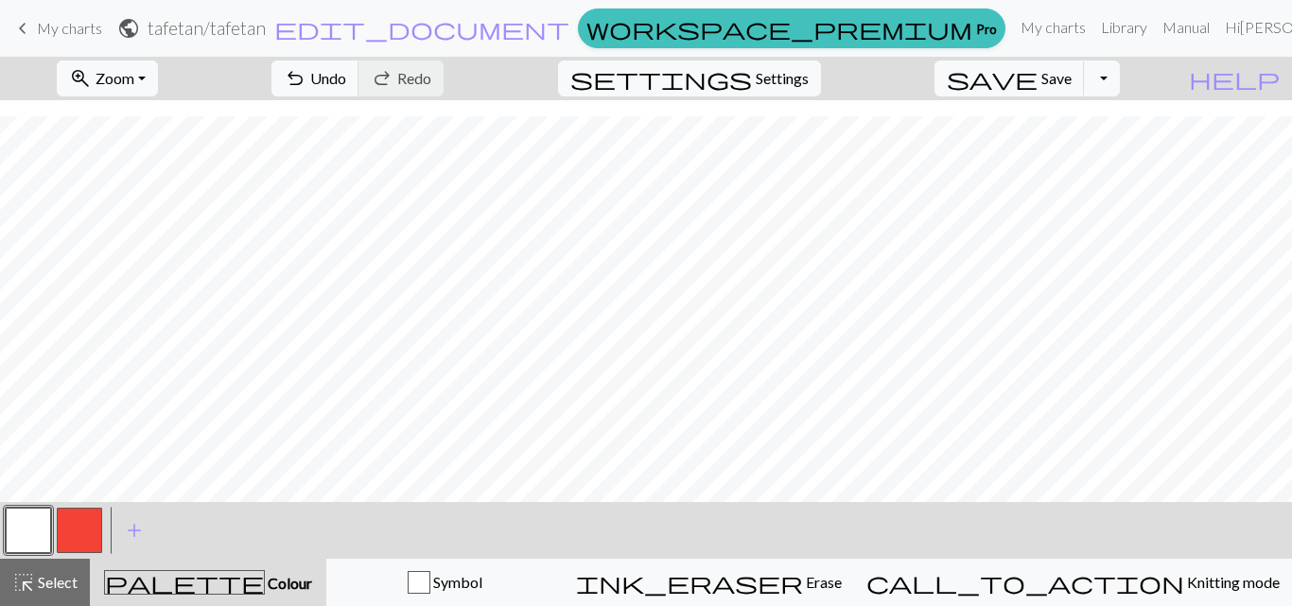
click at [71, 536] on button "button" at bounding box center [79, 530] width 45 height 45
click at [21, 528] on button "button" at bounding box center [28, 530] width 45 height 45
click at [221, 585] on span "palette" at bounding box center [184, 582] width 159 height 26
click at [216, 579] on span "palette" at bounding box center [184, 582] width 159 height 26
click at [214, 581] on span "palette" at bounding box center [184, 582] width 159 height 26
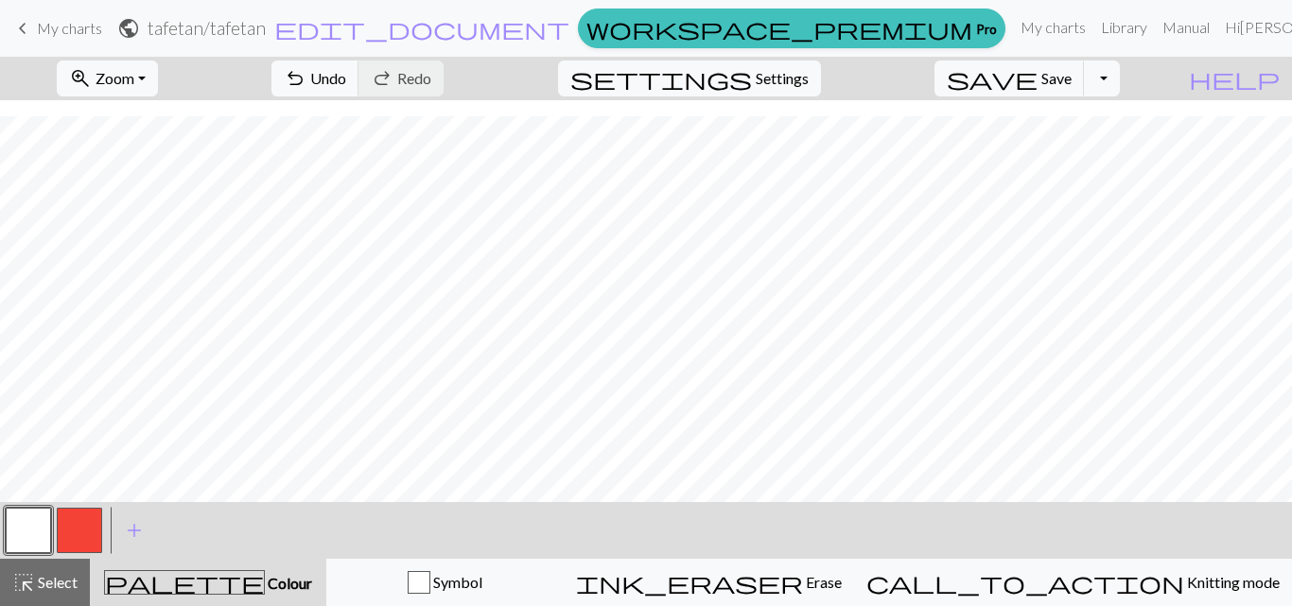
click at [265, 589] on span "Colour" at bounding box center [288, 583] width 47 height 18
click at [265, 588] on span "Colour" at bounding box center [288, 583] width 47 height 18
click at [265, 580] on span "Colour" at bounding box center [288, 583] width 47 height 18
click at [56, 584] on span "Select" at bounding box center [56, 582] width 43 height 18
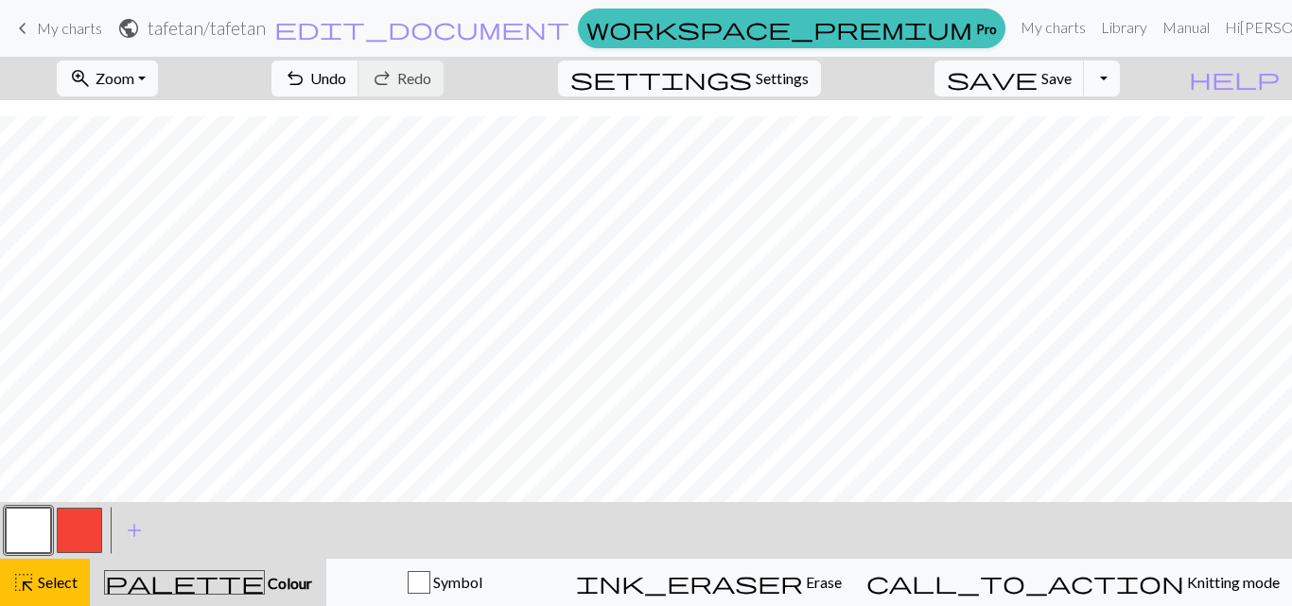
click at [226, 574] on span "palette" at bounding box center [184, 582] width 159 height 26
click at [265, 583] on span "Colour" at bounding box center [288, 583] width 47 height 18
click at [19, 522] on button "button" at bounding box center [28, 530] width 45 height 45
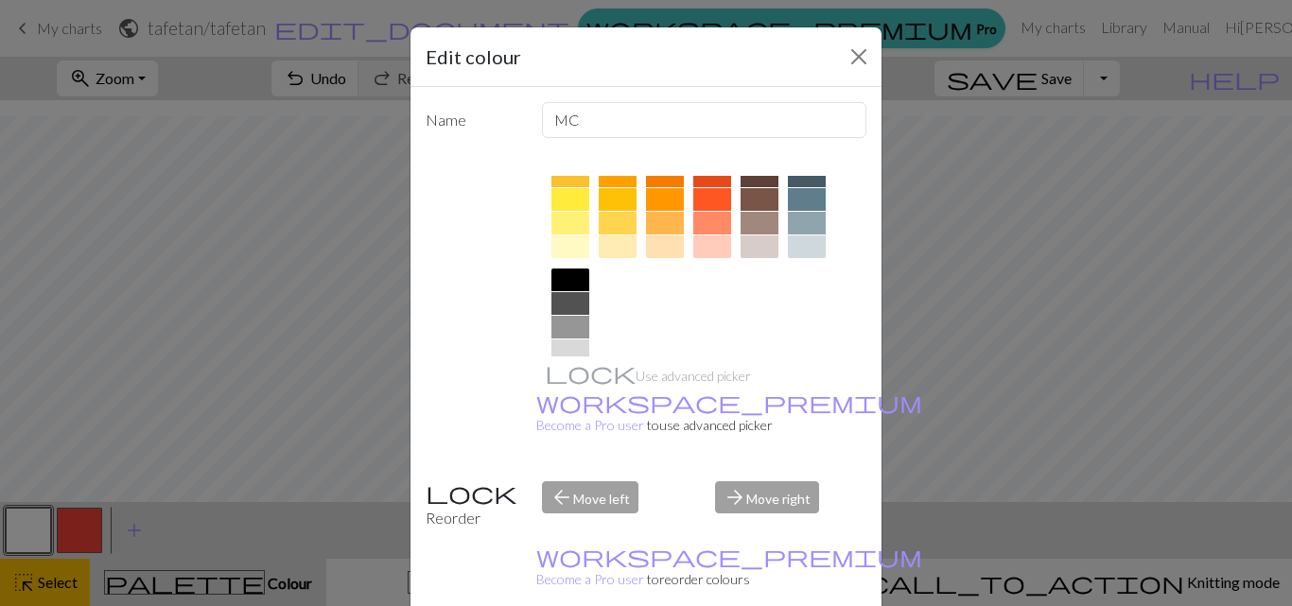
scroll to position [262, 0]
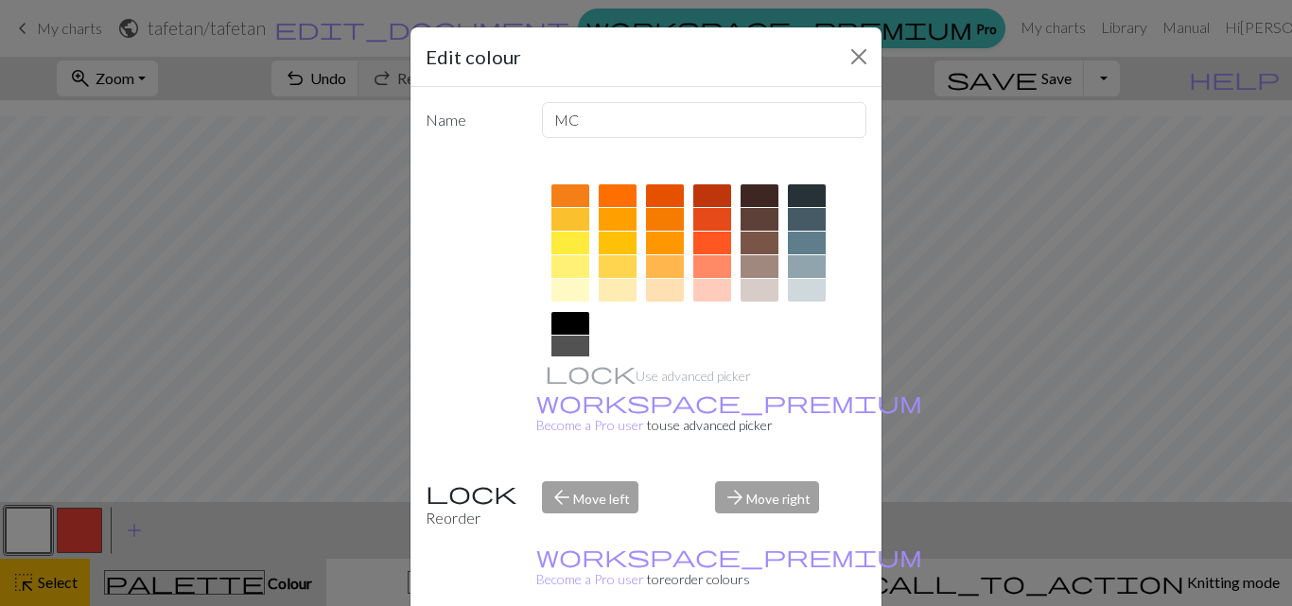
click at [558, 323] on div at bounding box center [570, 323] width 38 height 23
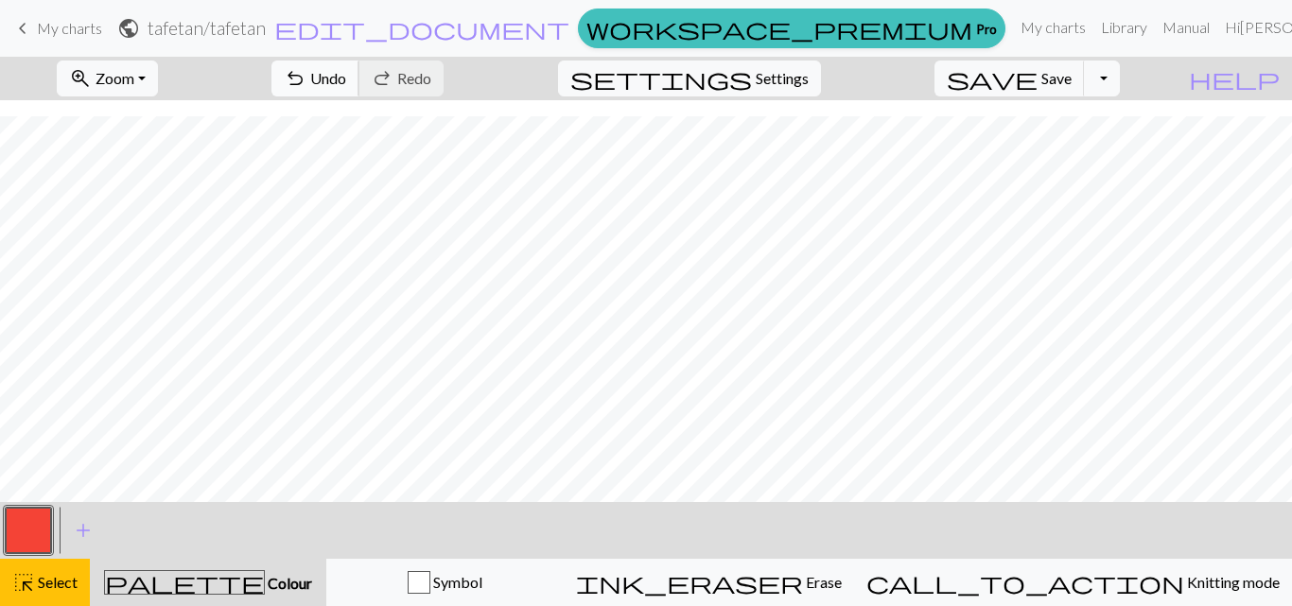
click at [306, 83] on span "undo" at bounding box center [295, 78] width 23 height 26
click at [249, 597] on button "palette Colour Colour" at bounding box center [208, 582] width 236 height 47
click at [265, 584] on span "Colour" at bounding box center [288, 583] width 47 height 18
click at [36, 583] on span "Select" at bounding box center [56, 582] width 43 height 18
click at [217, 582] on span "palette" at bounding box center [184, 582] width 159 height 26
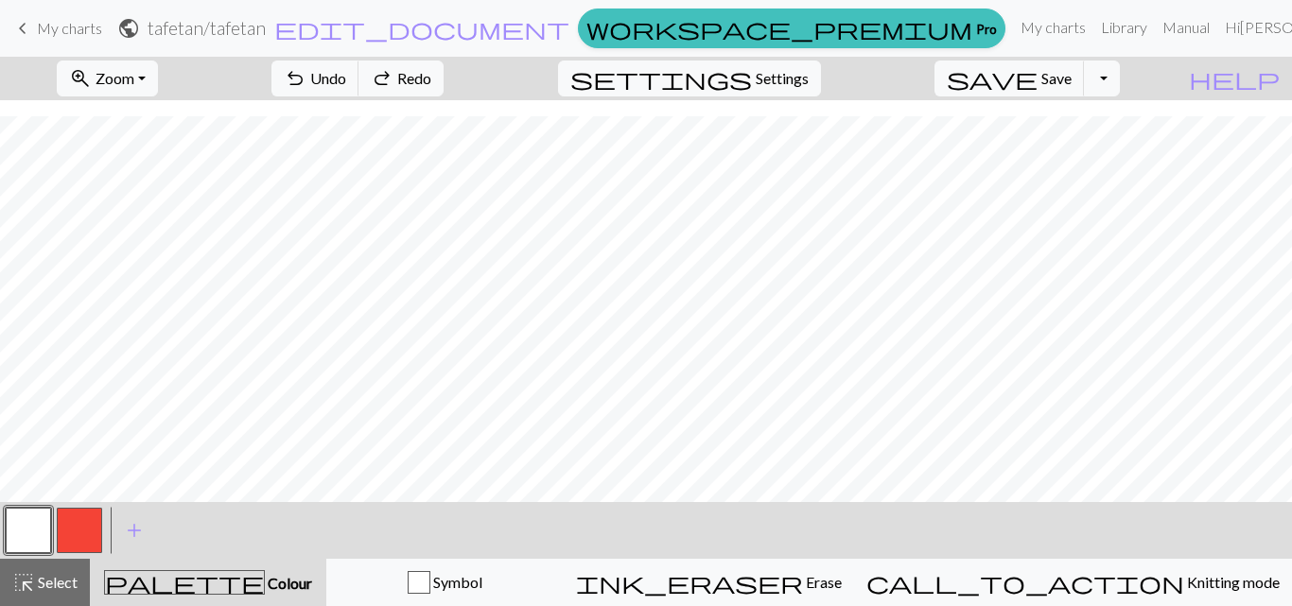
click at [22, 529] on button "button" at bounding box center [28, 530] width 45 height 45
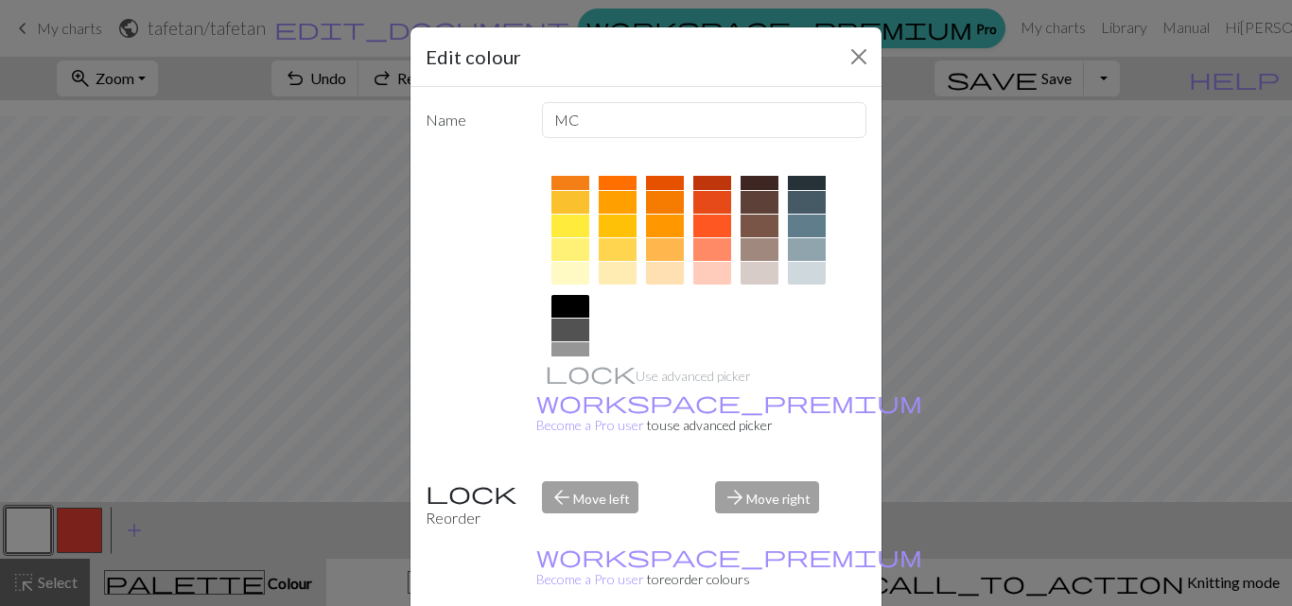
scroll to position [357, 0]
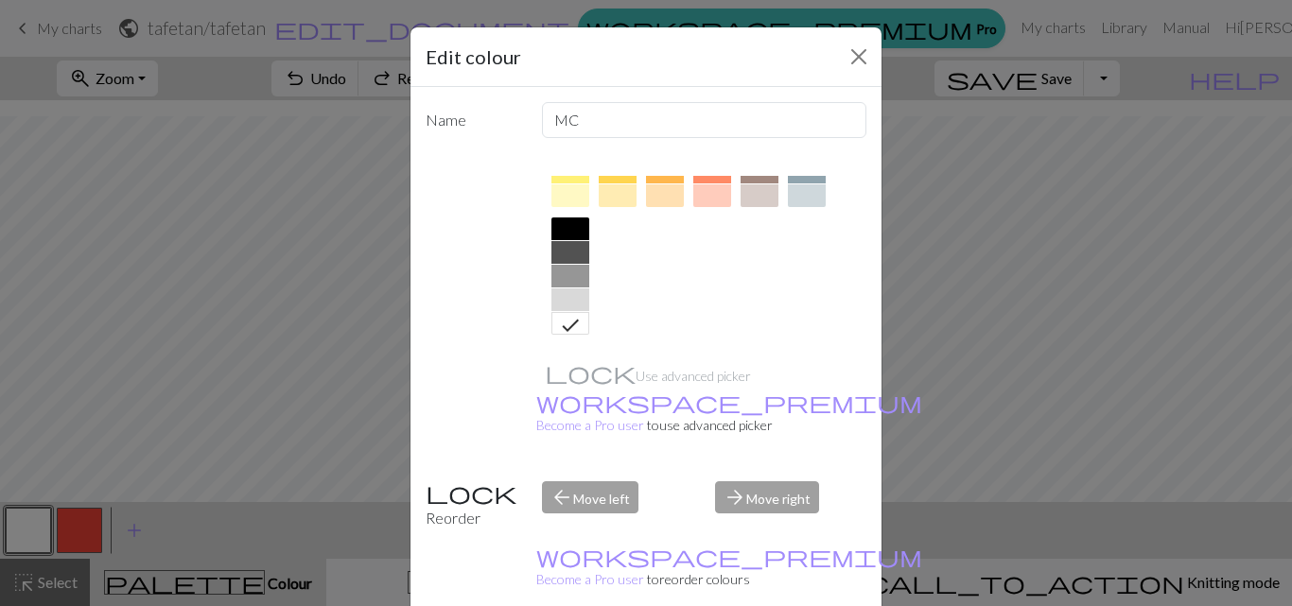
click at [567, 223] on div at bounding box center [570, 229] width 38 height 23
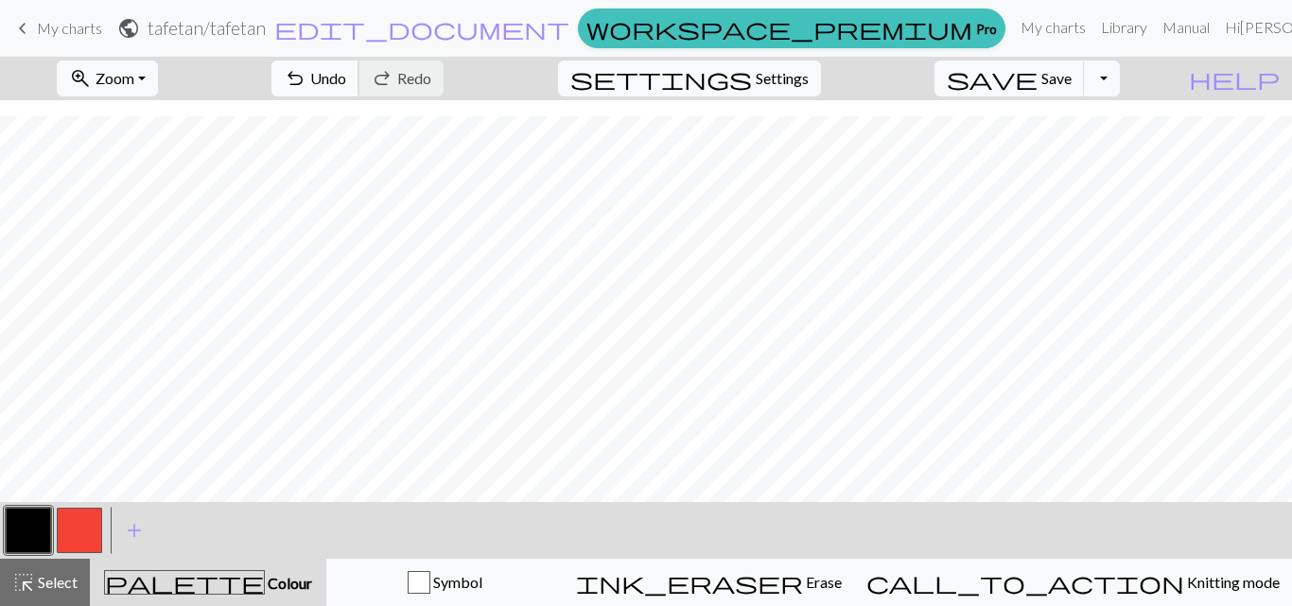
click at [306, 79] on span "undo" at bounding box center [295, 78] width 23 height 26
click at [17, 533] on button "button" at bounding box center [28, 530] width 45 height 45
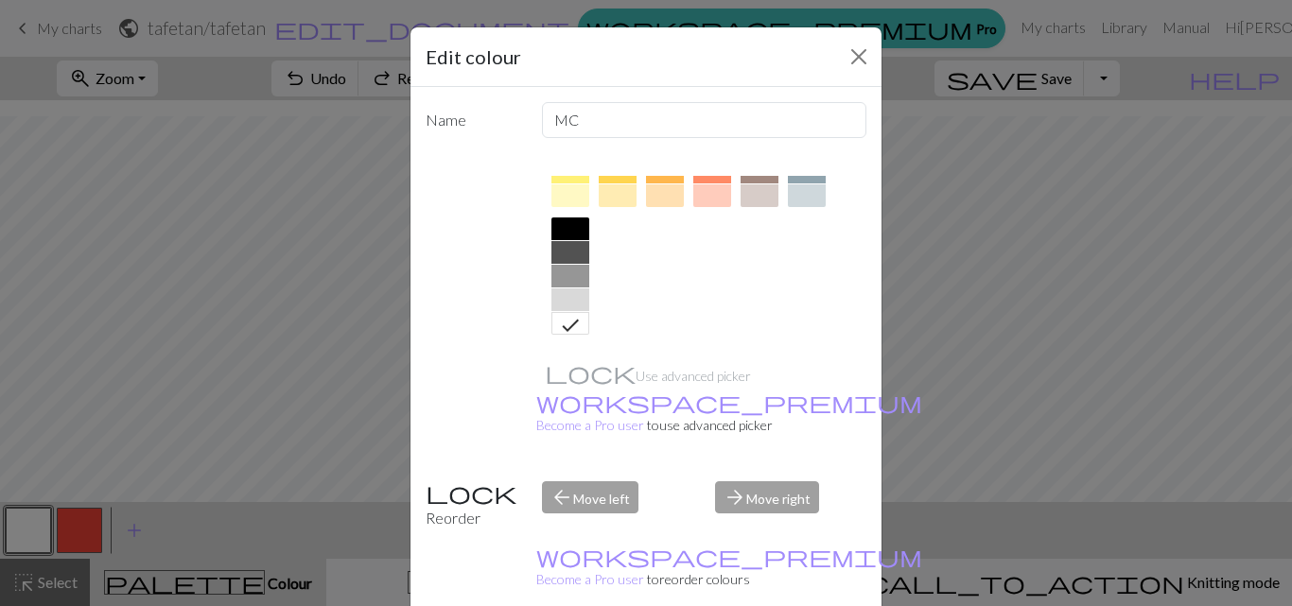
click at [553, 225] on div at bounding box center [570, 229] width 38 height 23
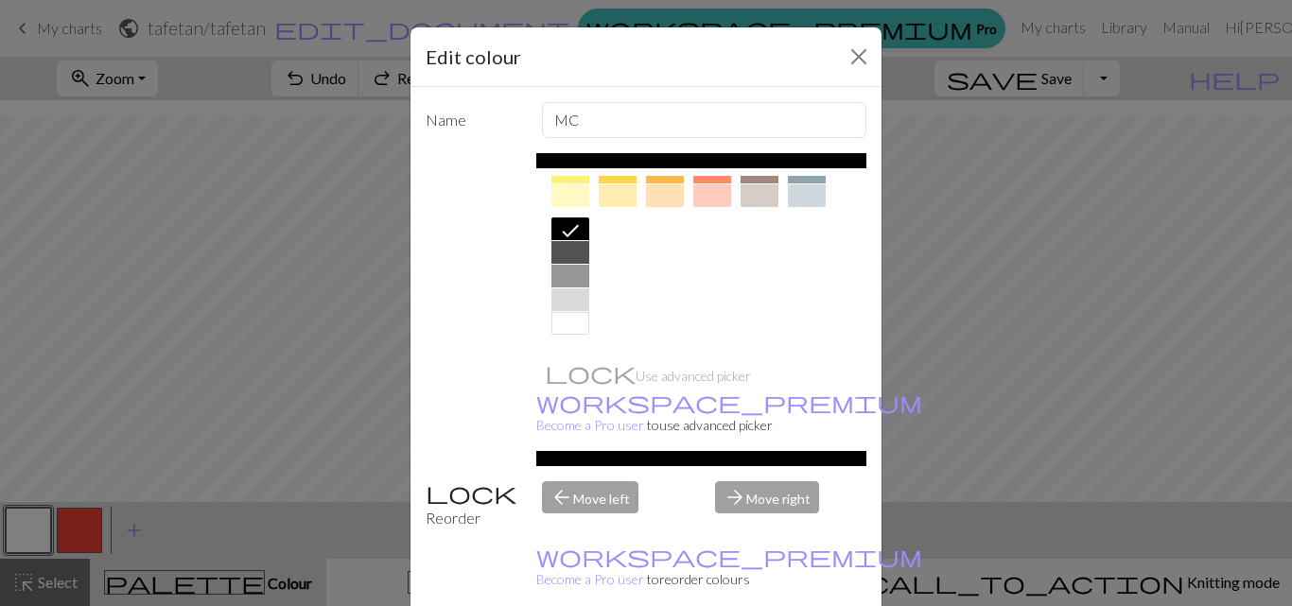
click at [654, 552] on div "Name MC Use advanced picker workspace_premium Become a Pro user to use advanced…" at bounding box center [645, 353] width 471 height 533
click at [556, 481] on div "arrow_back Move left" at bounding box center [618, 505] width 174 height 48
click at [738, 481] on div "arrow_forward Move right" at bounding box center [791, 505] width 174 height 48
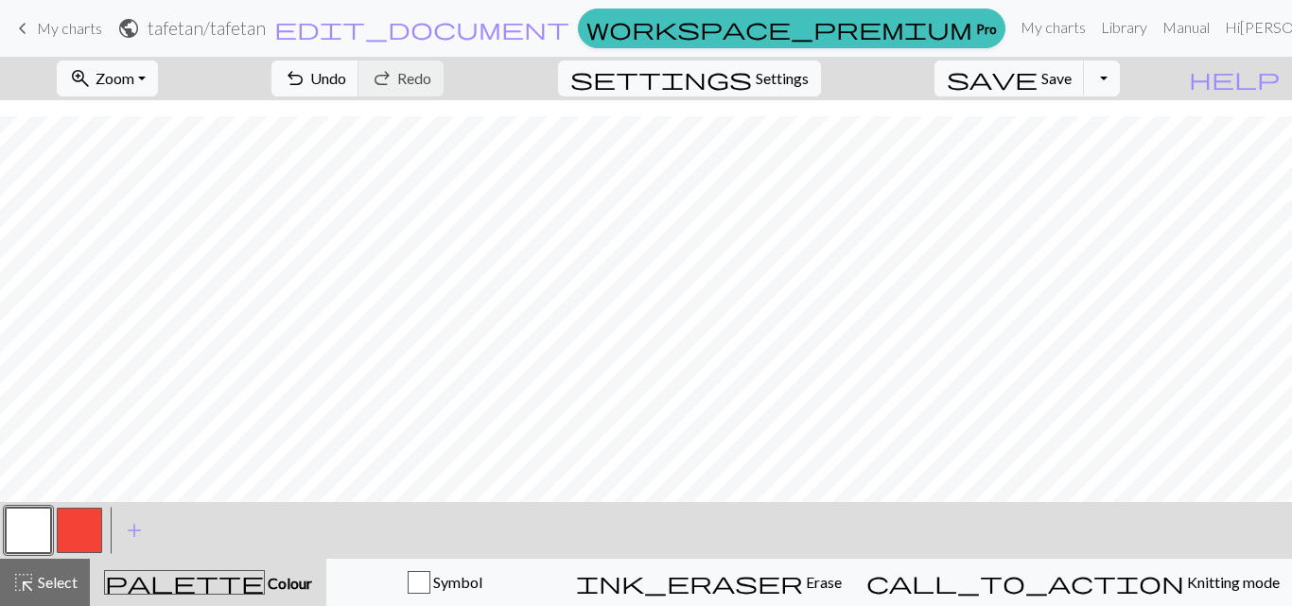
click at [0, 547] on div "< > add Add a colour" at bounding box center [646, 530] width 1292 height 57
click at [34, 530] on button "button" at bounding box center [28, 530] width 45 height 45
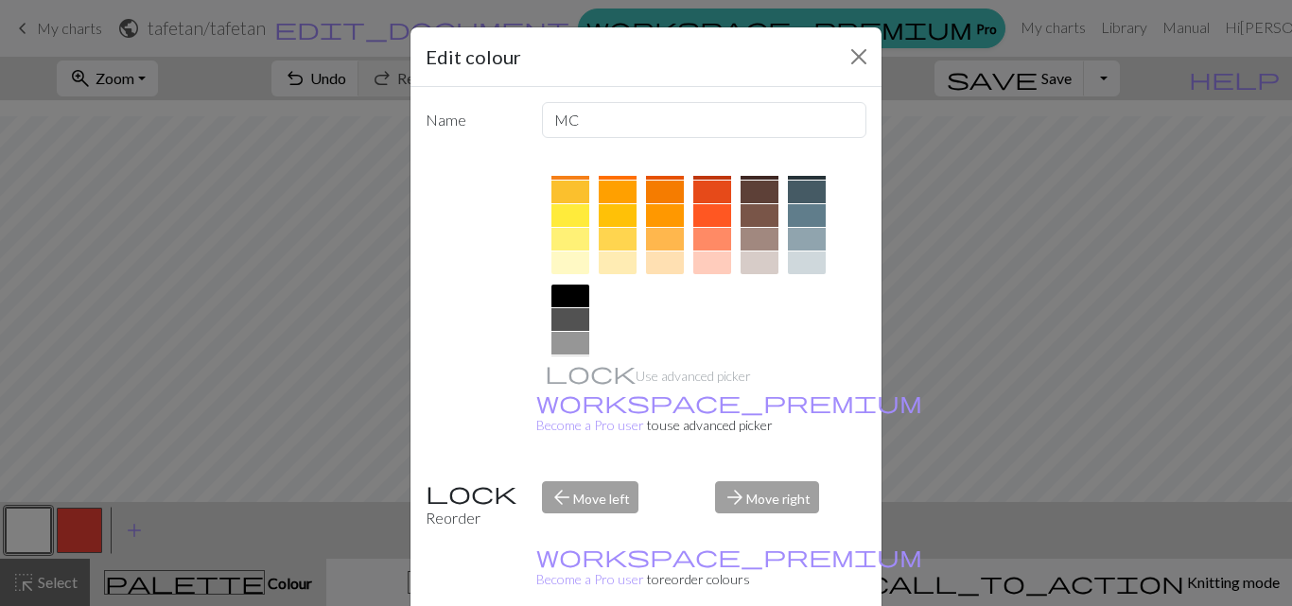
scroll to position [303, 0]
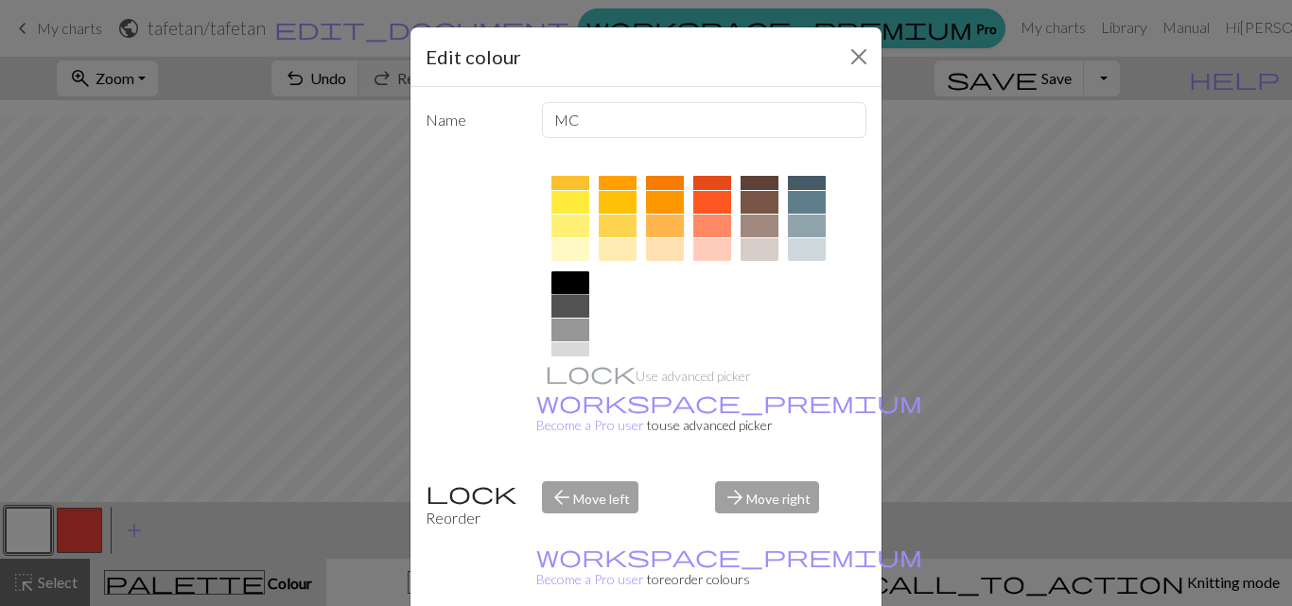
click at [572, 278] on div at bounding box center [570, 282] width 38 height 23
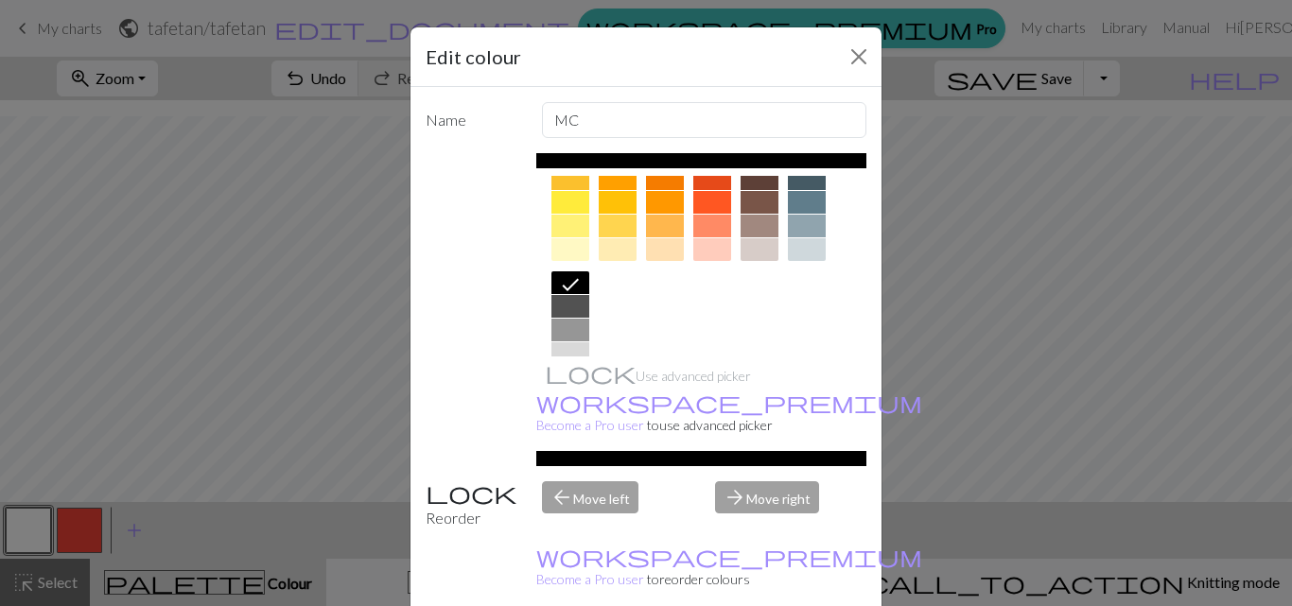
click at [588, 481] on div "arrow_back Move left" at bounding box center [618, 505] width 174 height 48
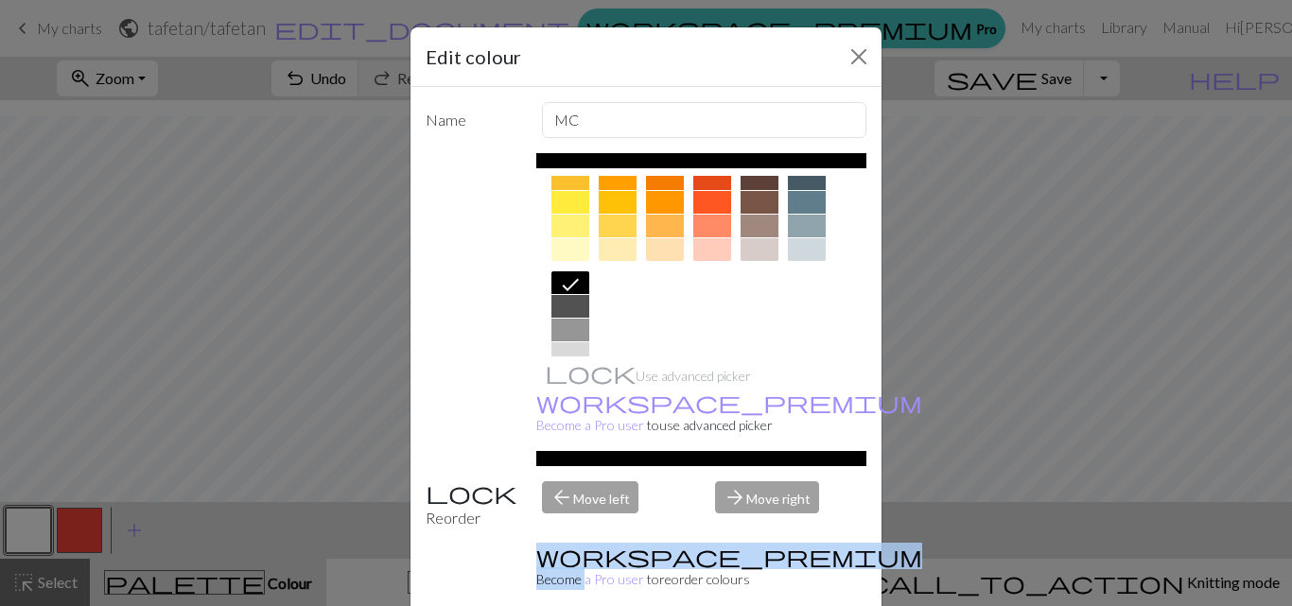
click at [588, 481] on div "arrow_back Move left" at bounding box center [618, 505] width 174 height 48
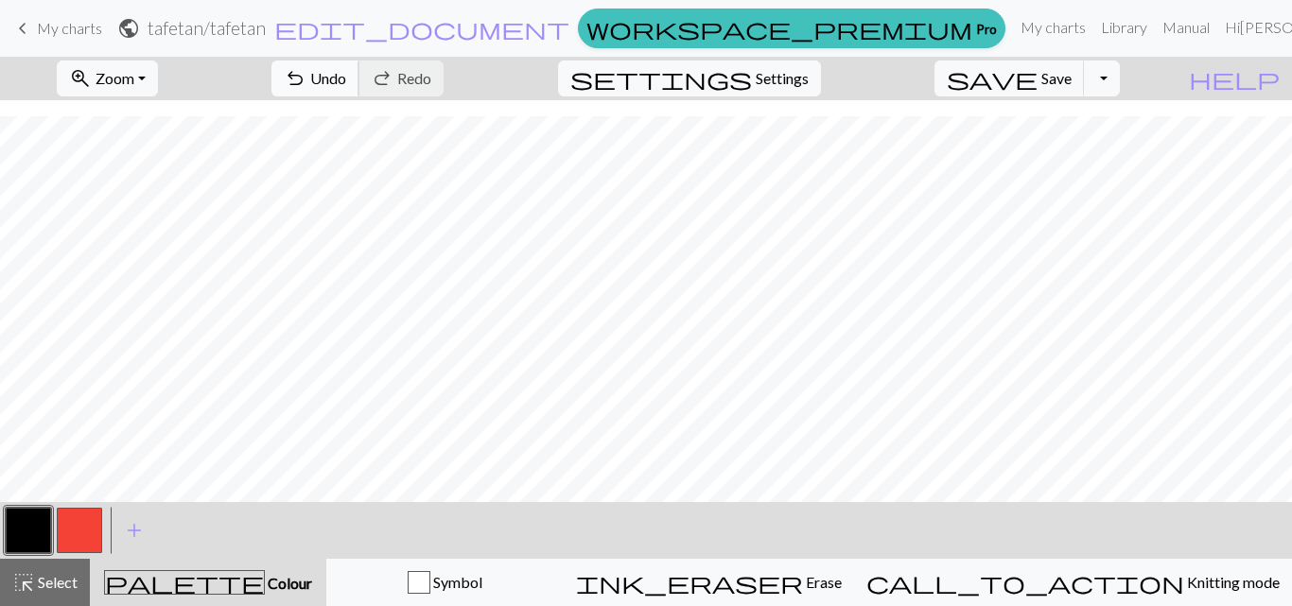
click at [306, 81] on span "undo" at bounding box center [295, 78] width 23 height 26
click at [214, 589] on span "palette" at bounding box center [184, 582] width 159 height 26
click at [220, 577] on span "palette" at bounding box center [184, 582] width 159 height 26
click at [55, 587] on span "Select" at bounding box center [56, 582] width 43 height 18
click at [217, 582] on span "palette" at bounding box center [184, 582] width 159 height 26
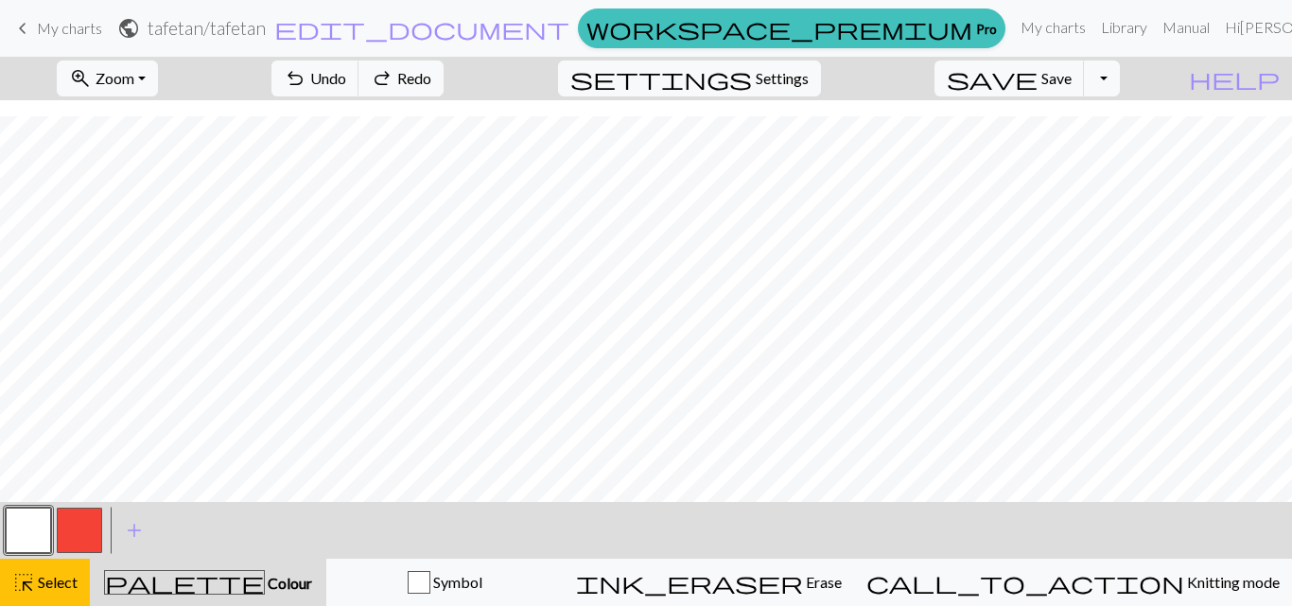
click at [95, 538] on button "button" at bounding box center [79, 530] width 45 height 45
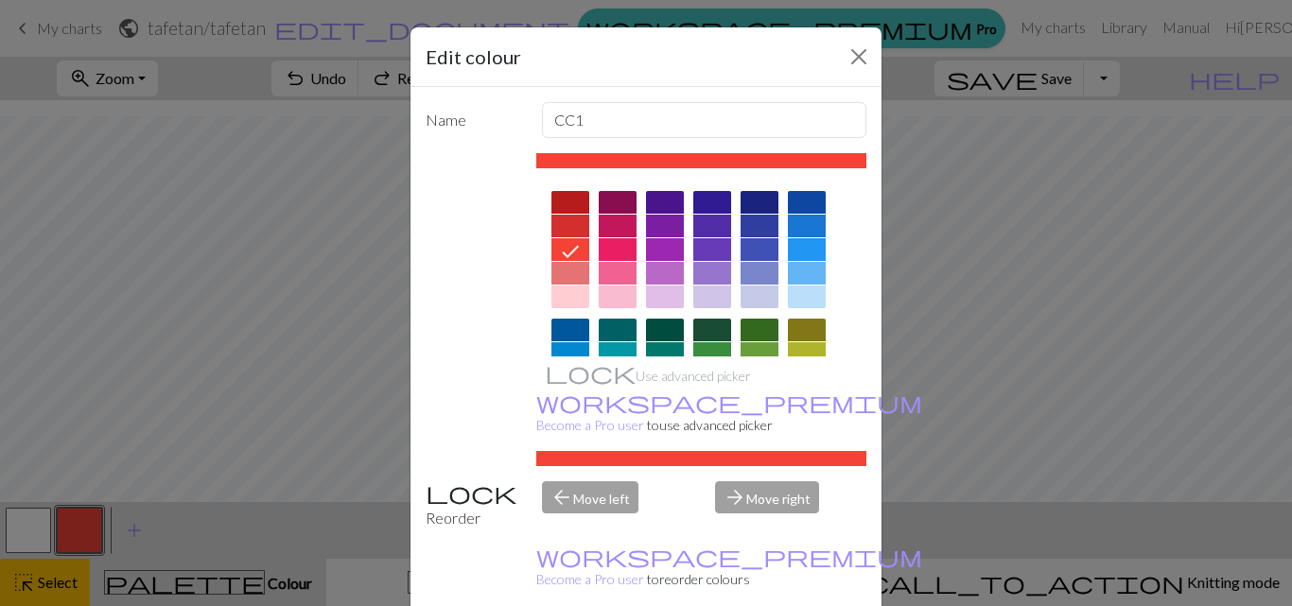
click at [139, 527] on div "Edit colour Name CC1 Use advanced picker workspace_premium Become a Pro user to…" at bounding box center [646, 303] width 1292 height 606
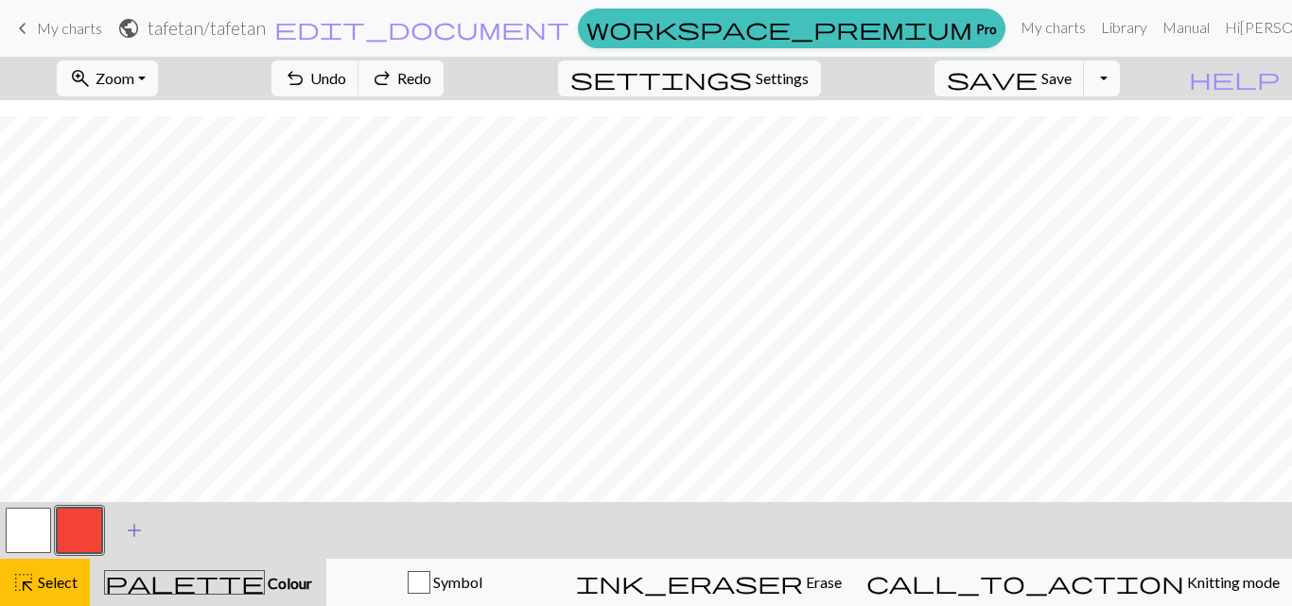
click at [132, 528] on span "add" at bounding box center [134, 530] width 23 height 26
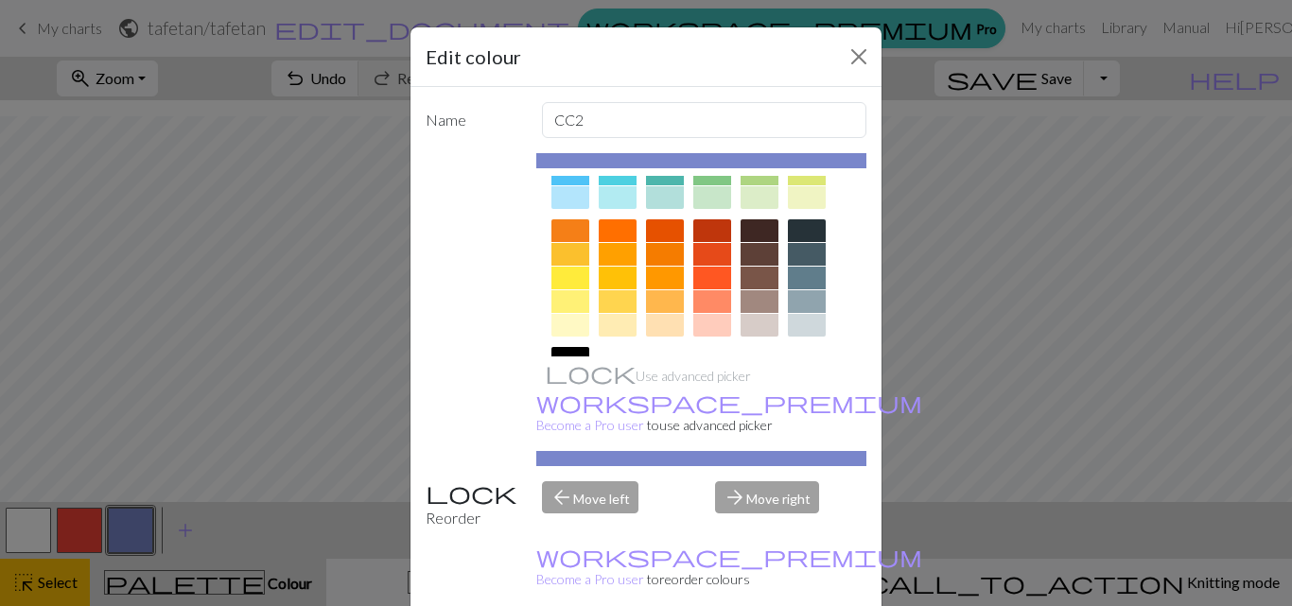
scroll to position [265, 0]
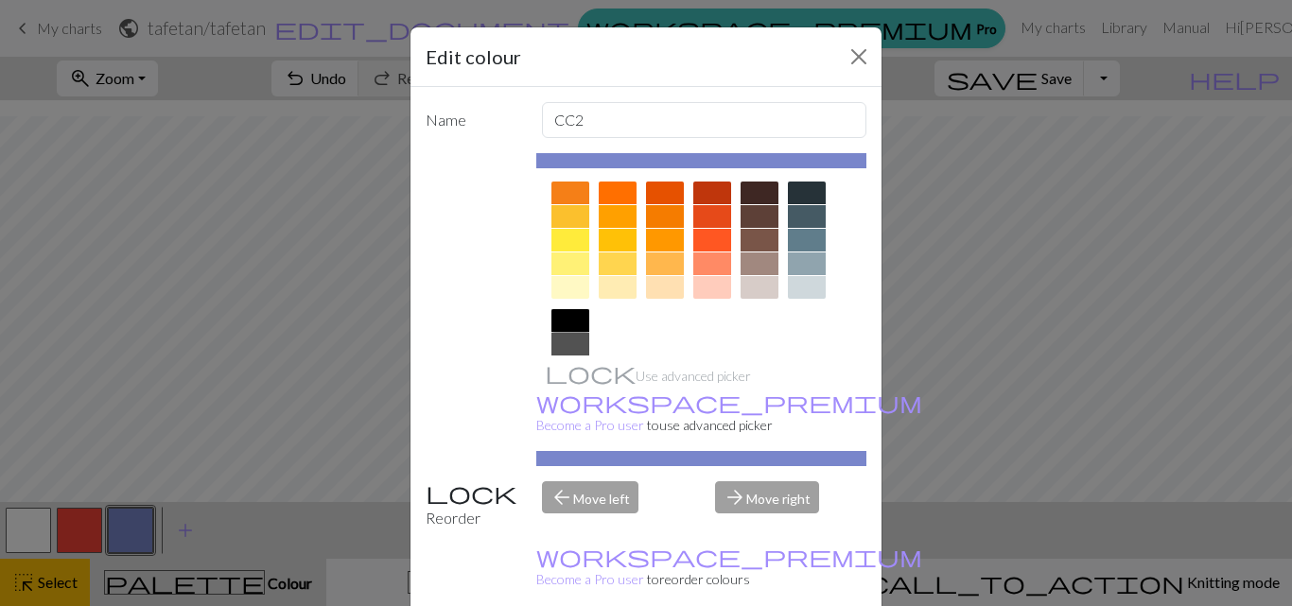
click at [571, 316] on div at bounding box center [570, 320] width 38 height 23
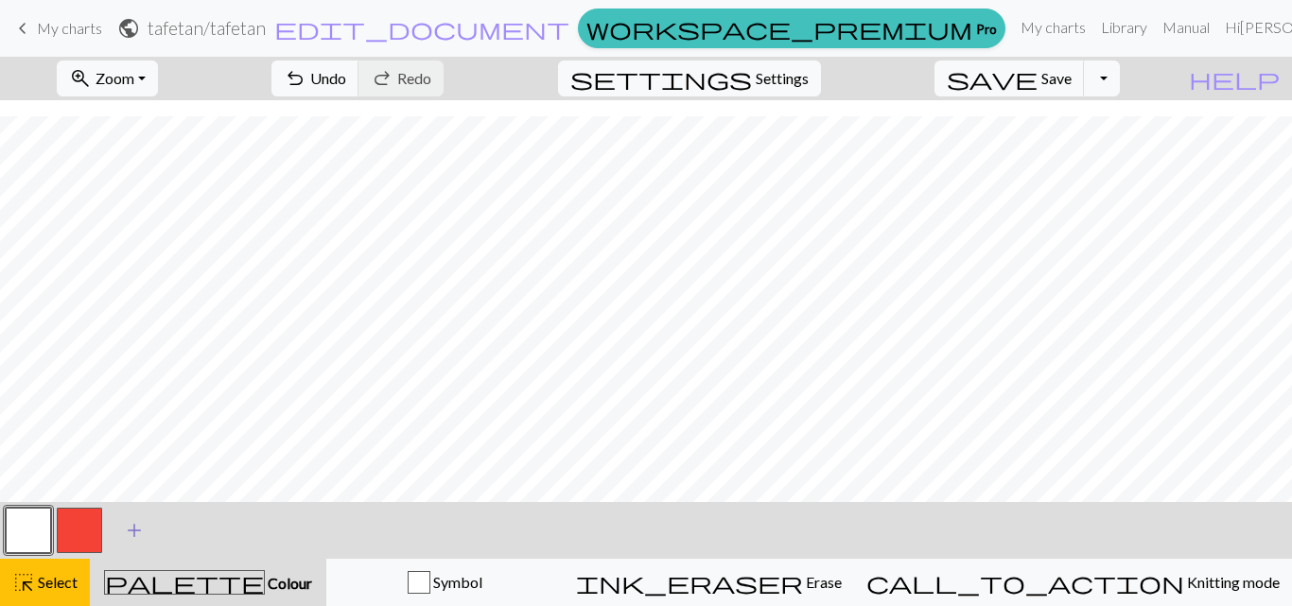
click at [137, 528] on span "add" at bounding box center [134, 530] width 23 height 26
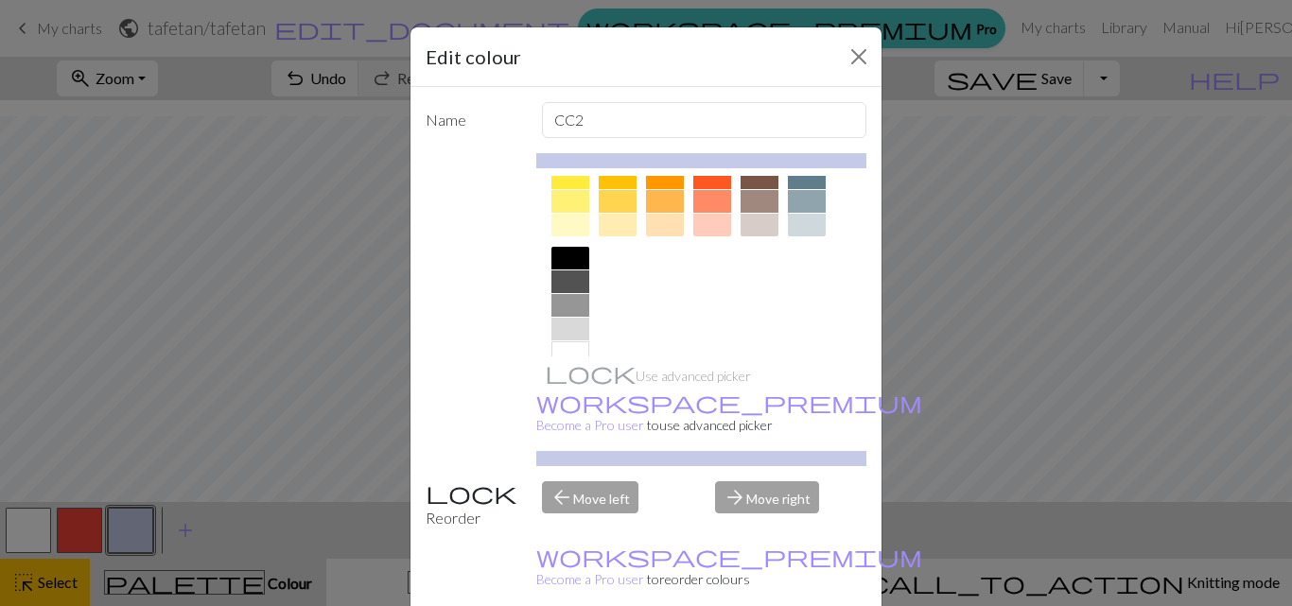
scroll to position [340, 0]
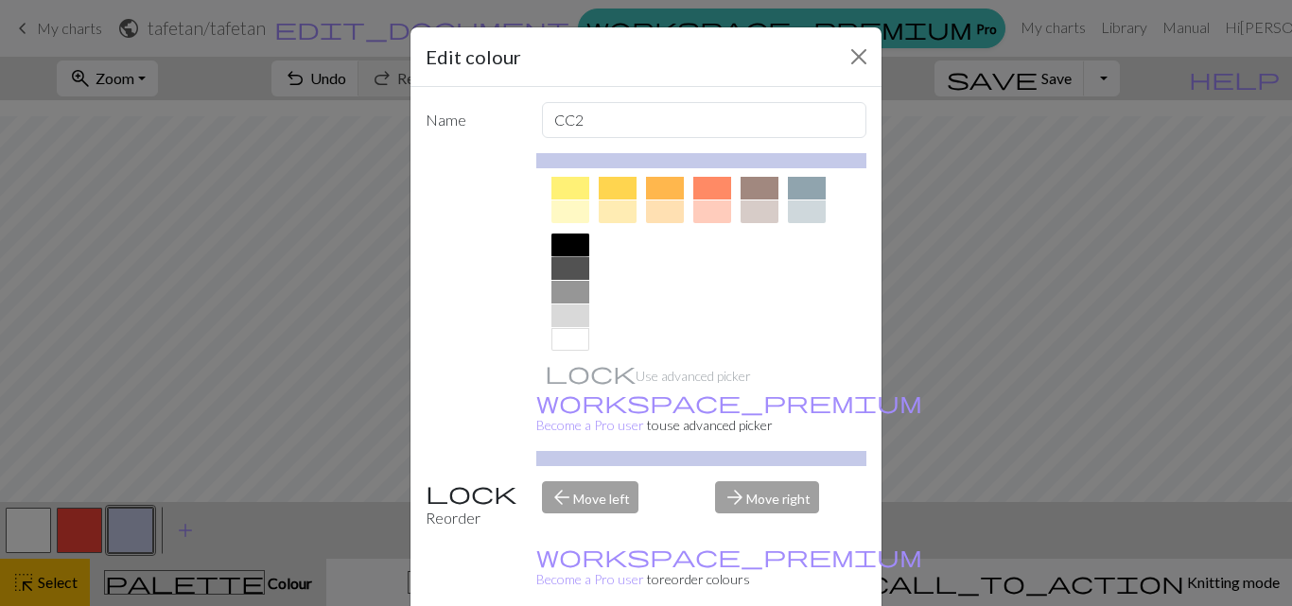
click at [557, 248] on div at bounding box center [570, 245] width 38 height 23
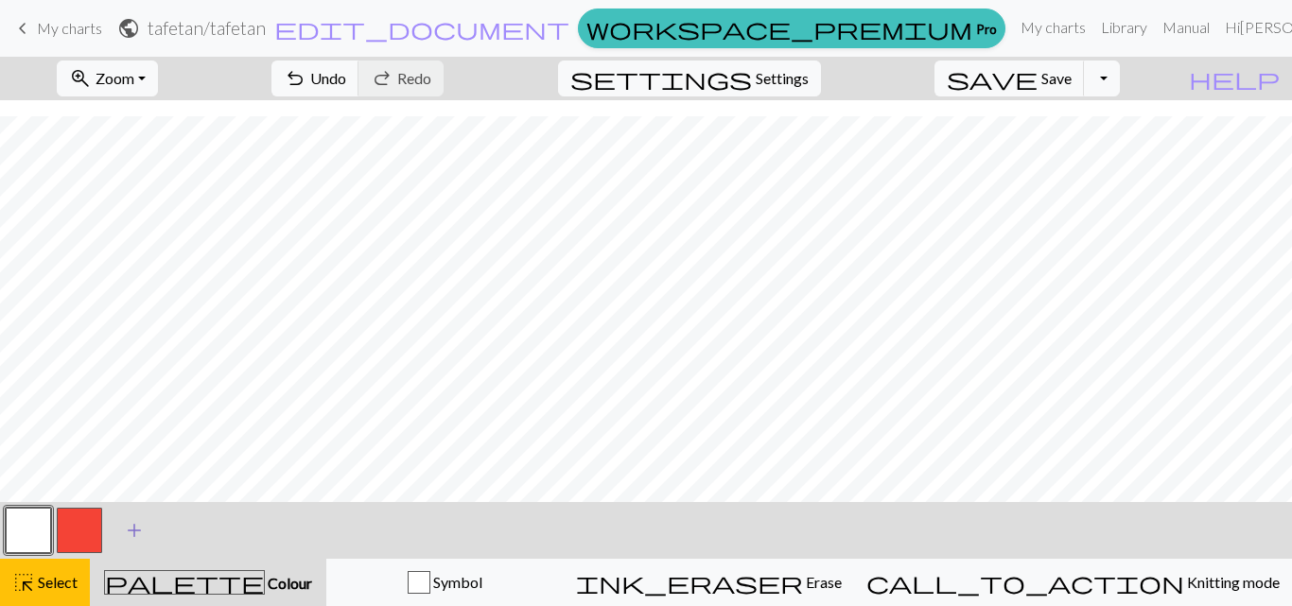
click at [136, 531] on span "add" at bounding box center [134, 530] width 23 height 26
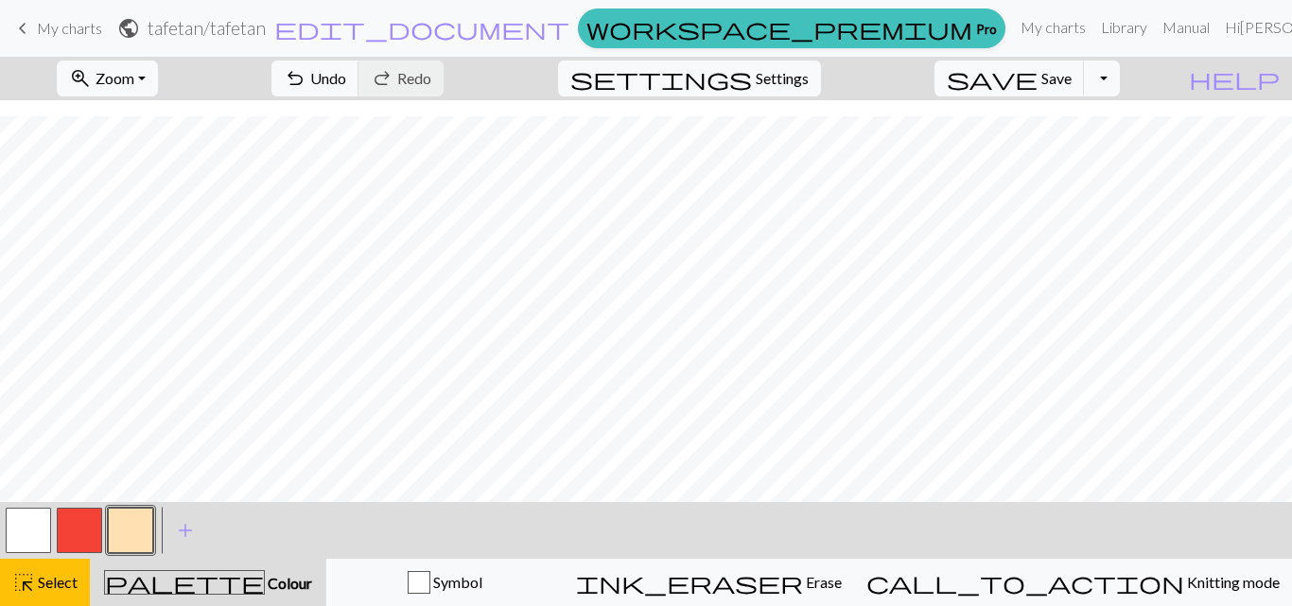
click at [127, 528] on button "button" at bounding box center [130, 530] width 45 height 45
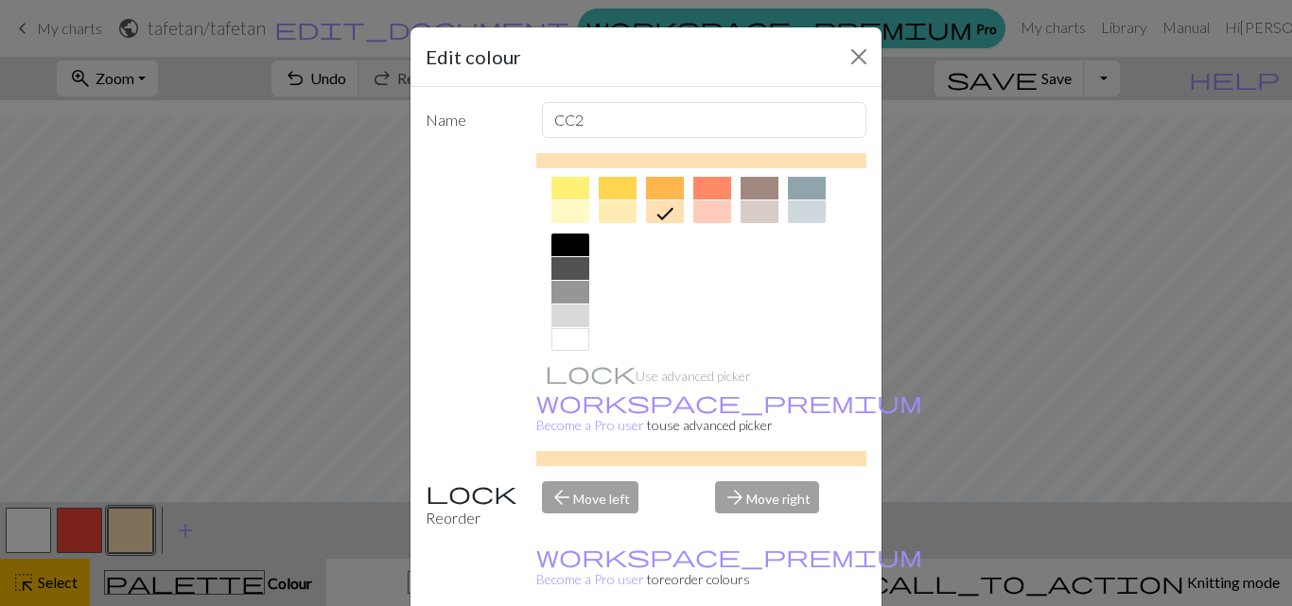
click at [561, 241] on div at bounding box center [570, 245] width 38 height 23
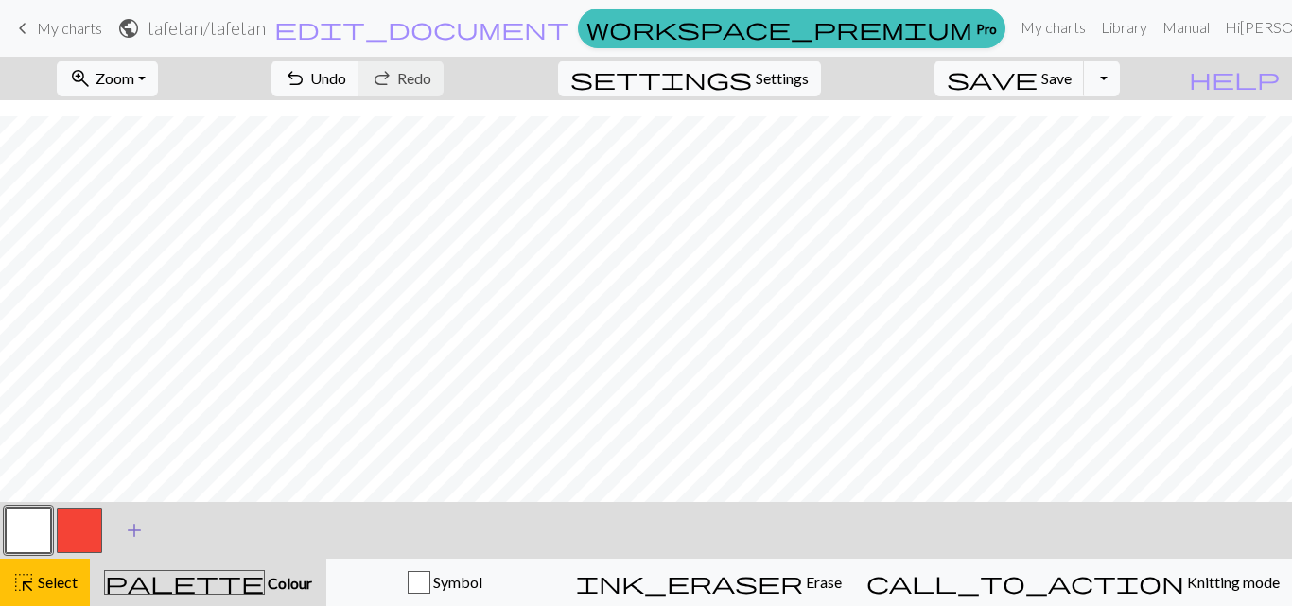
click at [133, 524] on span "add" at bounding box center [134, 530] width 23 height 26
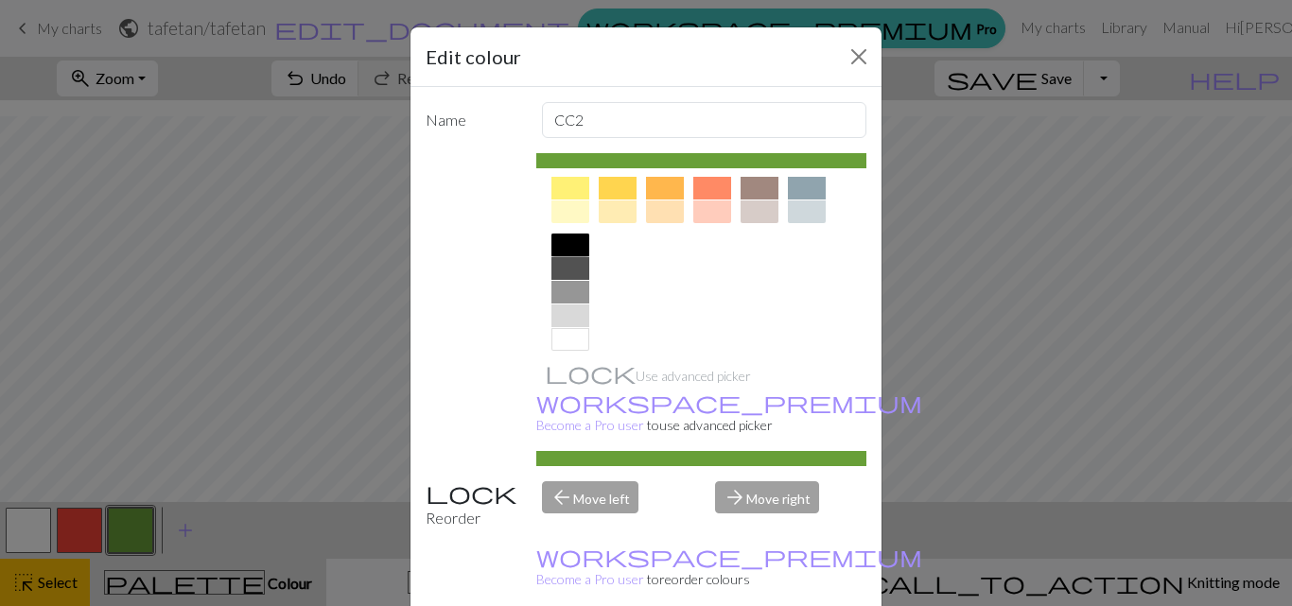
click at [571, 244] on div at bounding box center [570, 245] width 38 height 23
click at [0, 0] on icon at bounding box center [0, 0] width 0 height 0
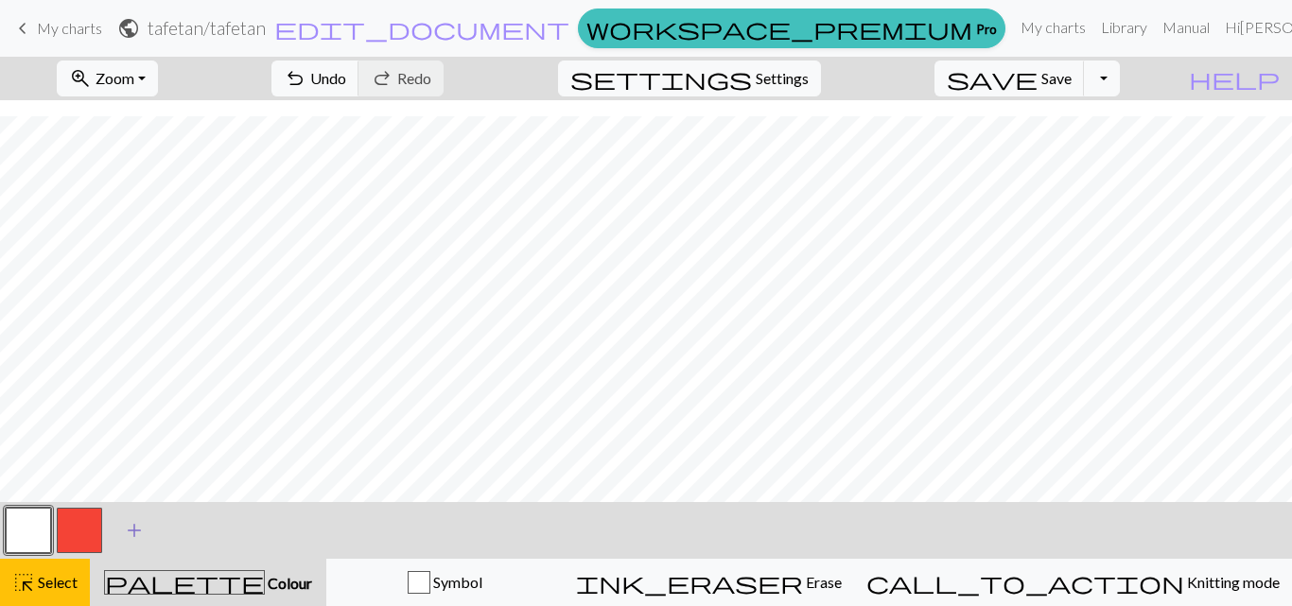
click at [139, 526] on span "add" at bounding box center [134, 530] width 23 height 26
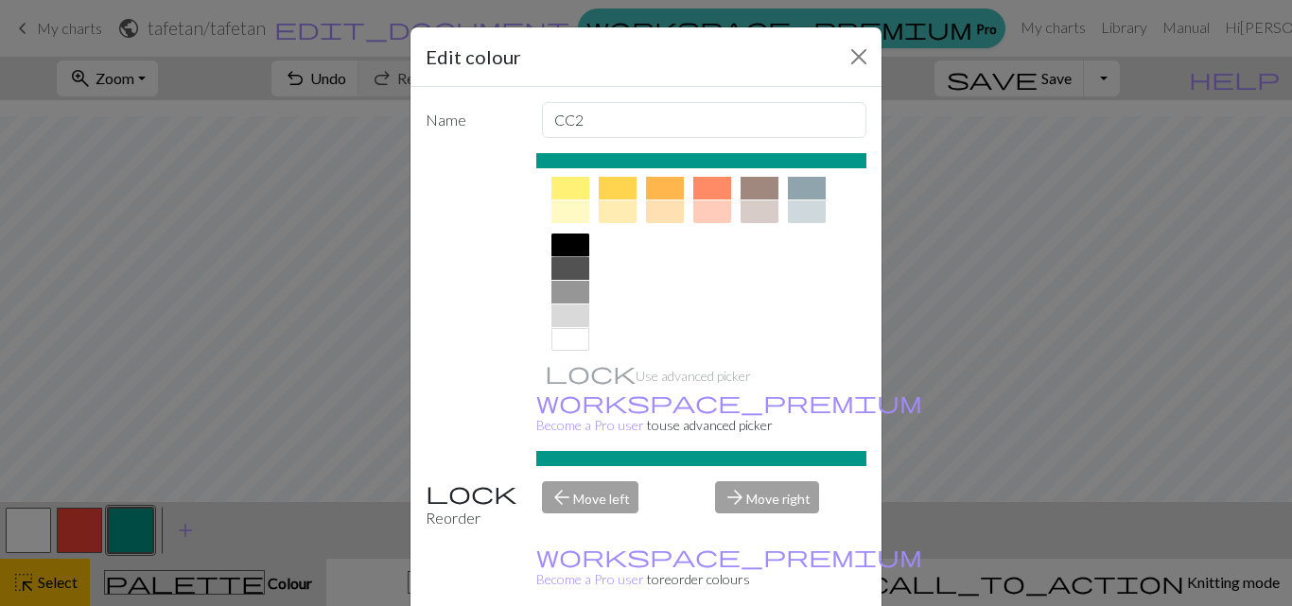
click at [556, 241] on div at bounding box center [570, 245] width 38 height 23
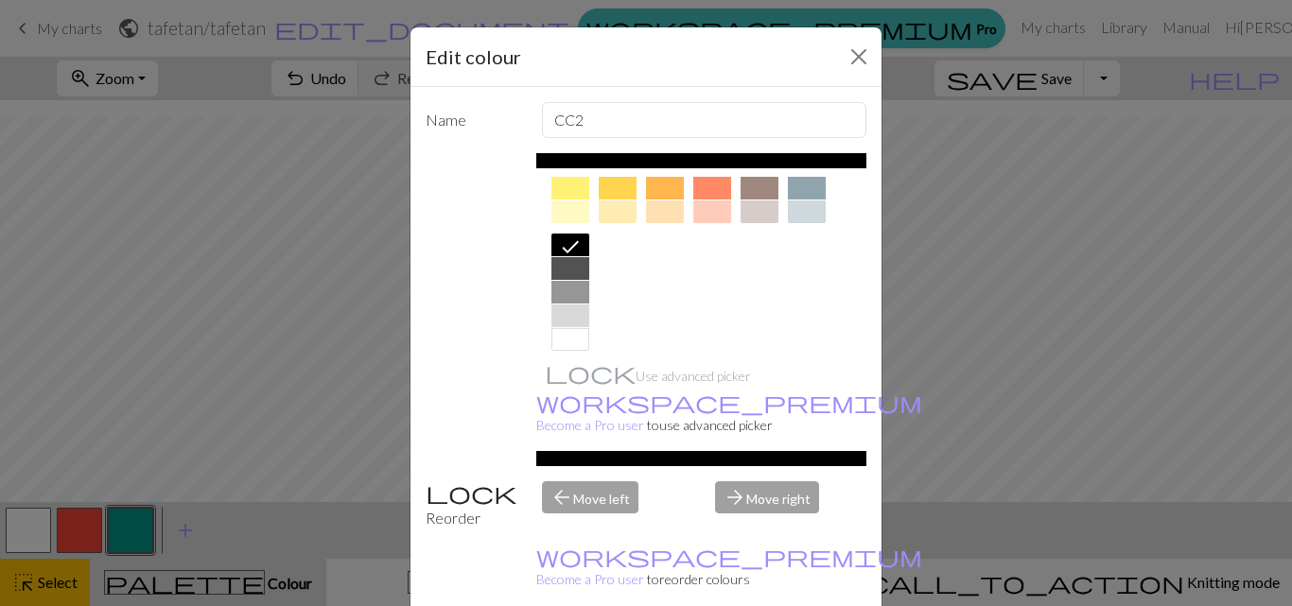
click at [280, 427] on div "Edit colour Name CC2 Use advanced picker workspace_premium Become a Pro user to…" at bounding box center [646, 303] width 1292 height 606
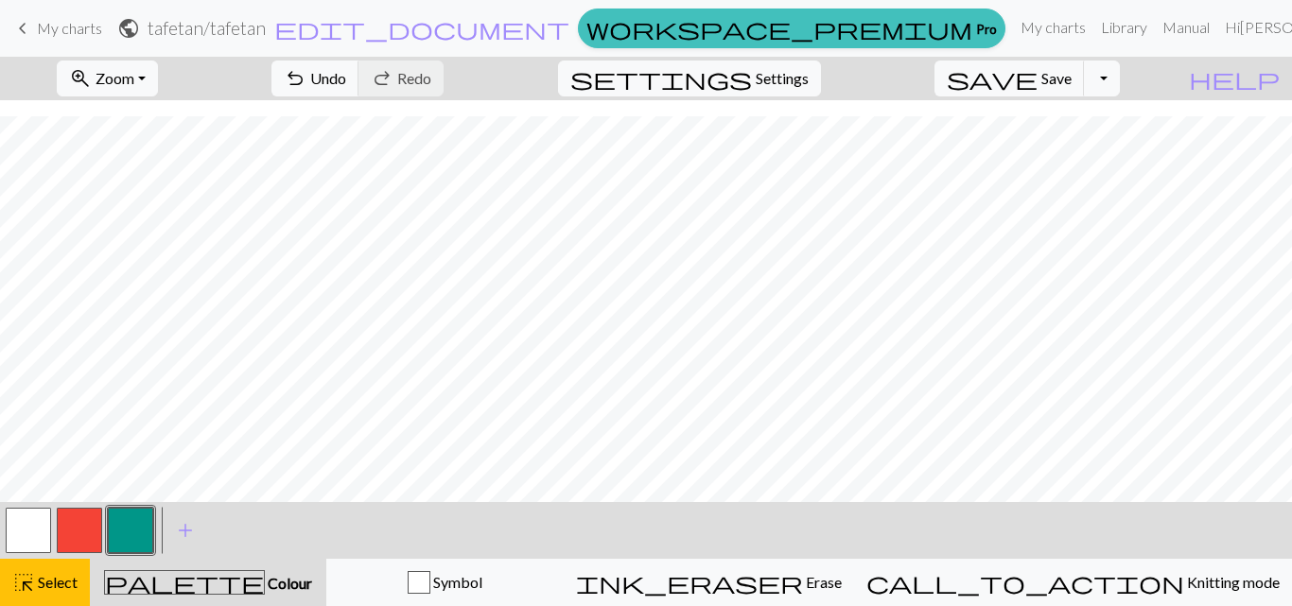
click at [130, 534] on button "button" at bounding box center [130, 530] width 45 height 45
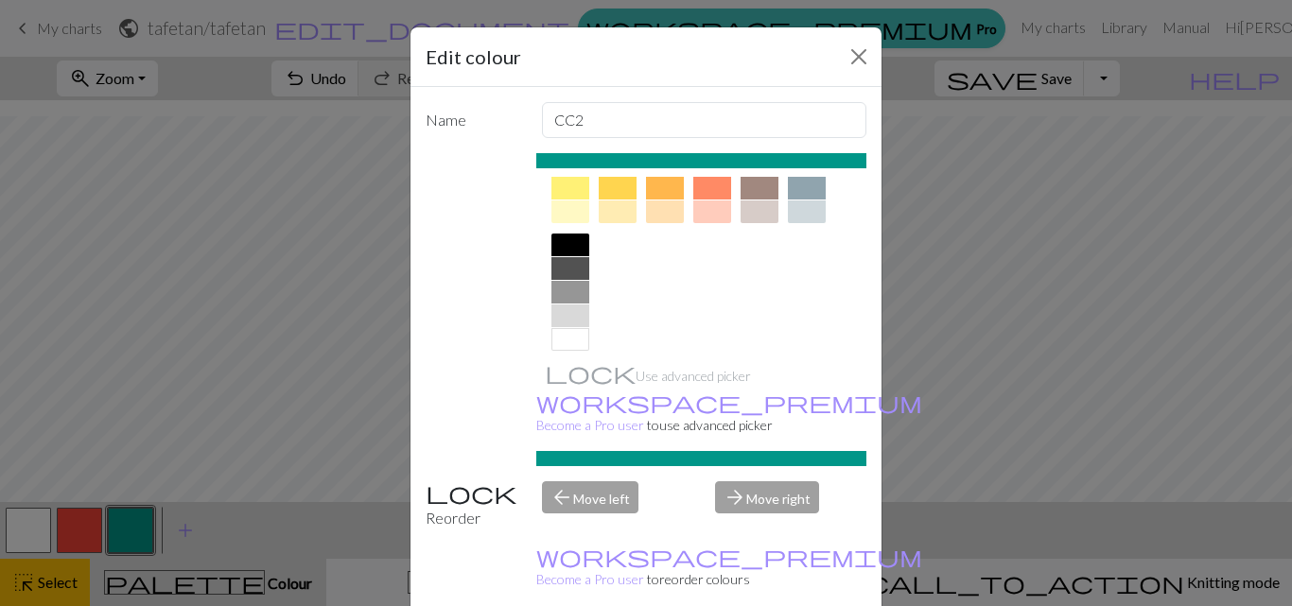
click at [567, 248] on div at bounding box center [570, 245] width 38 height 23
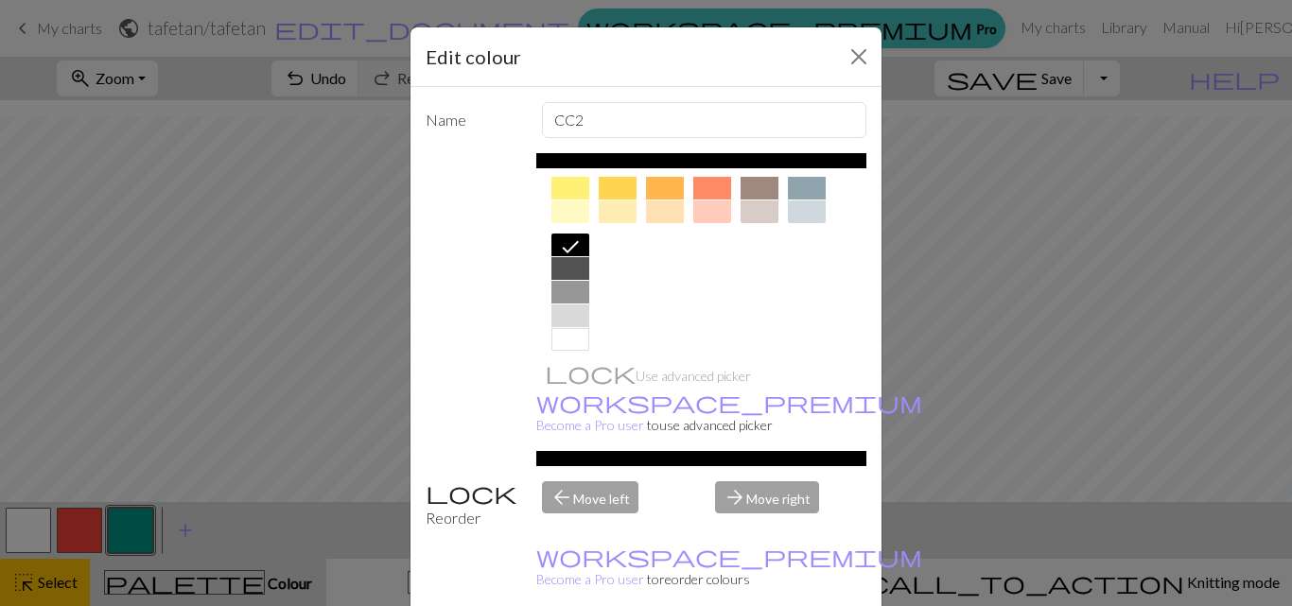
click at [321, 403] on div "Edit colour Name CC2 Use advanced picker workspace_premium Become a Pro user to…" at bounding box center [646, 303] width 1292 height 606
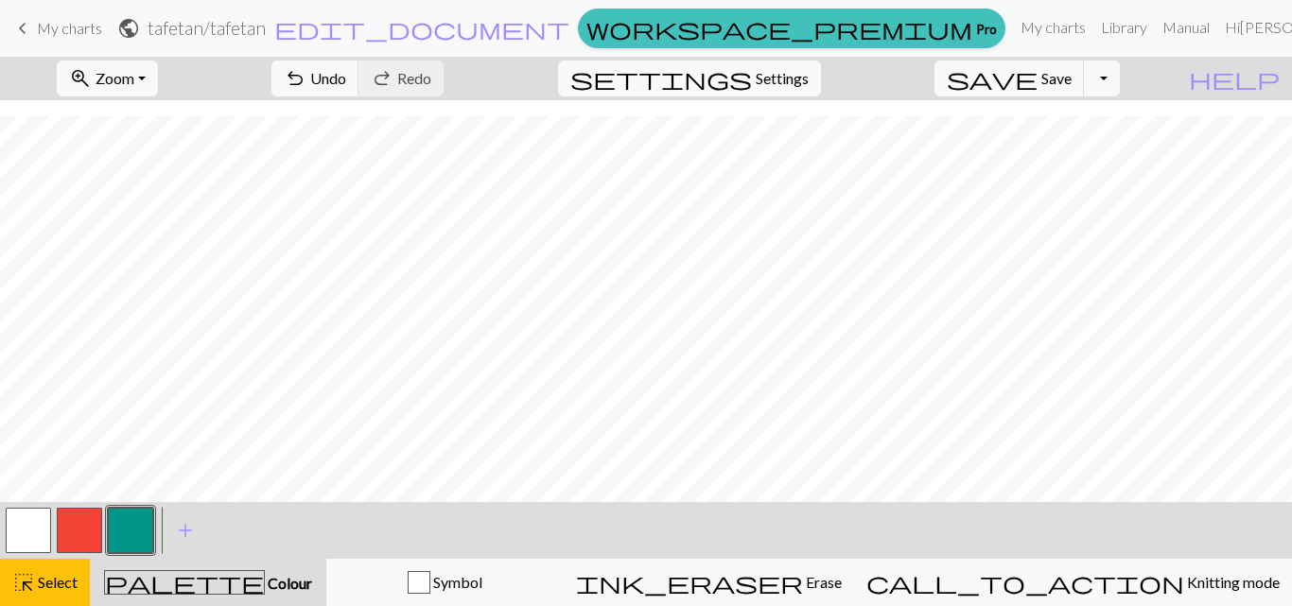
click at [132, 522] on button "button" at bounding box center [130, 530] width 45 height 45
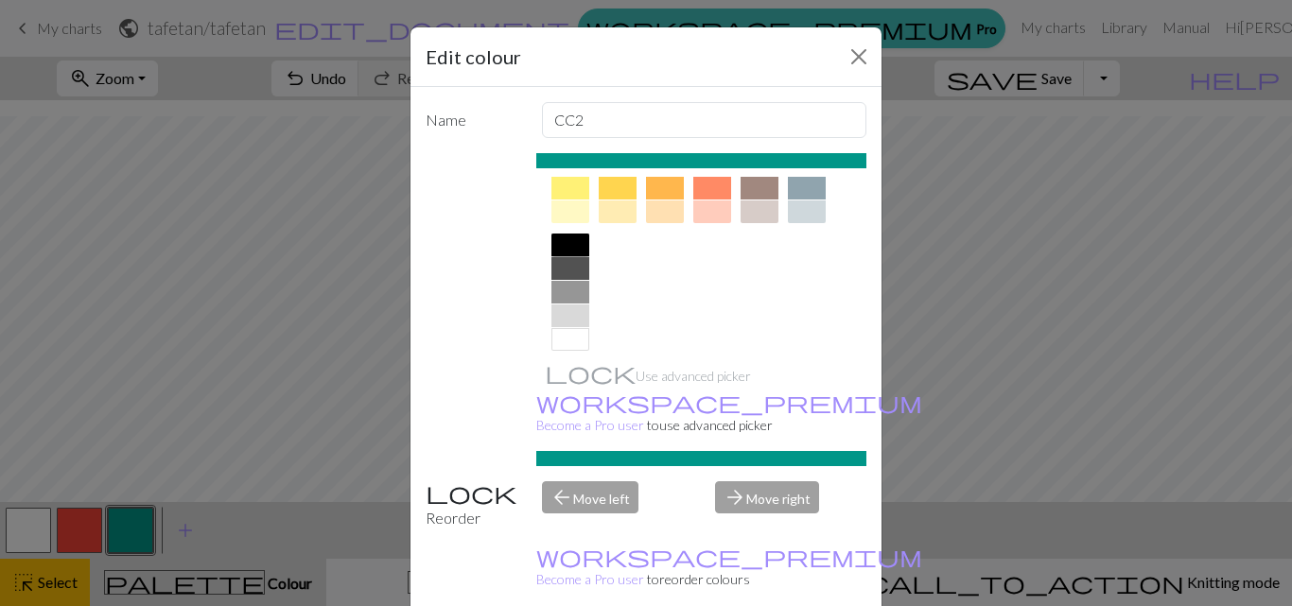
click at [555, 243] on div at bounding box center [570, 245] width 38 height 23
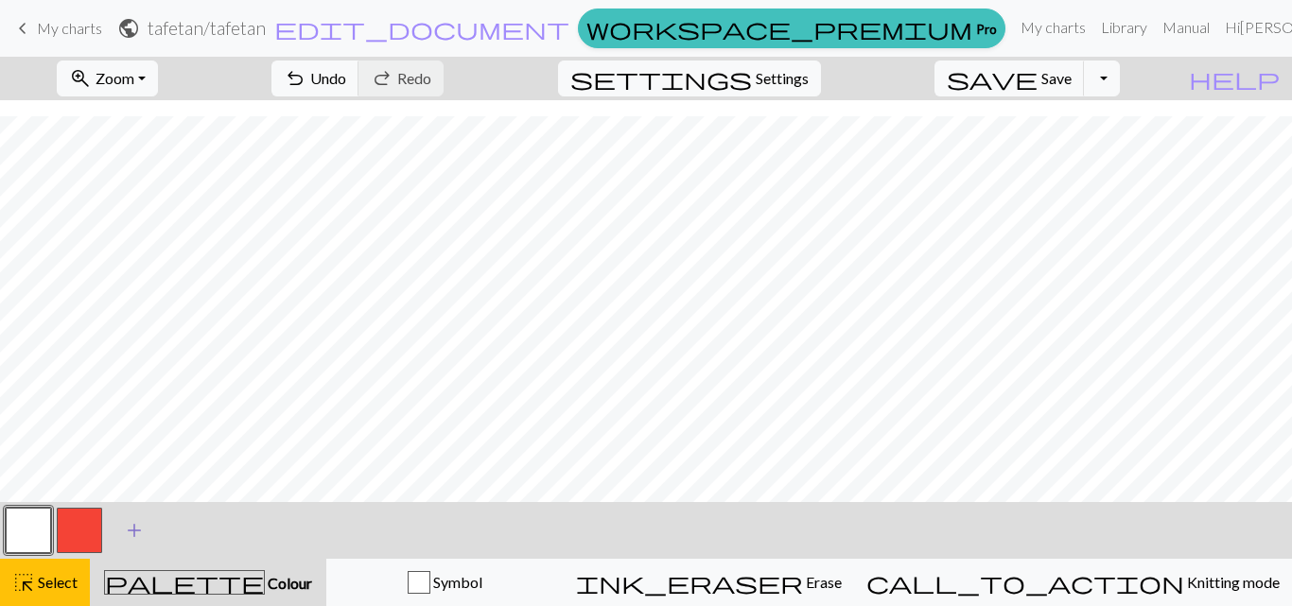
click at [130, 530] on span "add" at bounding box center [134, 530] width 23 height 26
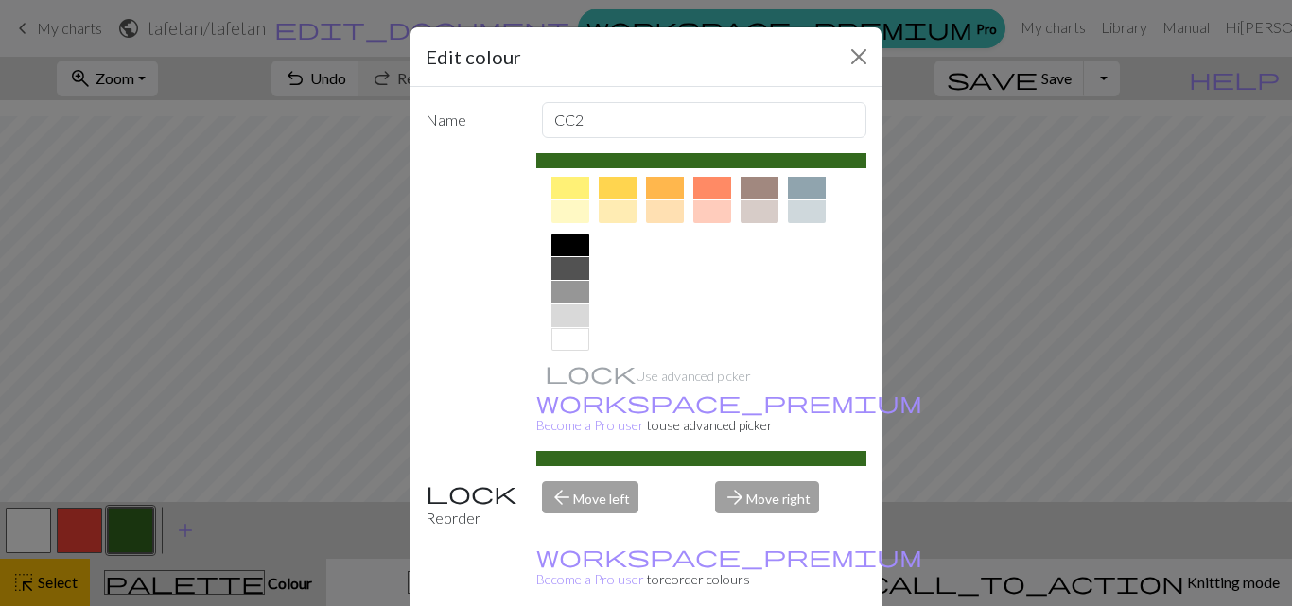
click at [563, 241] on div at bounding box center [570, 245] width 38 height 23
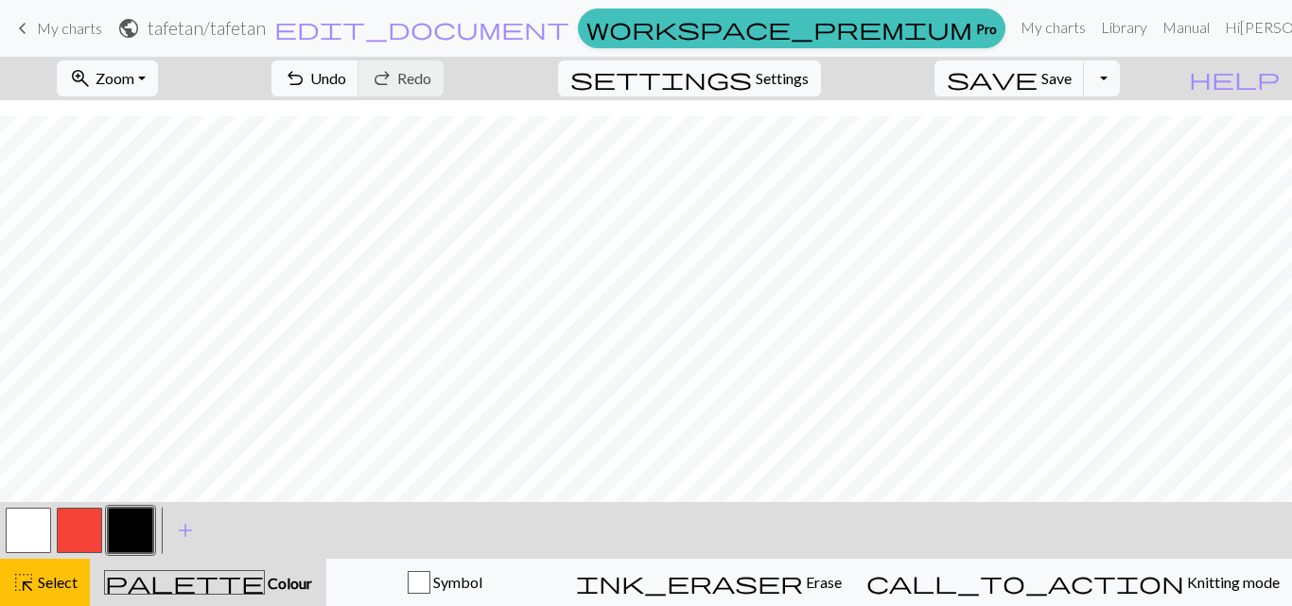
click at [132, 518] on button "button" at bounding box center [130, 530] width 45 height 45
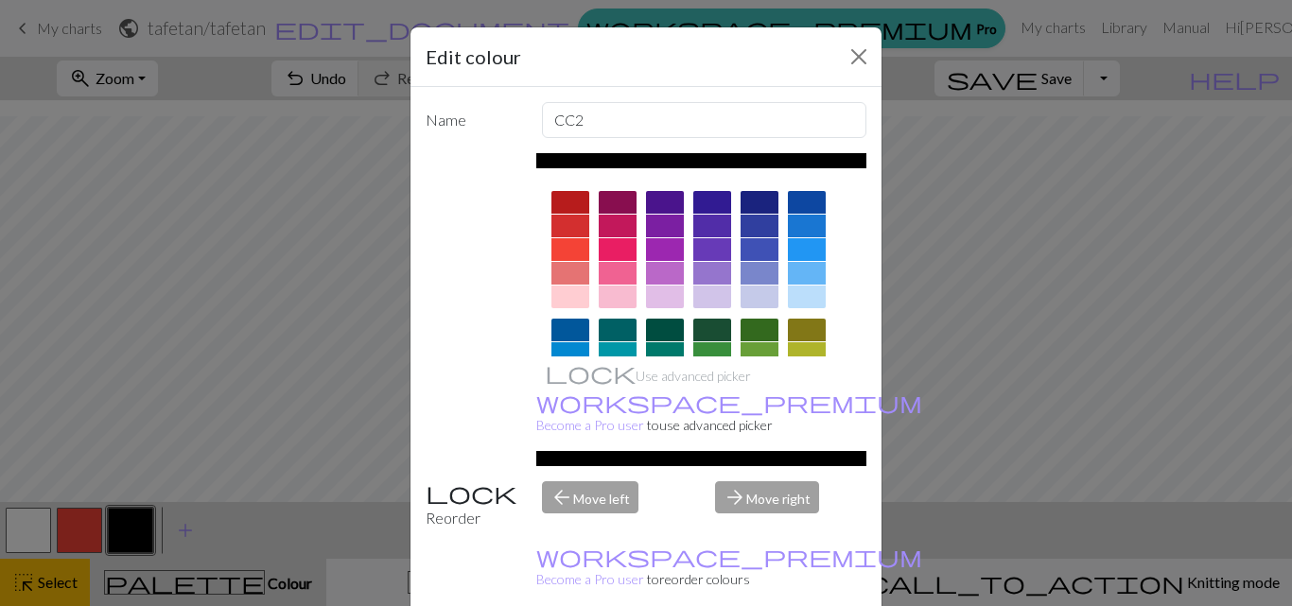
click at [214, 353] on div "Edit colour Name CC2 Use advanced picker workspace_premium Become a Pro user to…" at bounding box center [646, 303] width 1292 height 606
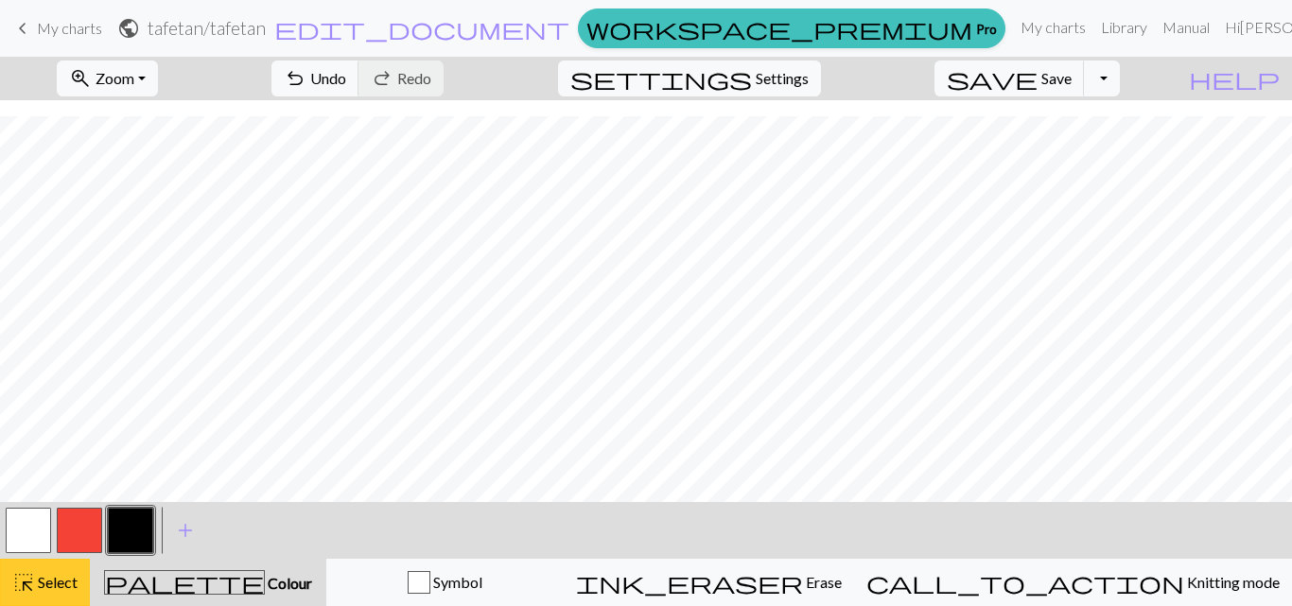
click at [44, 596] on button "highlight_alt Select Select" at bounding box center [45, 582] width 90 height 47
click at [139, 524] on button "button" at bounding box center [130, 530] width 45 height 45
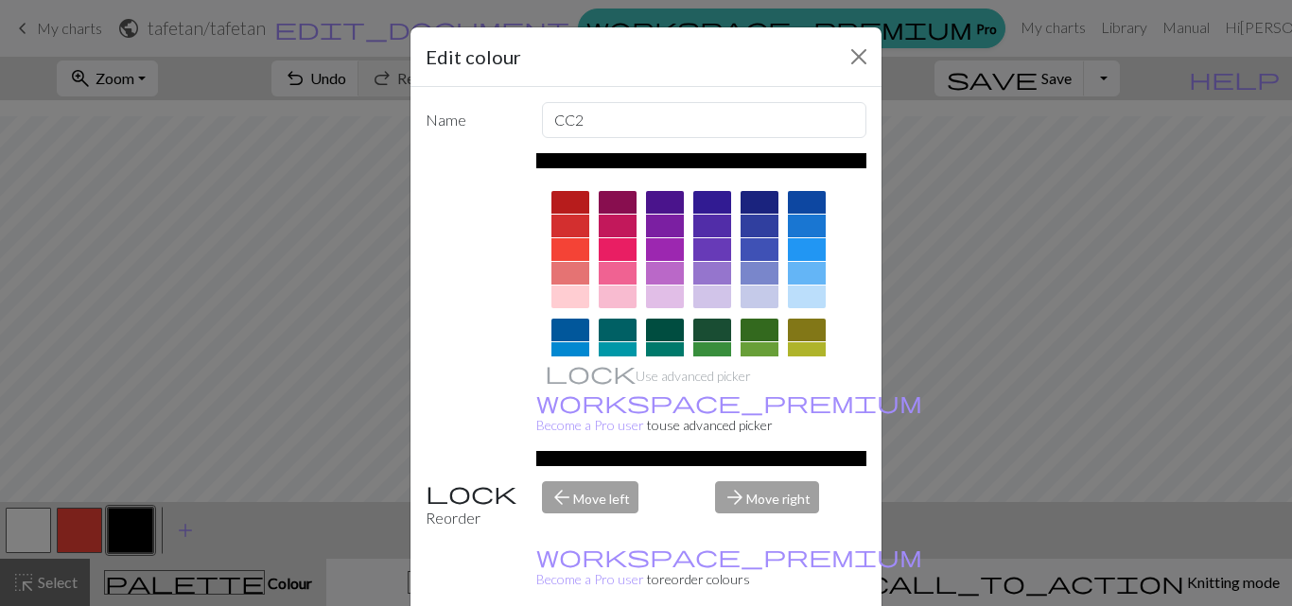
click at [288, 433] on div "Edit colour Name CC2 Use advanced picker workspace_premium Become a Pro user to…" at bounding box center [646, 303] width 1292 height 606
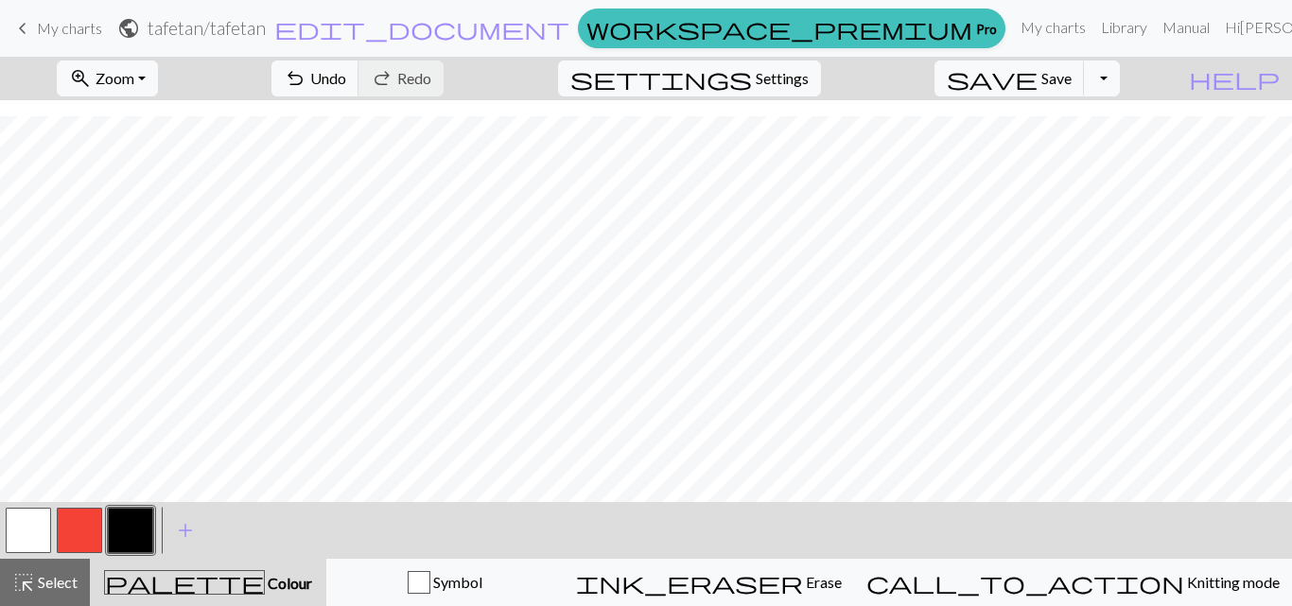
click at [403, 375] on div "zoom_in Zoom Zoom Fit all Fit width Fit height 50% 100% 150% 200% undo Undo Und…" at bounding box center [646, 331] width 1292 height 549
click at [25, 525] on button "button" at bounding box center [28, 530] width 45 height 45
click at [44, 579] on span "Select" at bounding box center [56, 582] width 43 height 18
click at [27, 532] on button "button" at bounding box center [28, 530] width 45 height 45
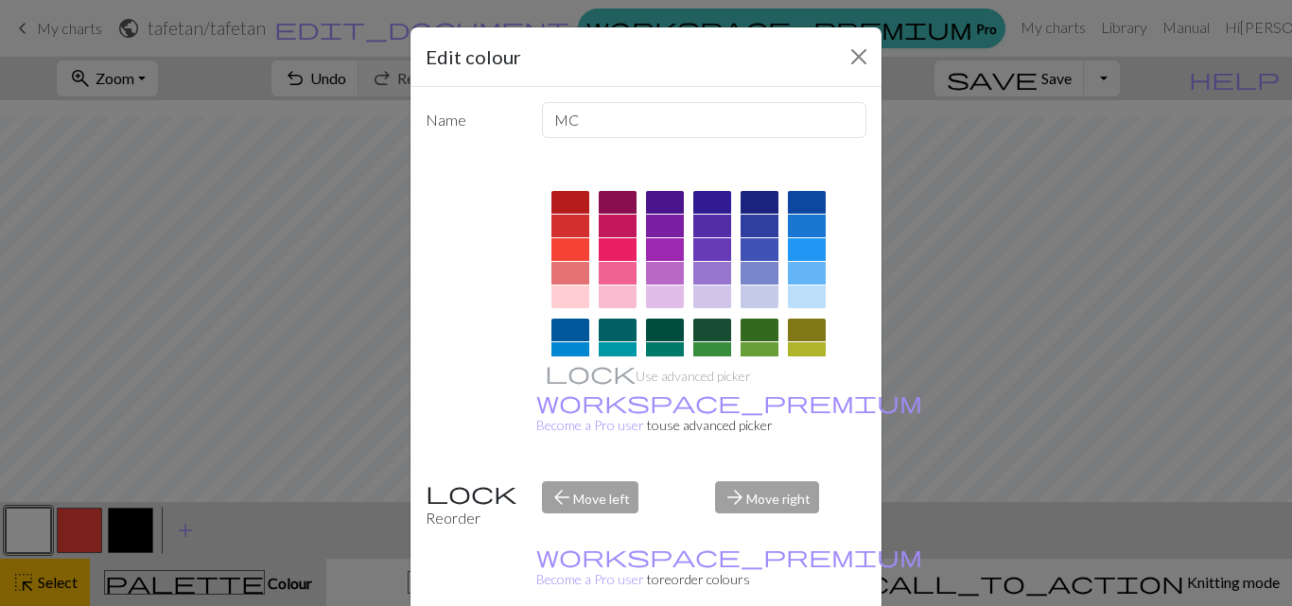
click at [239, 300] on div "Edit colour Name MC Use advanced picker workspace_premium Become a Pro user to …" at bounding box center [646, 303] width 1292 height 606
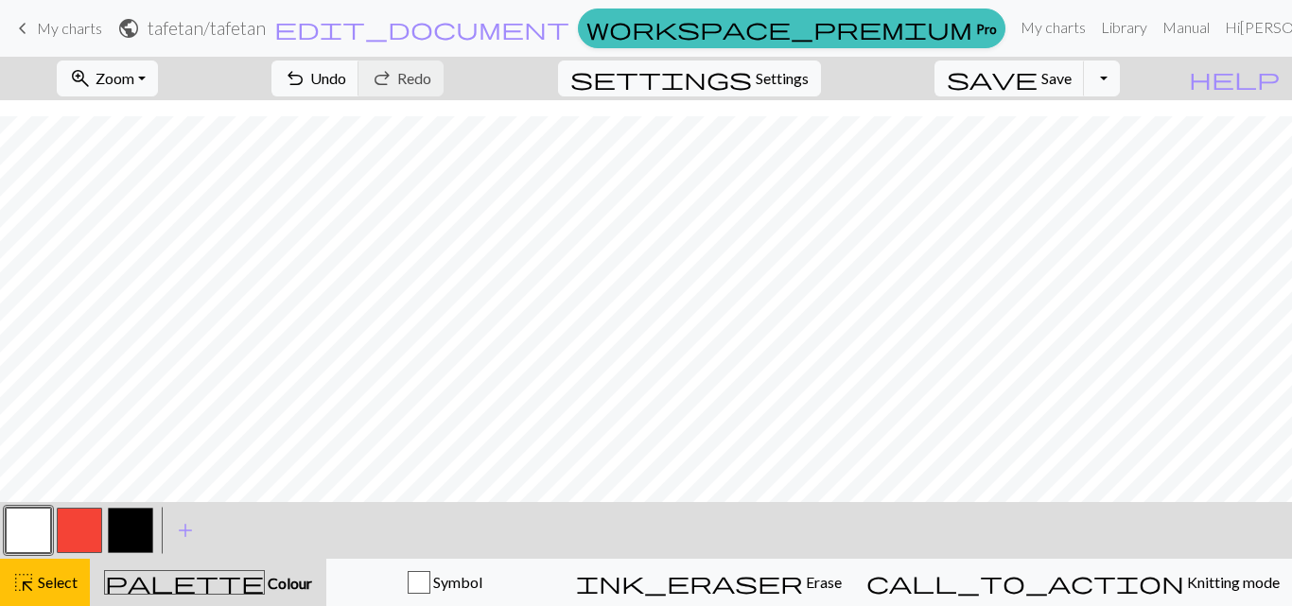
click at [129, 528] on button "button" at bounding box center [130, 530] width 45 height 45
click at [33, 583] on span "highlight_alt" at bounding box center [23, 582] width 23 height 26
click at [117, 531] on button "button" at bounding box center [130, 530] width 45 height 45
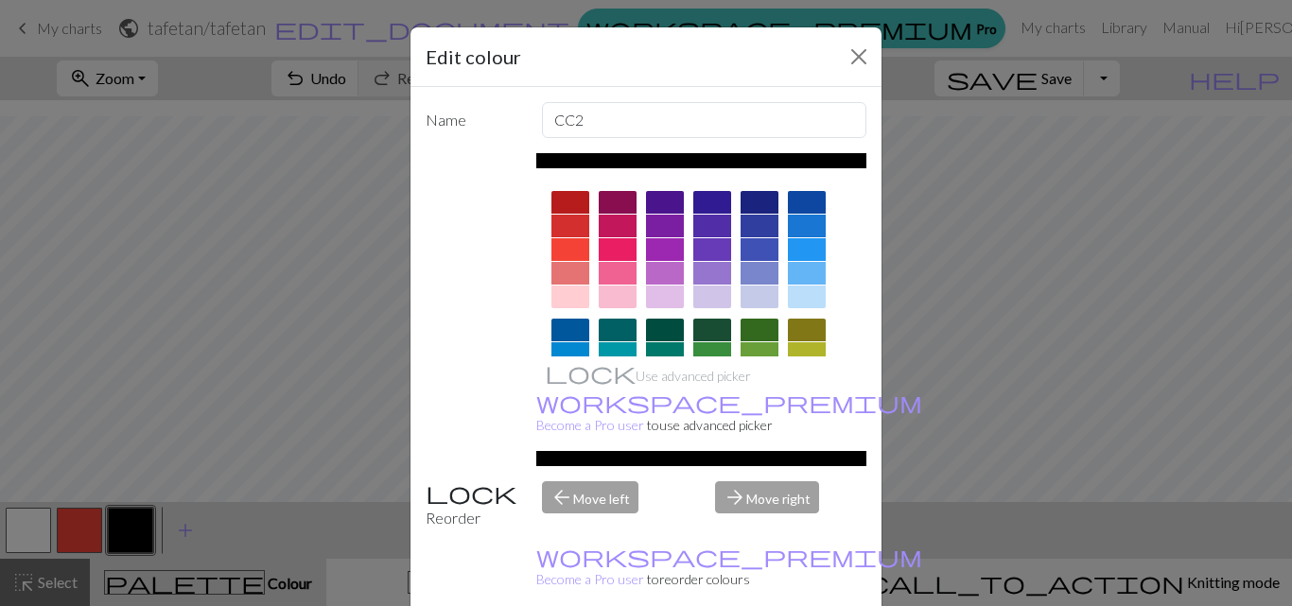
click at [295, 394] on div "Edit colour Name CC2 Use advanced picker workspace_premium Become a Pro user to…" at bounding box center [646, 303] width 1292 height 606
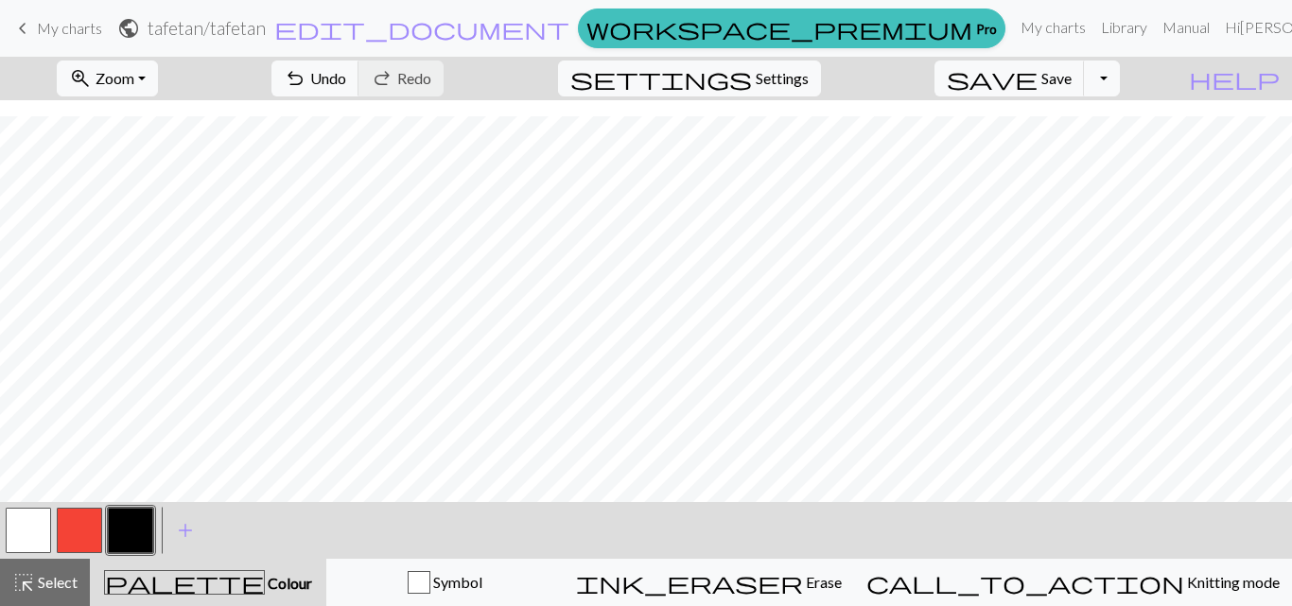
click at [22, 523] on button "button" at bounding box center [28, 530] width 45 height 45
click at [122, 537] on button "button" at bounding box center [130, 530] width 45 height 45
click at [26, 535] on button "button" at bounding box center [28, 530] width 45 height 45
click at [118, 533] on button "button" at bounding box center [130, 530] width 45 height 45
click at [35, 529] on button "button" at bounding box center [28, 530] width 45 height 45
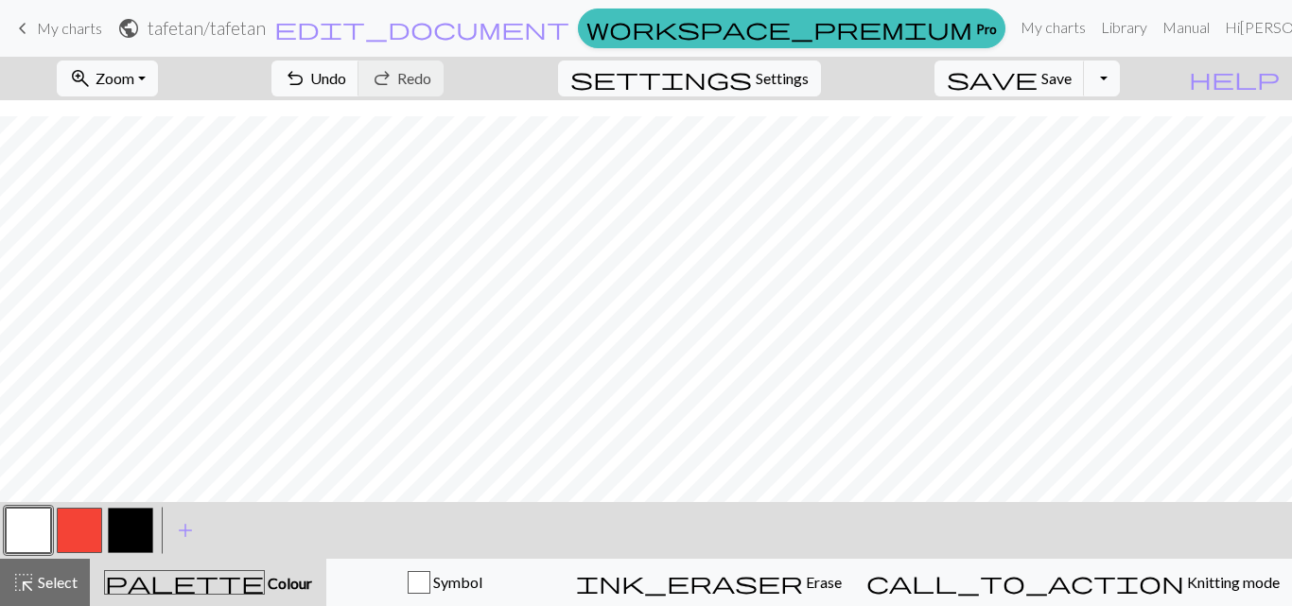
click at [137, 523] on button "button" at bounding box center [130, 530] width 45 height 45
click at [32, 537] on button "button" at bounding box center [28, 530] width 45 height 45
click at [121, 529] on button "button" at bounding box center [130, 530] width 45 height 45
click at [36, 535] on button "button" at bounding box center [28, 530] width 45 height 45
click at [128, 527] on button "button" at bounding box center [130, 530] width 45 height 45
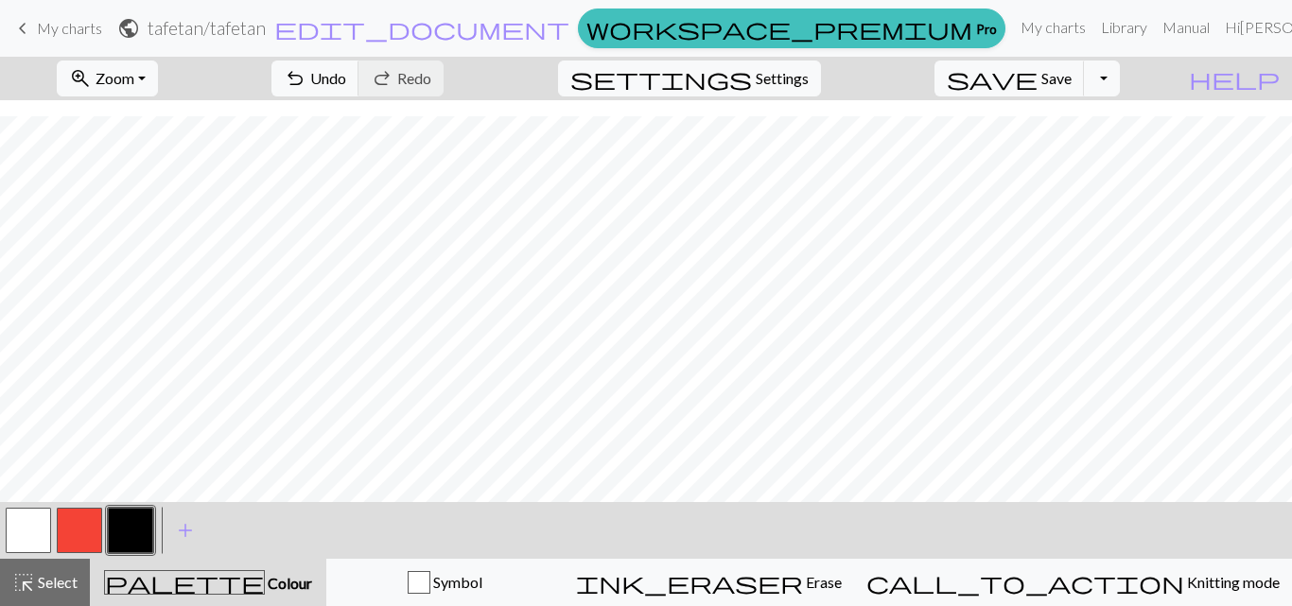
click at [24, 527] on button "button" at bounding box center [28, 530] width 45 height 45
click at [134, 533] on button "button" at bounding box center [130, 530] width 45 height 45
click at [33, 532] on button "button" at bounding box center [28, 530] width 45 height 45
click at [134, 518] on button "button" at bounding box center [130, 530] width 45 height 45
click at [26, 532] on button "button" at bounding box center [28, 530] width 45 height 45
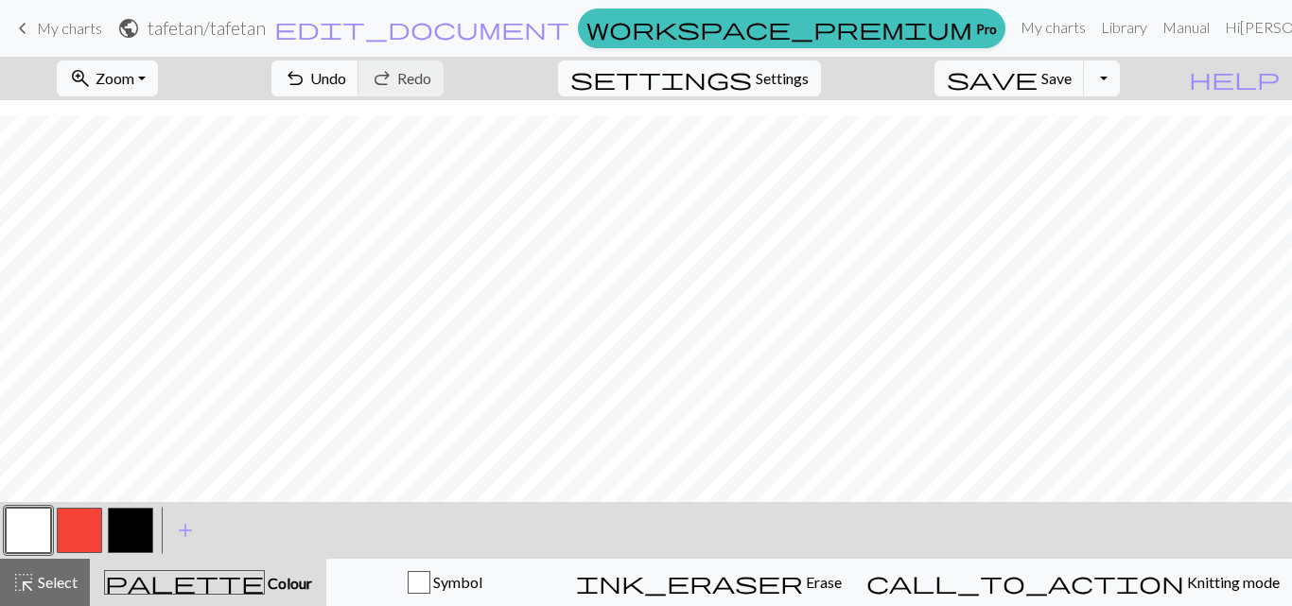
click at [145, 527] on button "button" at bounding box center [130, 530] width 45 height 45
click at [23, 532] on button "button" at bounding box center [28, 530] width 45 height 45
click at [132, 532] on button "button" at bounding box center [130, 530] width 45 height 45
click at [21, 528] on button "button" at bounding box center [28, 530] width 45 height 45
click at [143, 526] on button "button" at bounding box center [130, 530] width 45 height 45
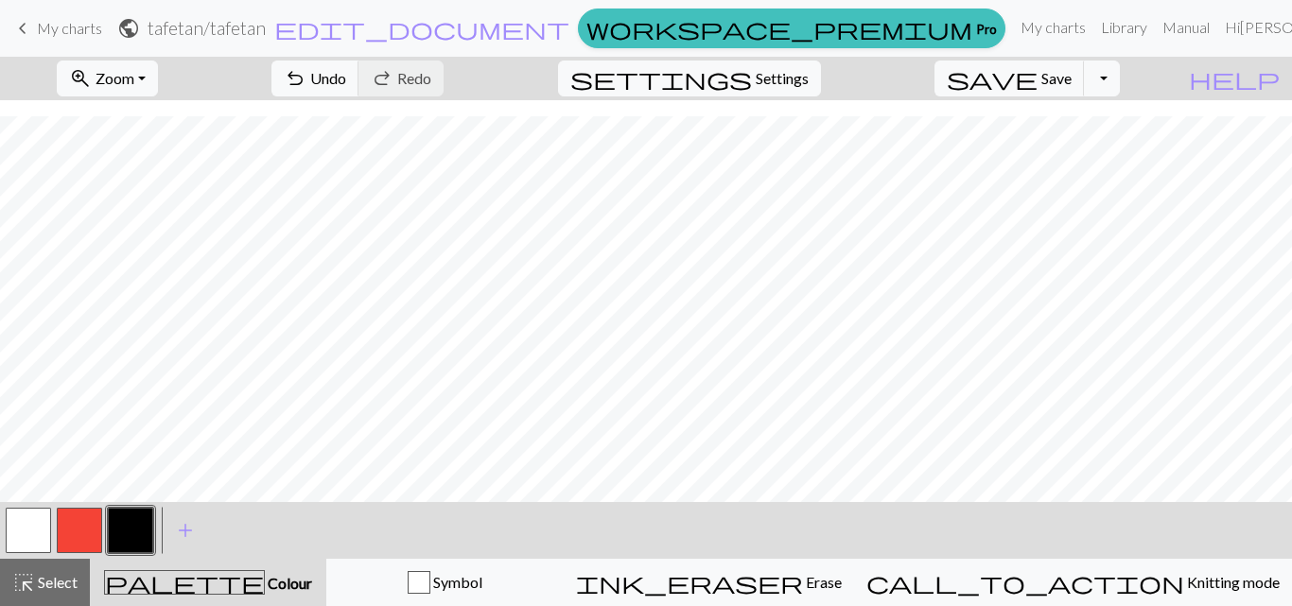
click at [33, 525] on button "button" at bounding box center [28, 530] width 45 height 45
click at [132, 533] on button "button" at bounding box center [130, 530] width 45 height 45
click at [36, 530] on button "button" at bounding box center [28, 530] width 45 height 45
click at [135, 522] on button "button" at bounding box center [130, 530] width 45 height 45
click at [29, 530] on button "button" at bounding box center [28, 530] width 45 height 45
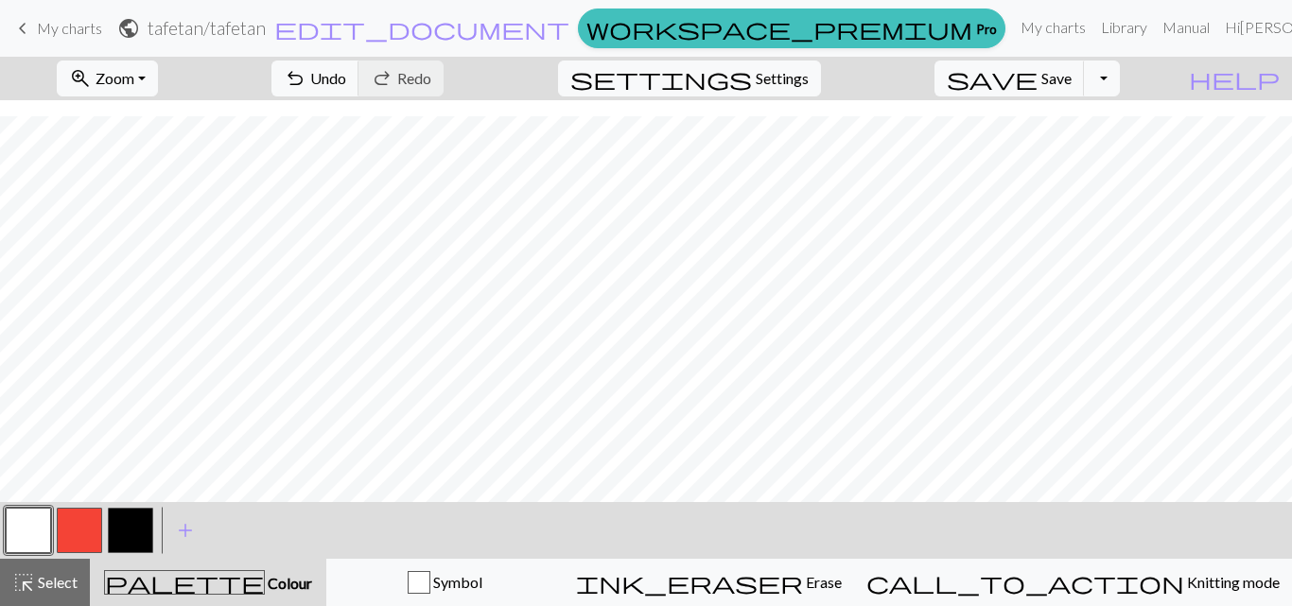
click at [140, 531] on button "button" at bounding box center [130, 530] width 45 height 45
click at [37, 538] on button "button" at bounding box center [28, 530] width 45 height 45
click at [131, 524] on button "button" at bounding box center [130, 530] width 45 height 45
click at [1013, 24] on link "My charts" at bounding box center [1053, 28] width 80 height 38
click at [1013, 31] on link "My charts" at bounding box center [1053, 28] width 80 height 38
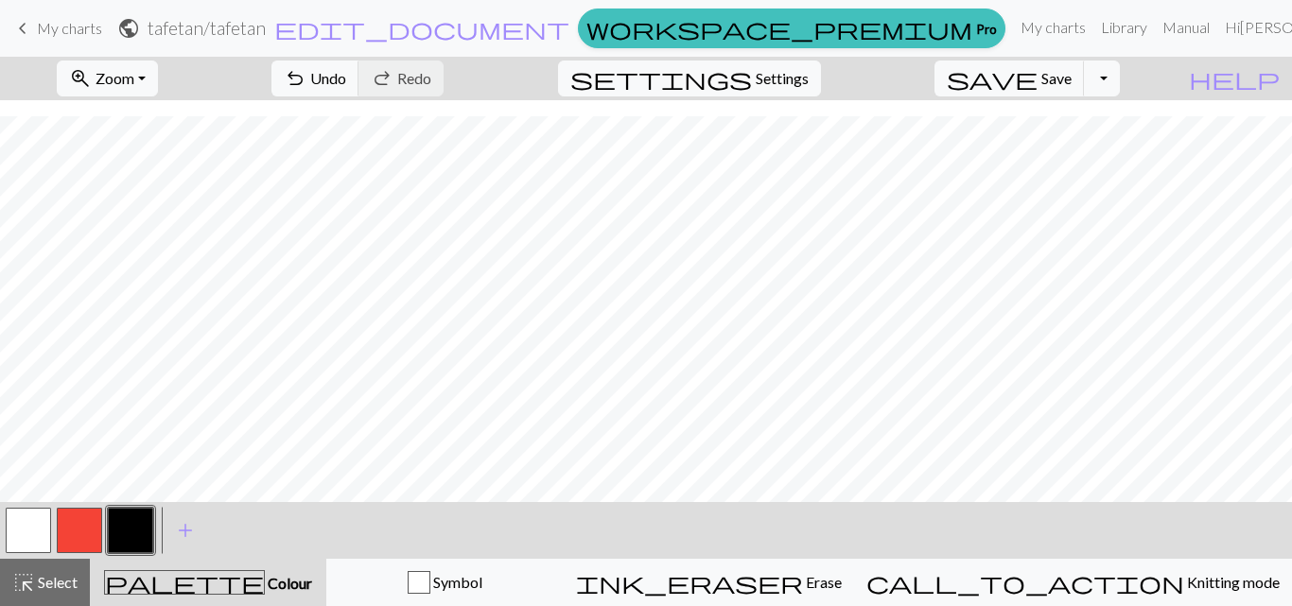
click at [20, 23] on span "keyboard_arrow_left" at bounding box center [22, 28] width 23 height 26
click at [794, 78] on span "Settings" at bounding box center [782, 78] width 53 height 23
select select "aran"
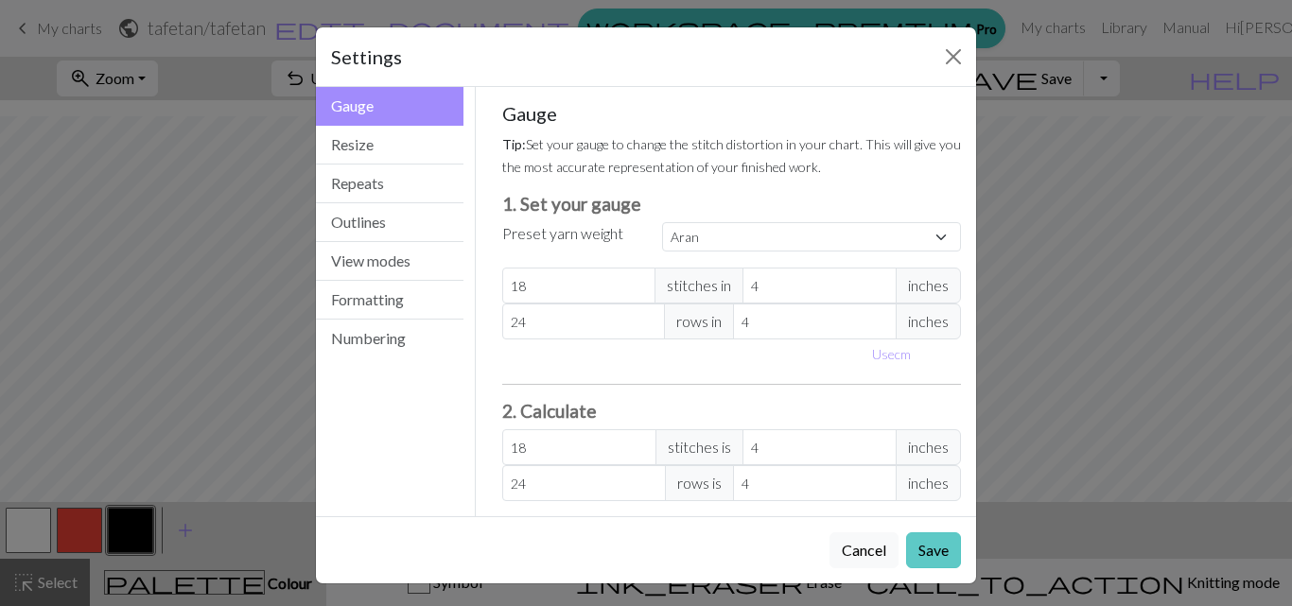
click at [922, 552] on button "Save" at bounding box center [933, 550] width 55 height 36
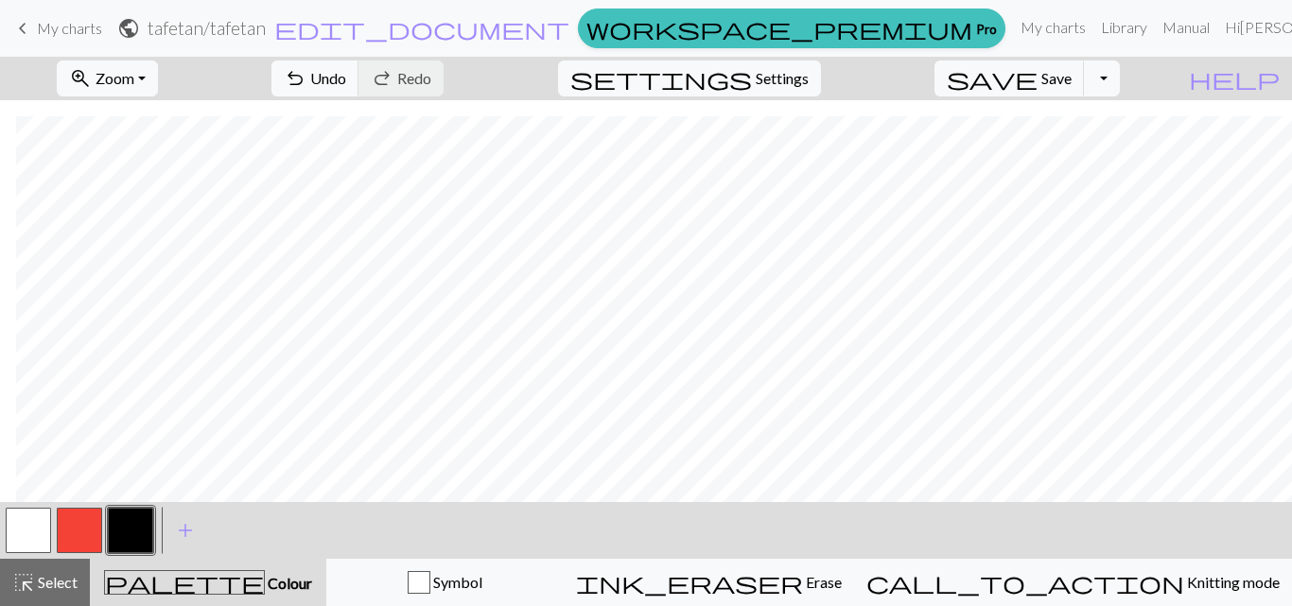
scroll to position [78, 16]
click at [158, 74] on button "zoom_in Zoom Zoom" at bounding box center [107, 79] width 101 height 36
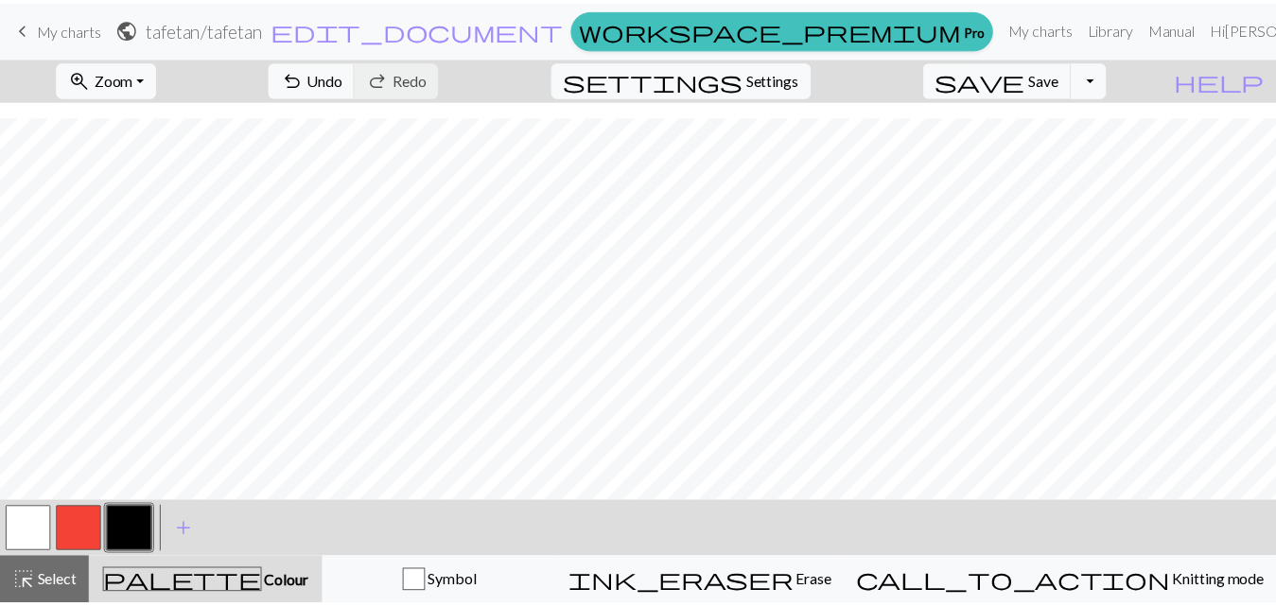
scroll to position [78, 0]
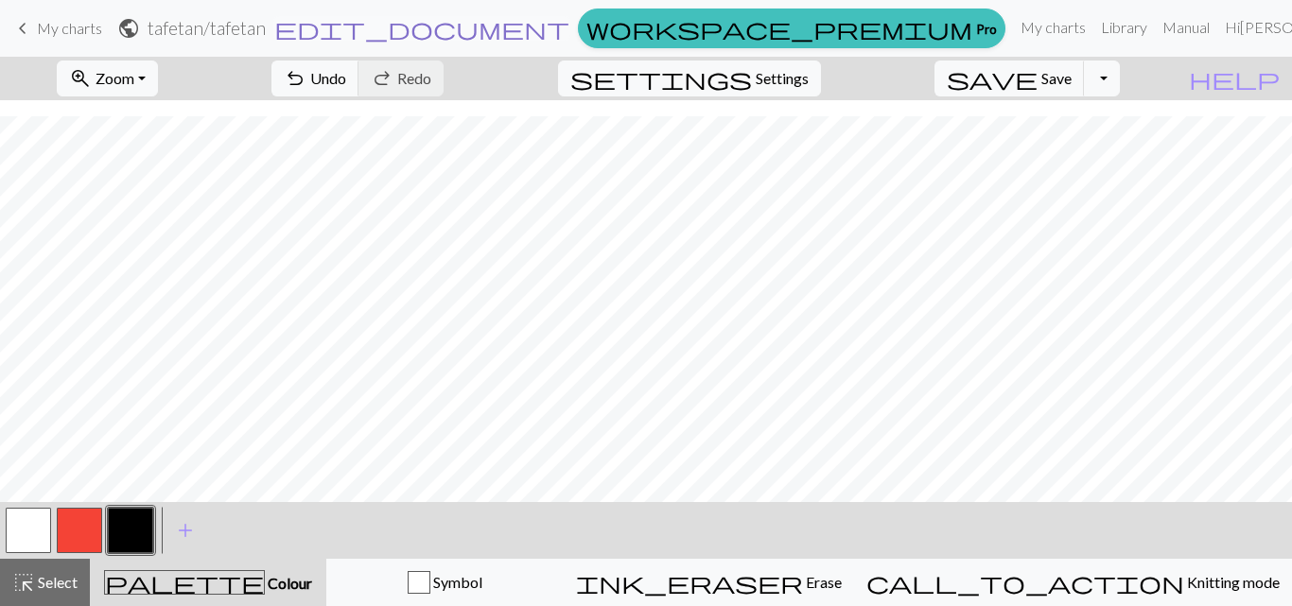
click at [544, 31] on span "edit_document" at bounding box center [421, 28] width 295 height 26
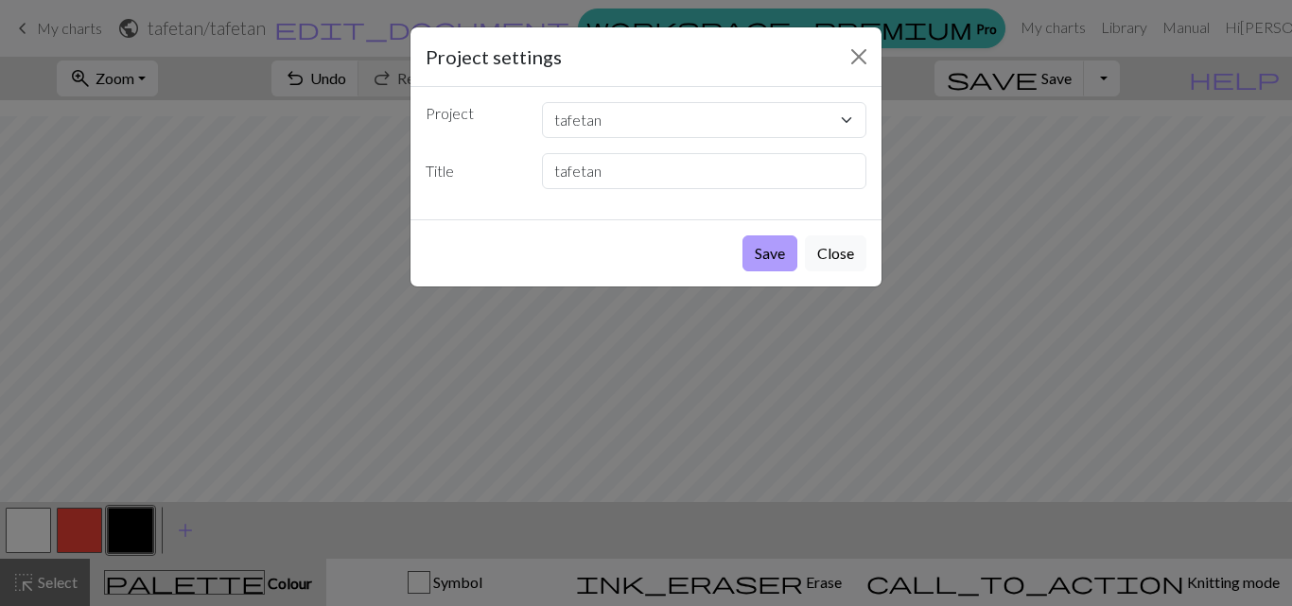
click at [769, 253] on button "Save" at bounding box center [769, 253] width 55 height 36
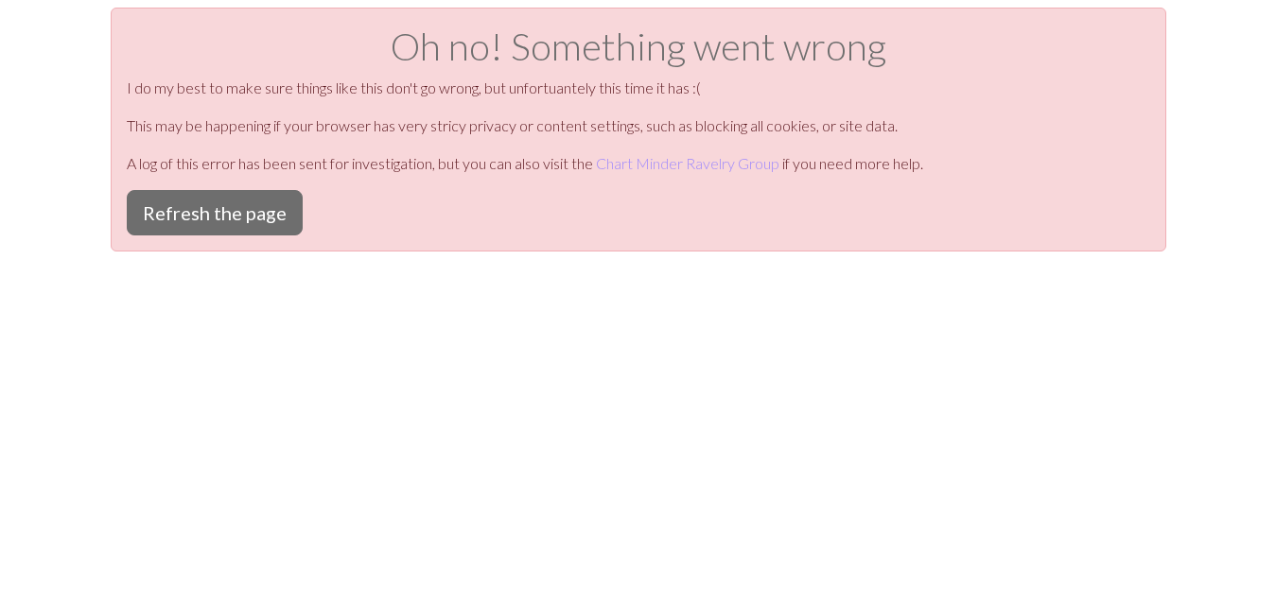
click at [623, 382] on div "Oh no! Something went wrong I do my best to make sure things like this don't go…" at bounding box center [638, 311] width 1276 height 606
click at [619, 35] on h1 "Oh no! Something went wrong" at bounding box center [638, 46] width 1023 height 45
